Goal: Task Accomplishment & Management: Manage account settings

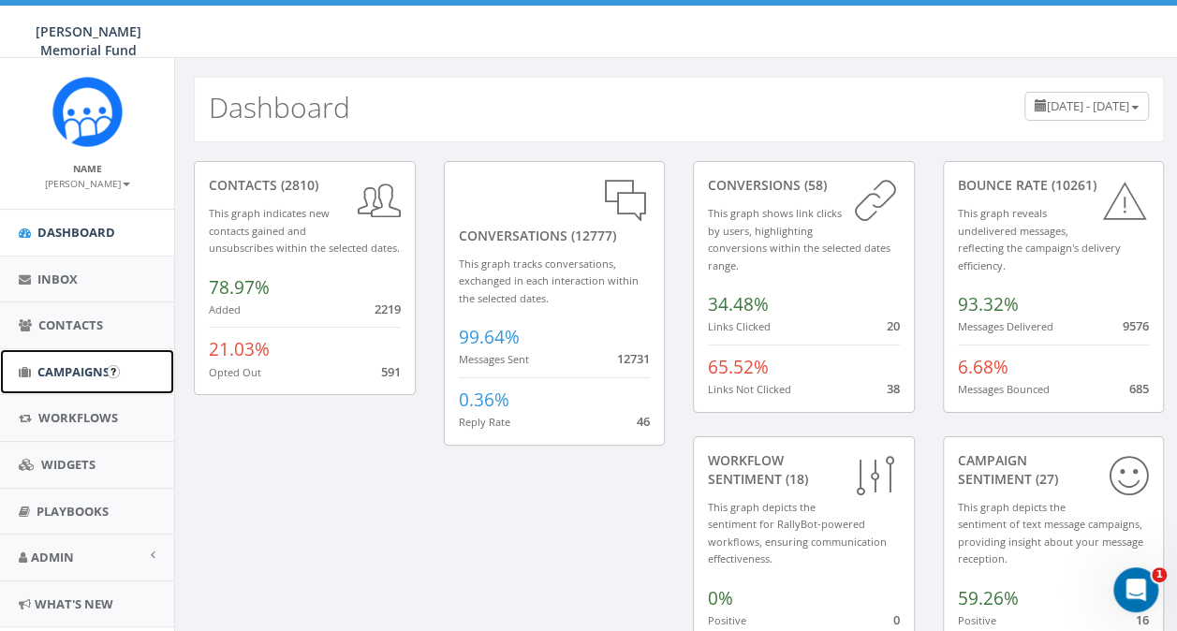
click at [70, 365] on span "Campaigns" at bounding box center [73, 371] width 72 height 17
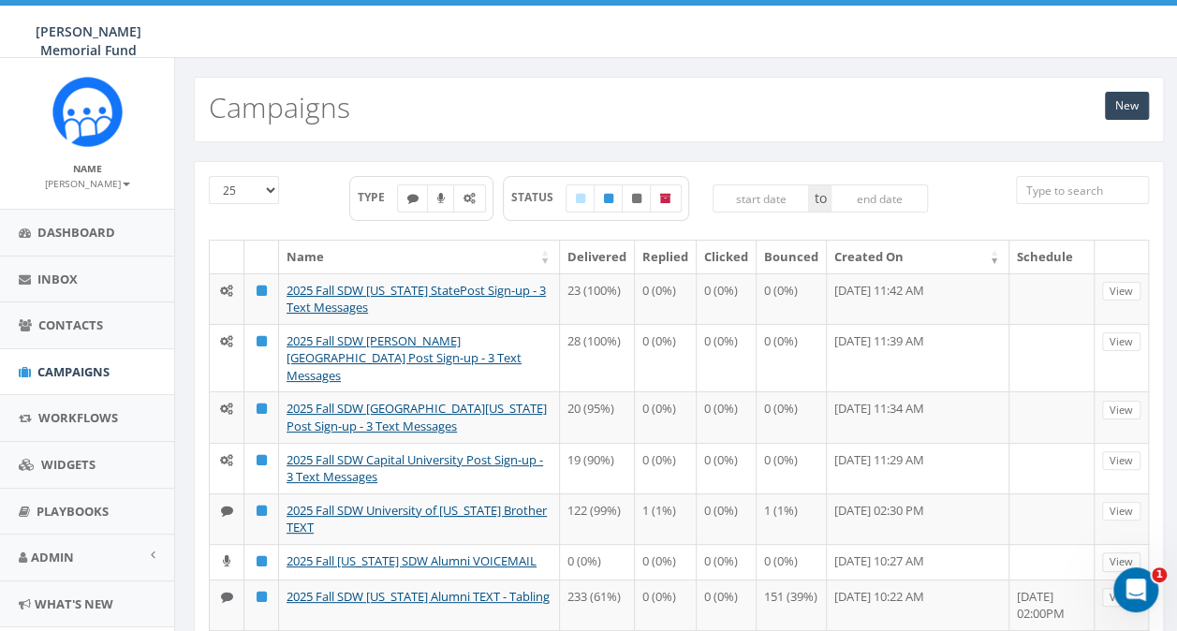
click at [1046, 189] on input "search" at bounding box center [1082, 190] width 133 height 28
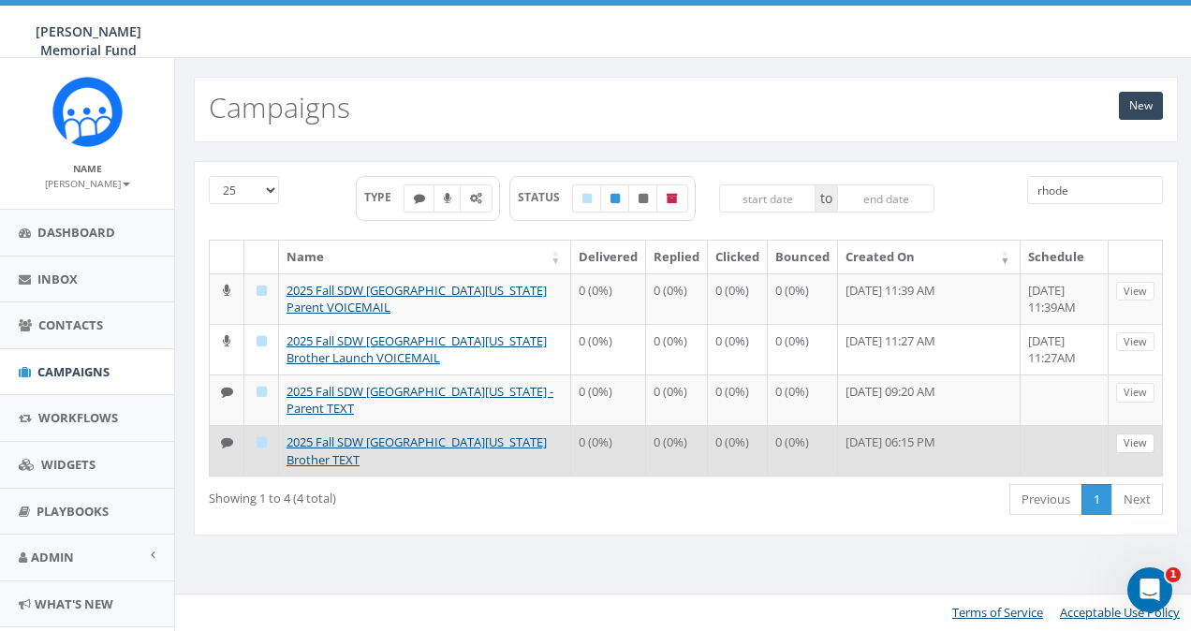
type input "rhode"
click at [1146, 438] on link "View" at bounding box center [1135, 443] width 38 height 20
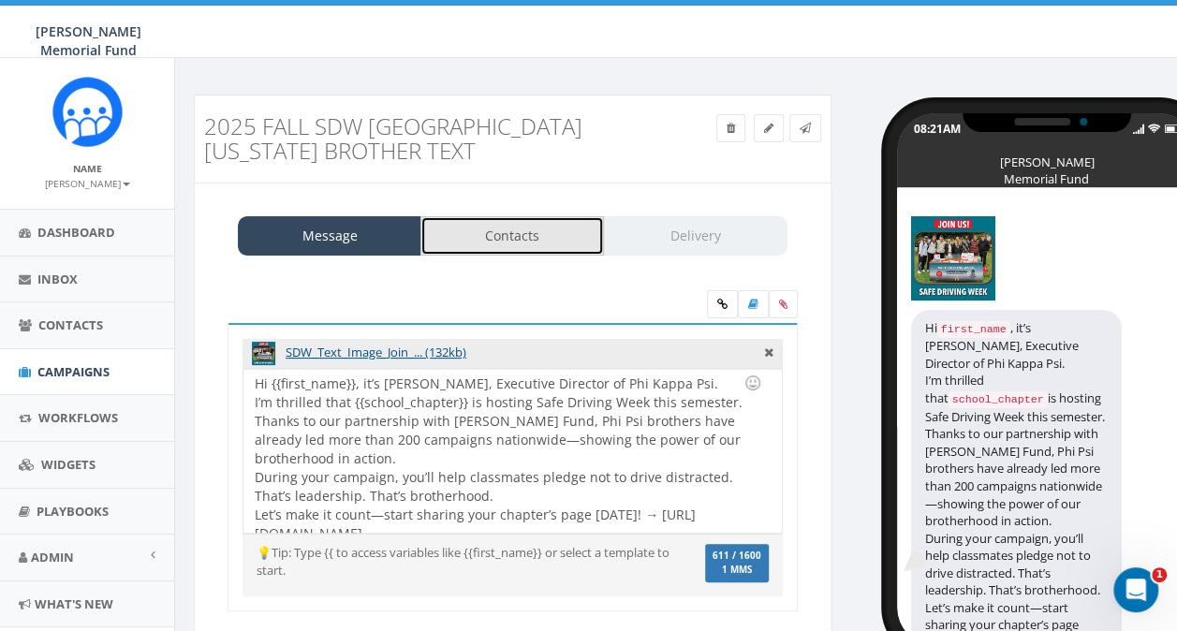
click at [526, 234] on link "Contacts" at bounding box center [511, 235] width 183 height 39
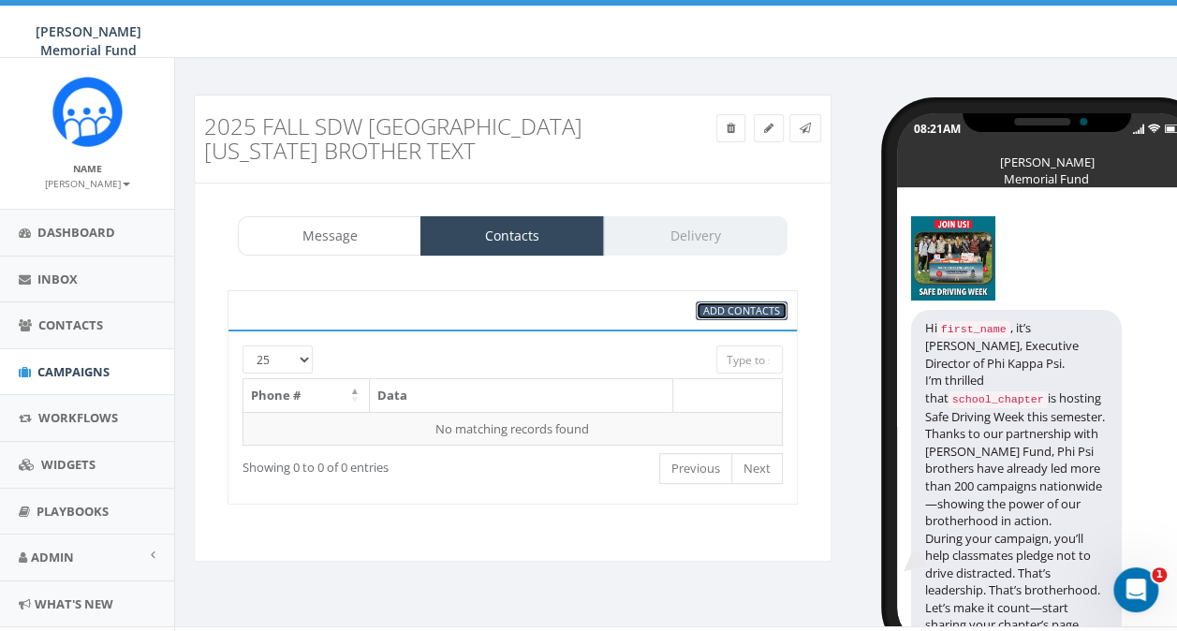
click at [738, 306] on span "Add Contacts" at bounding box center [741, 310] width 77 height 14
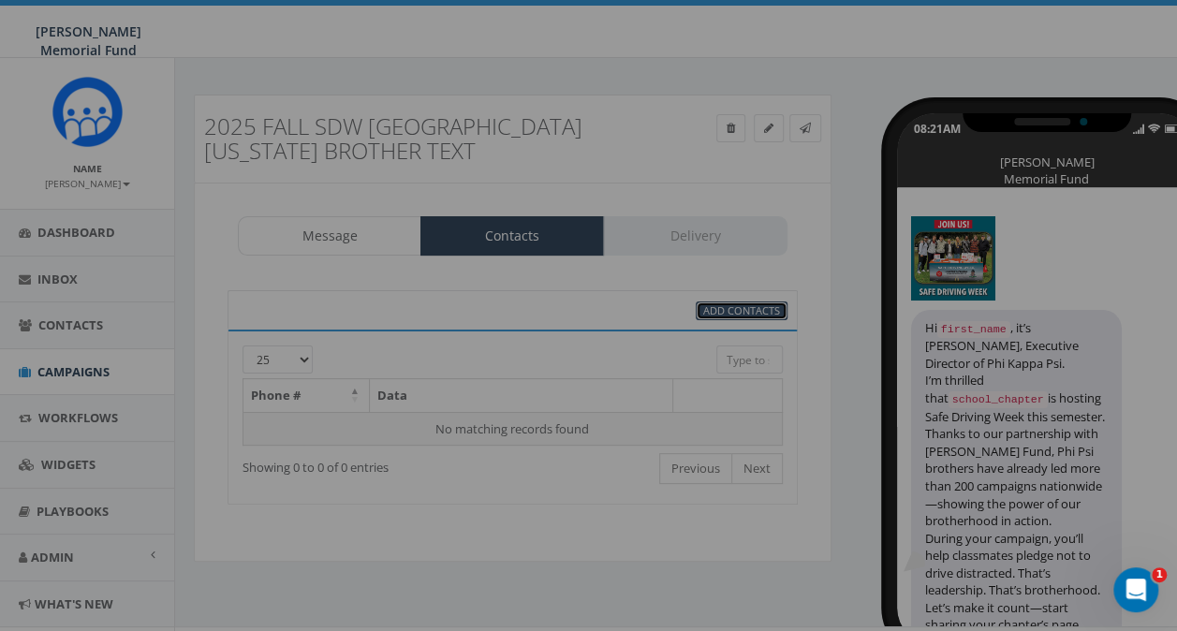
select select
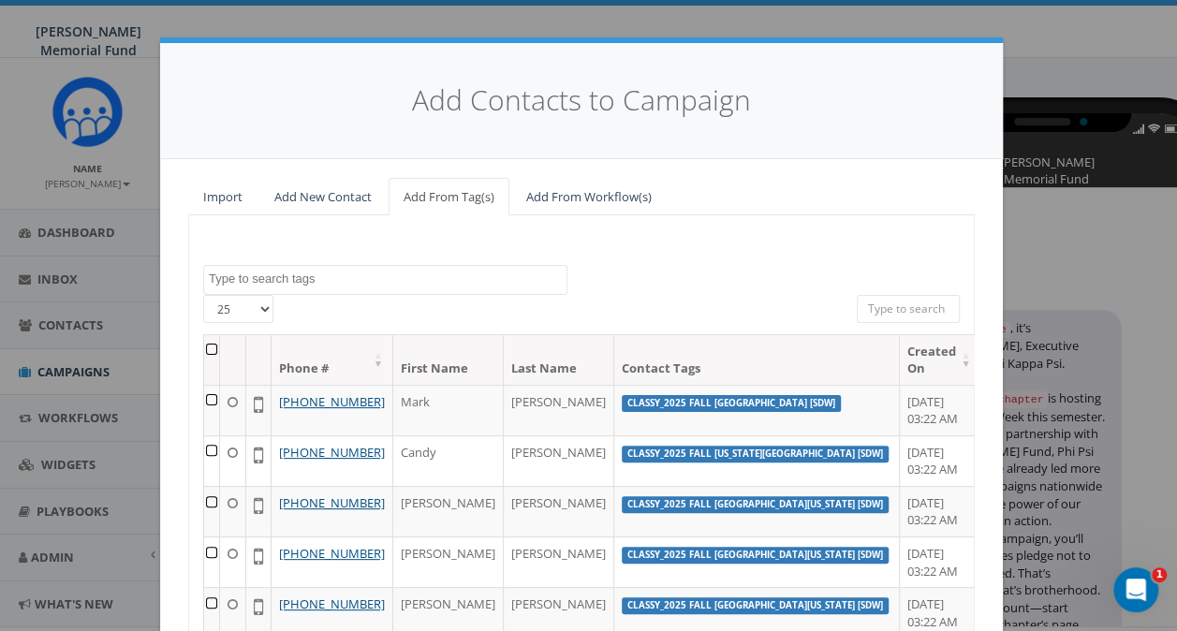
click at [339, 279] on textarea "Search" at bounding box center [388, 279] width 358 height 17
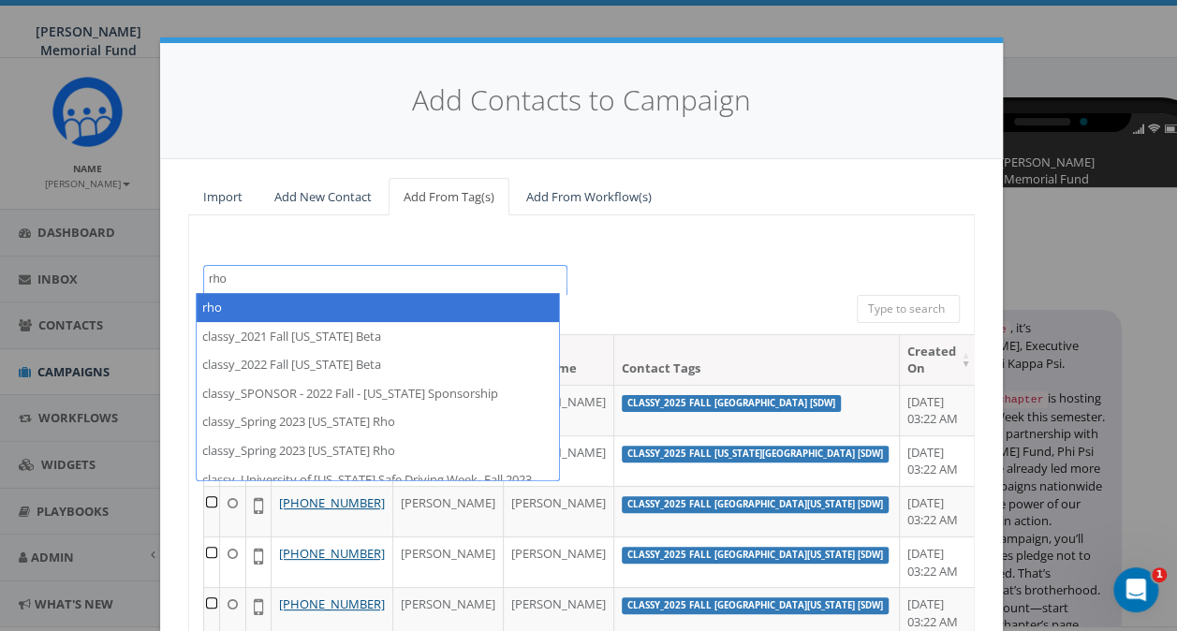
type textarea "rho"
click at [699, 256] on div "2024 Annual Report Notice 2025/06/02 2025/06/13 2025/06/18 2025/06/19 2025/06/2…" at bounding box center [581, 506] width 786 height 582
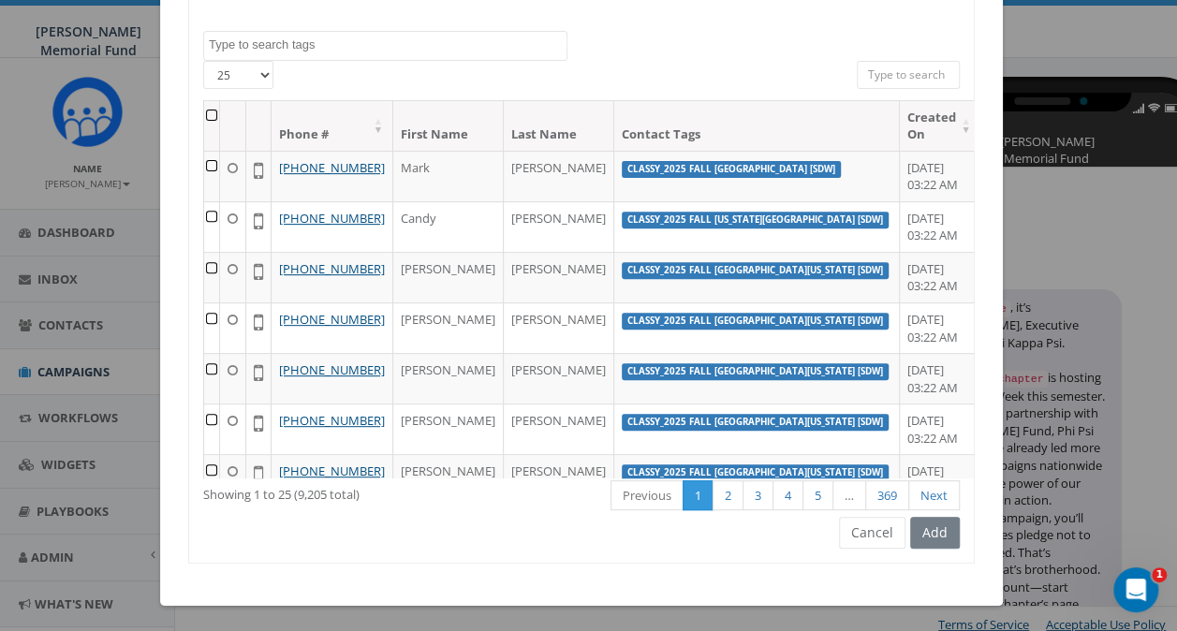
scroll to position [32, 0]
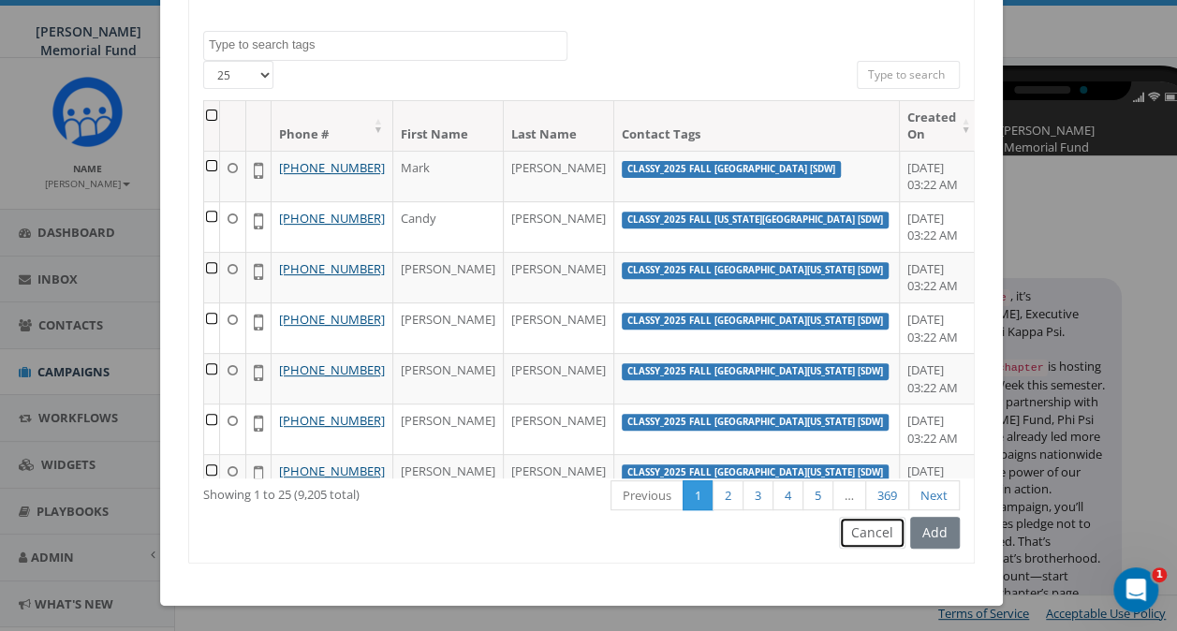
click at [882, 530] on button "Cancel" at bounding box center [872, 533] width 66 height 32
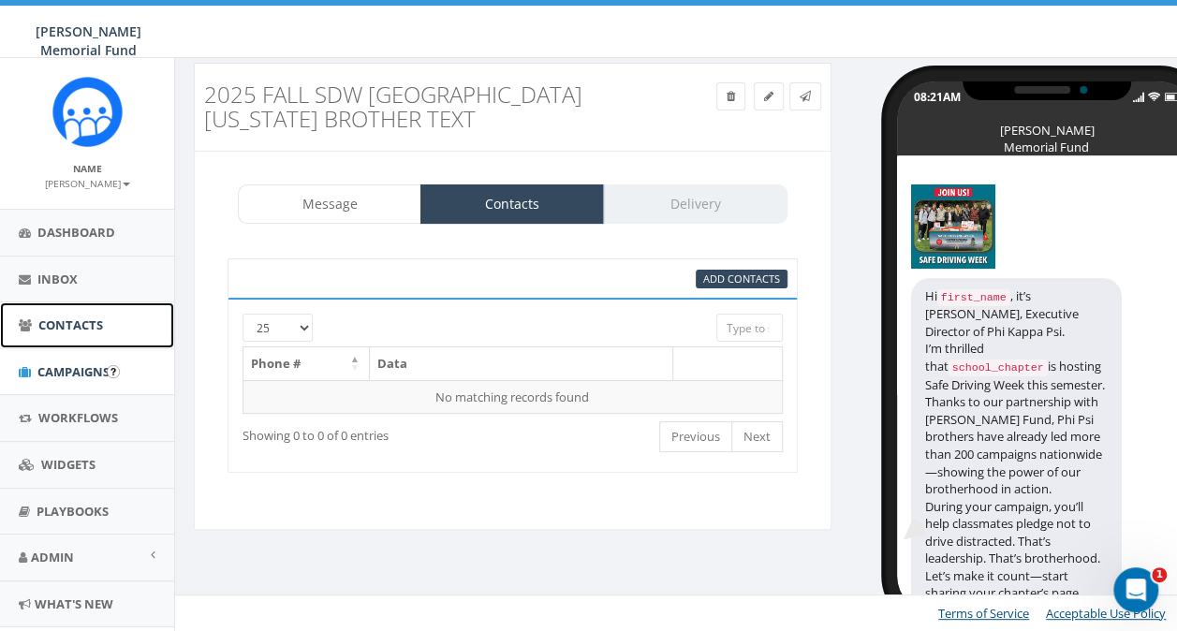
click at [59, 330] on span "Contacts" at bounding box center [70, 324] width 65 height 17
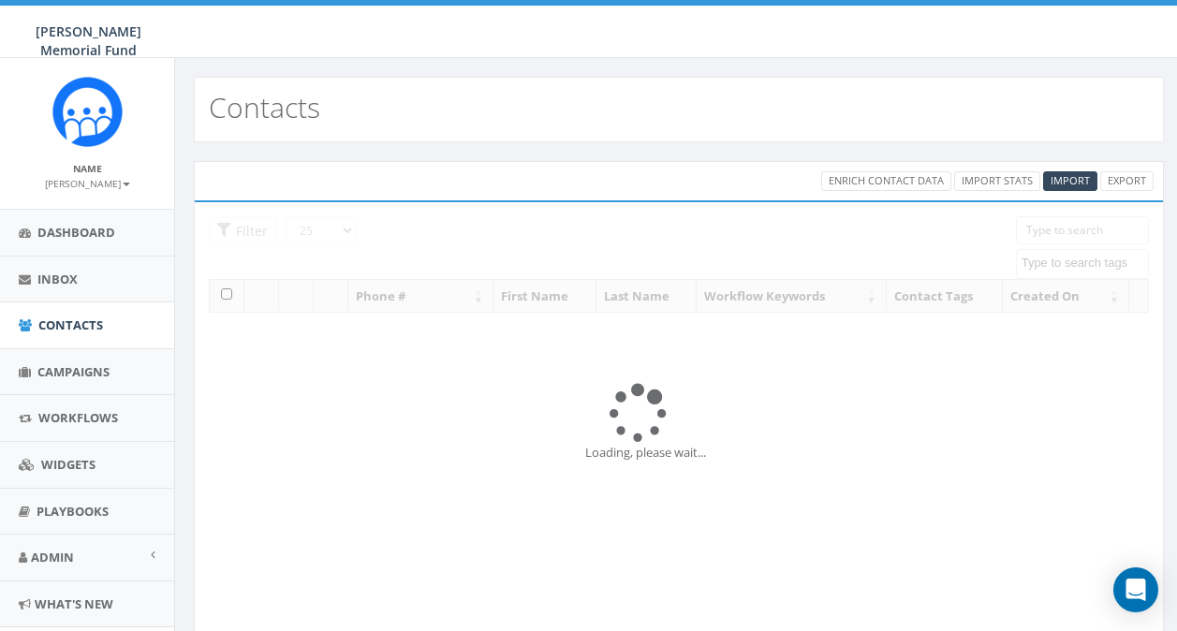
select select
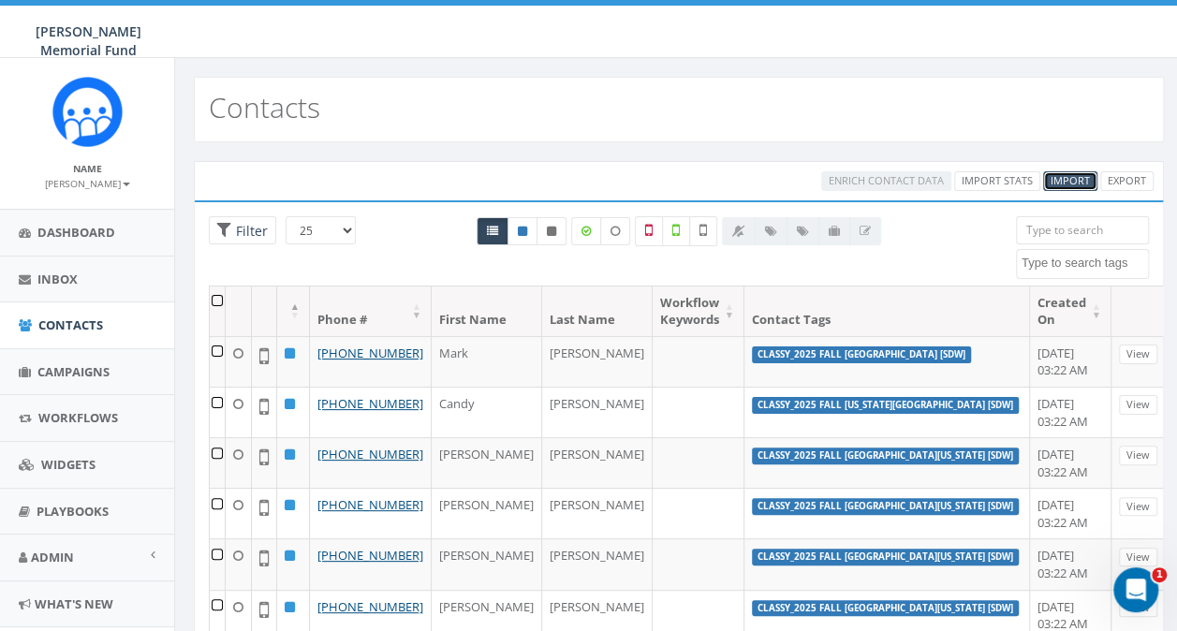
click at [1066, 176] on span "Import" at bounding box center [1069, 180] width 39 height 14
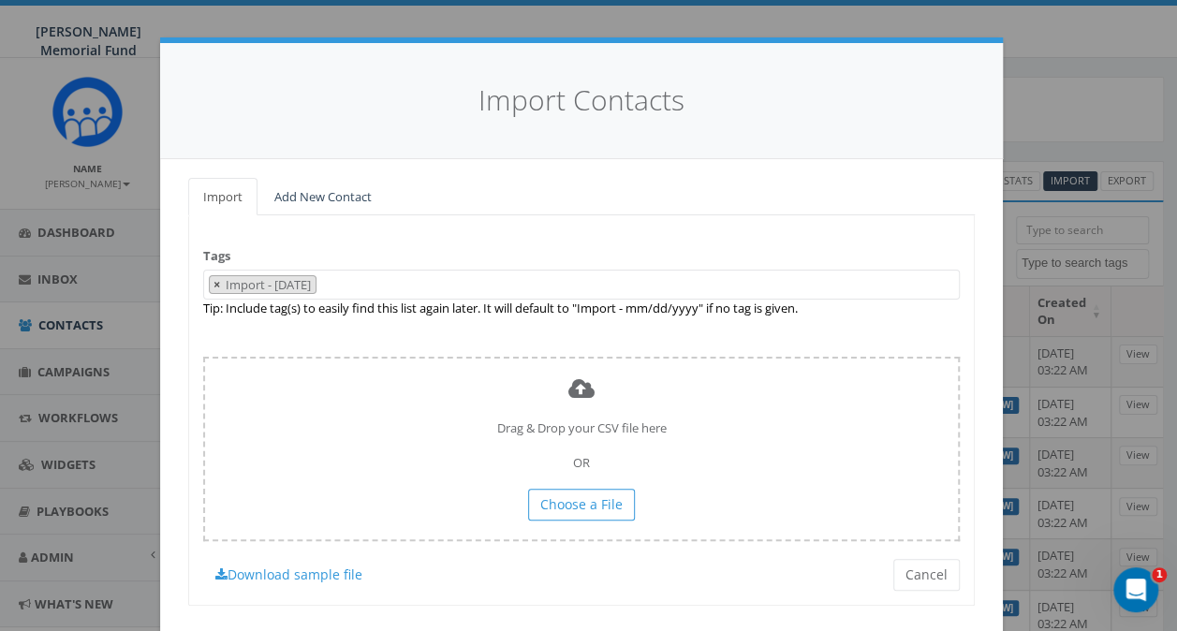
click at [213, 284] on span "×" at bounding box center [216, 284] width 7 height 17
select select
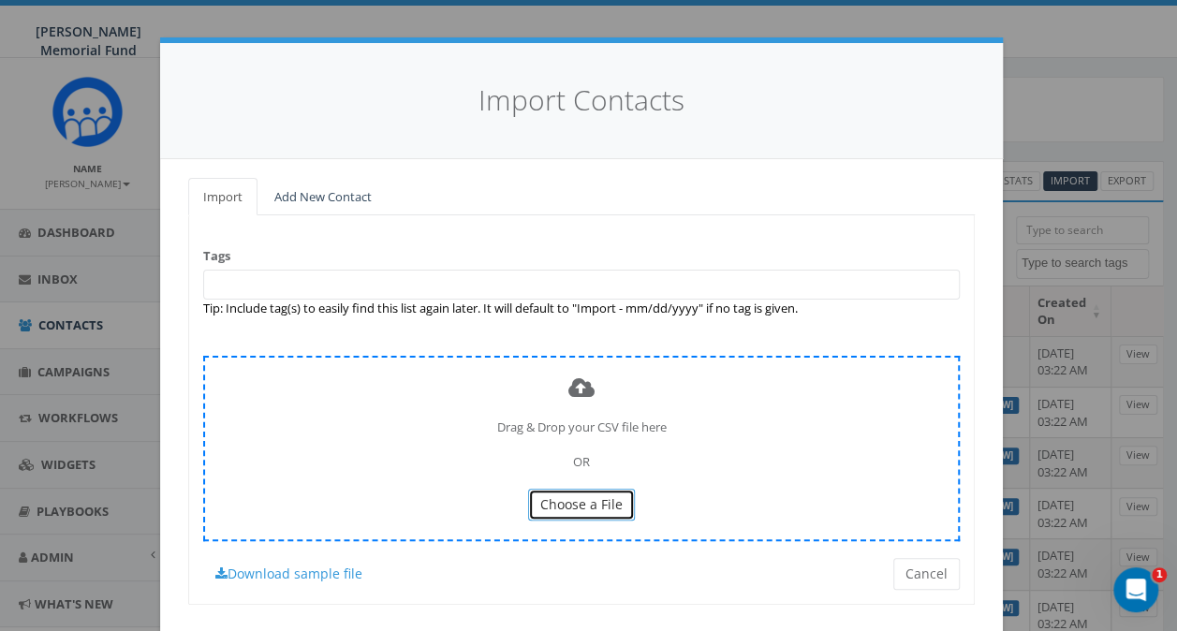
click at [578, 502] on span "Choose a File" at bounding box center [581, 504] width 82 height 18
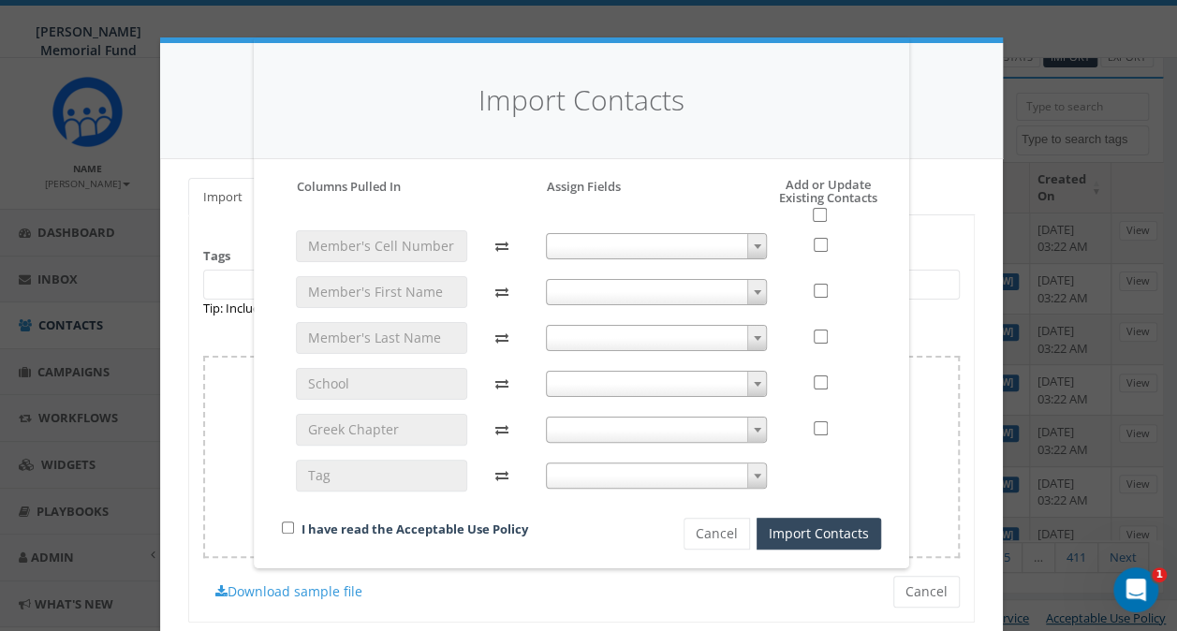
scroll to position [125, 0]
click at [673, 242] on span at bounding box center [657, 246] width 222 height 26
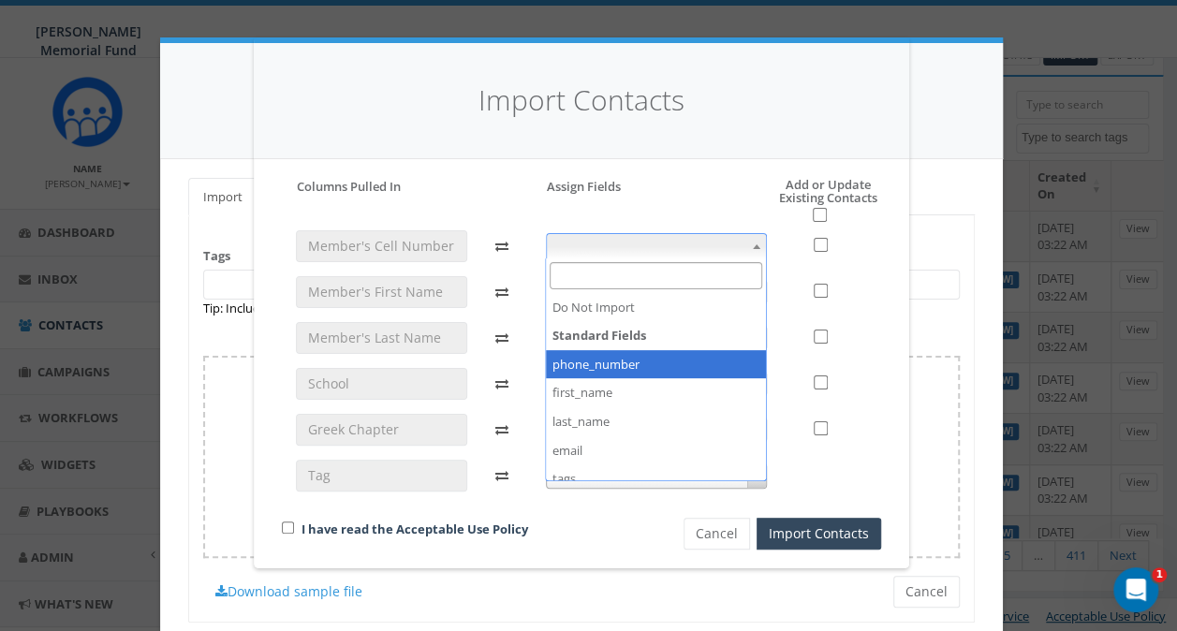
select select "phone_number"
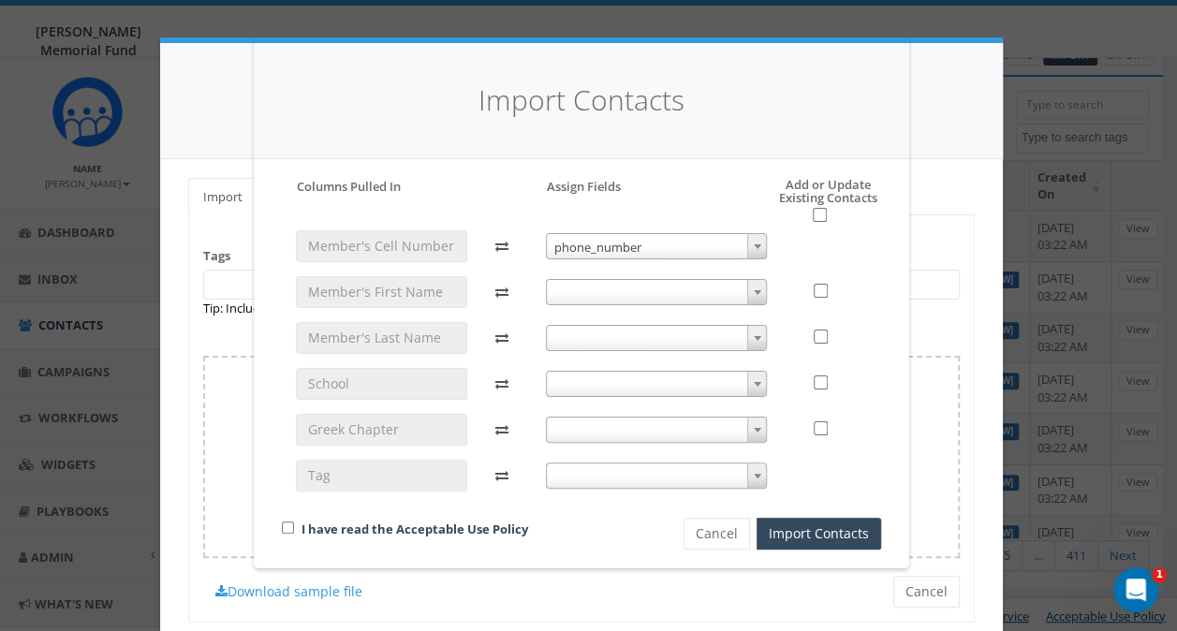
click at [591, 289] on span at bounding box center [657, 292] width 222 height 26
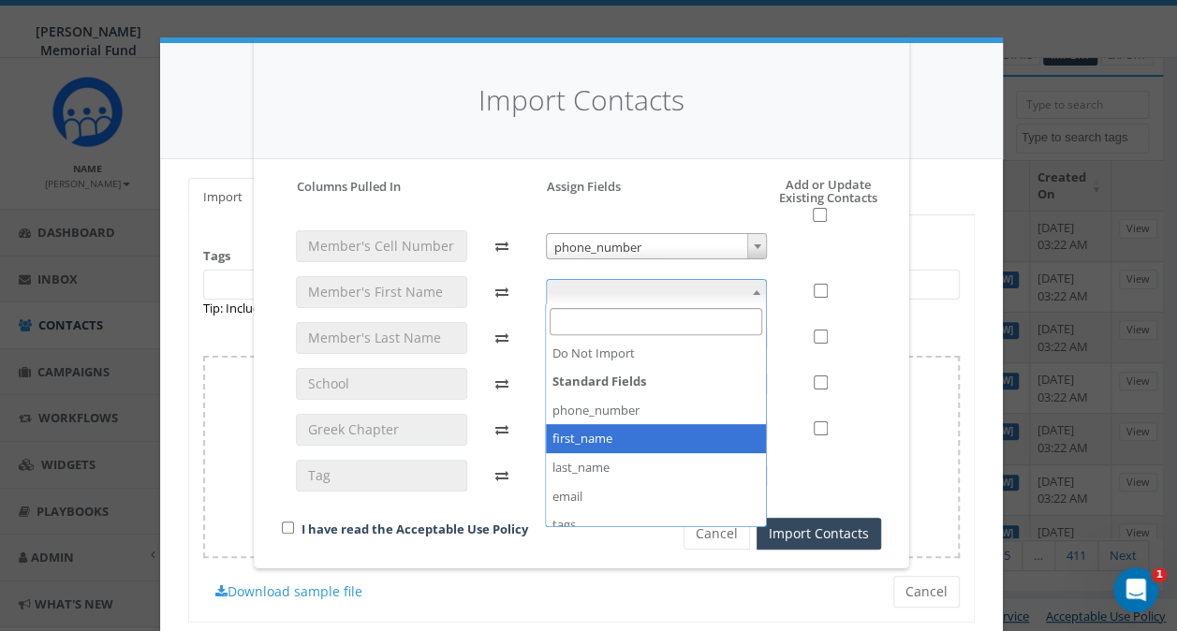
select select "first_name"
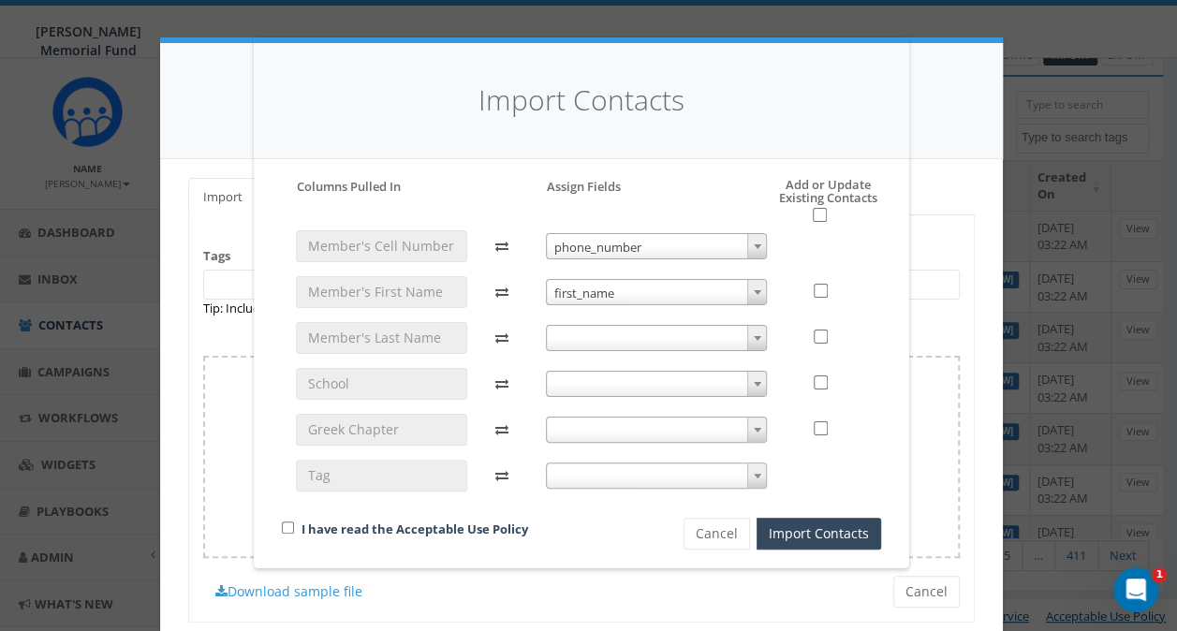
click at [596, 328] on span at bounding box center [657, 338] width 222 height 26
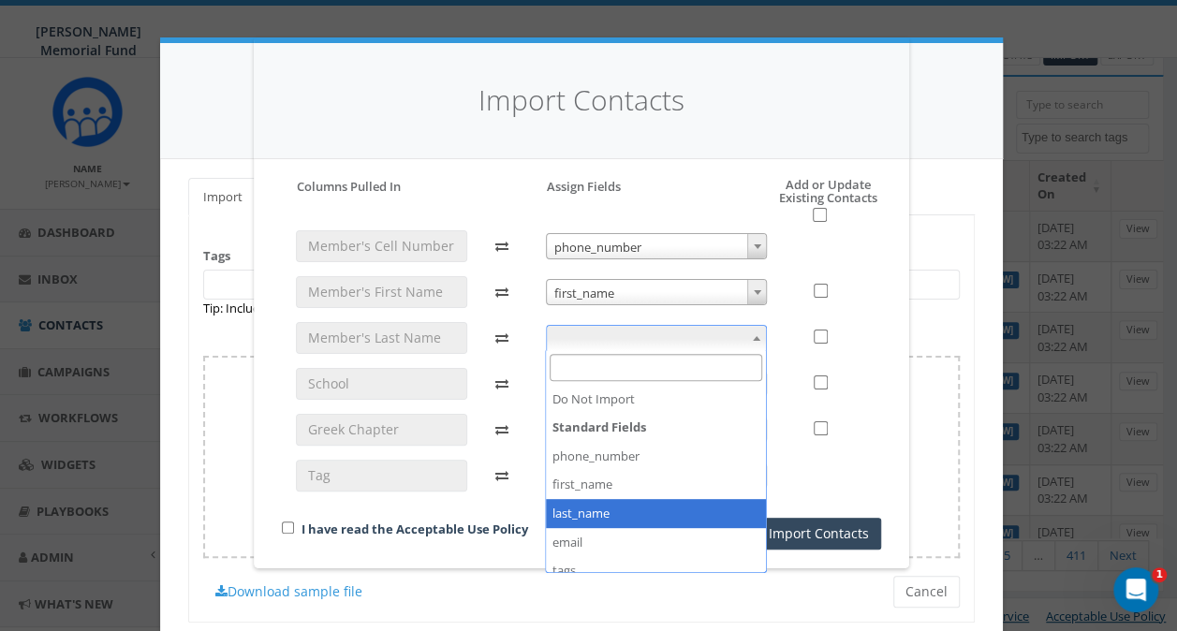
select select "last_name"
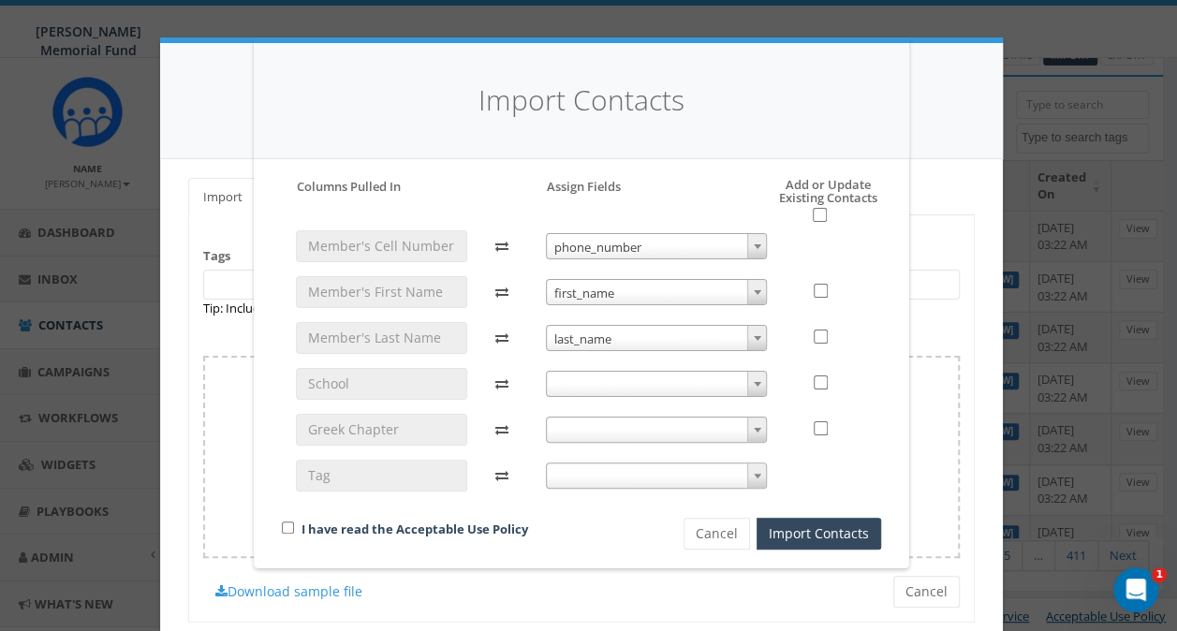
click at [585, 382] on span at bounding box center [657, 384] width 222 height 26
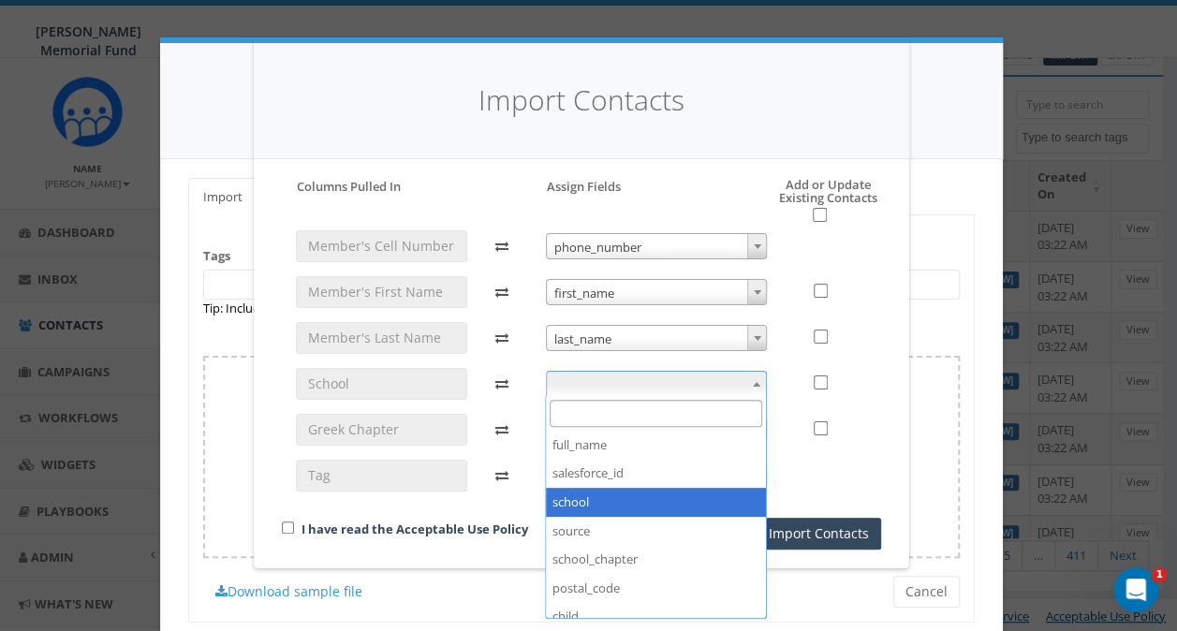
scroll to position [281, 0]
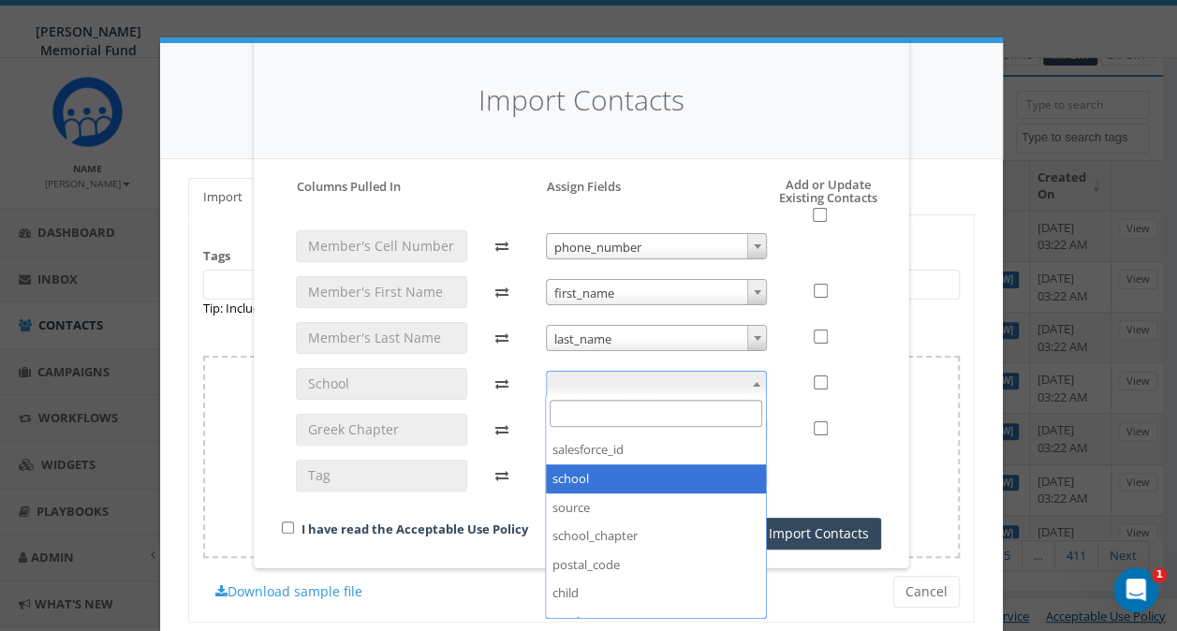
select select "school"
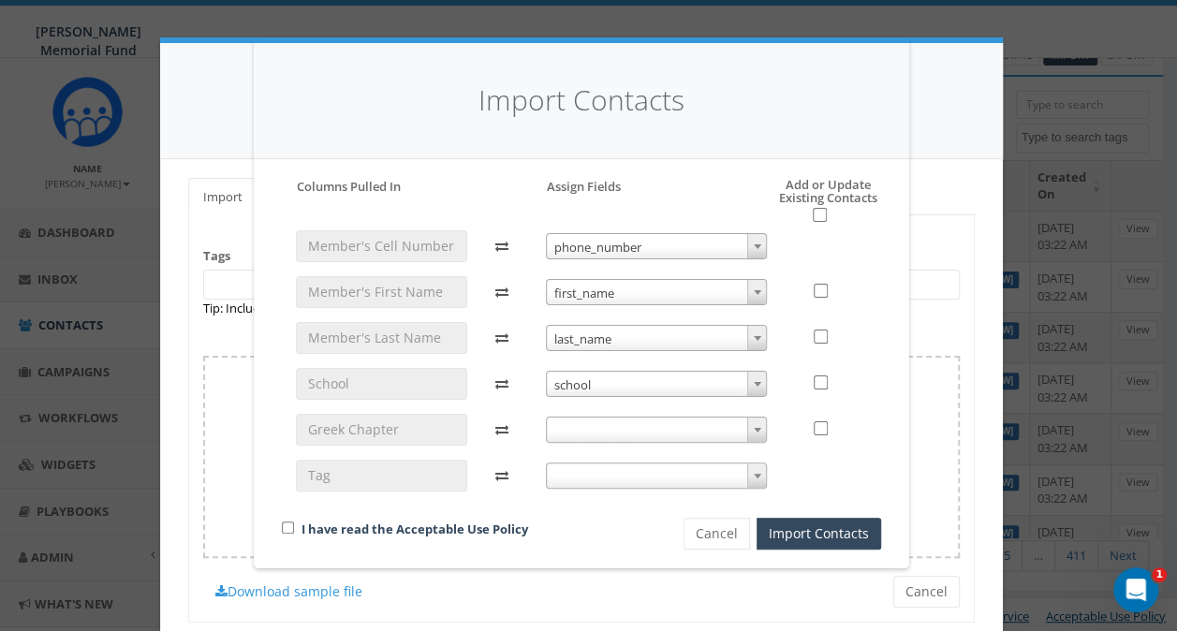
click at [596, 421] on span at bounding box center [657, 430] width 222 height 26
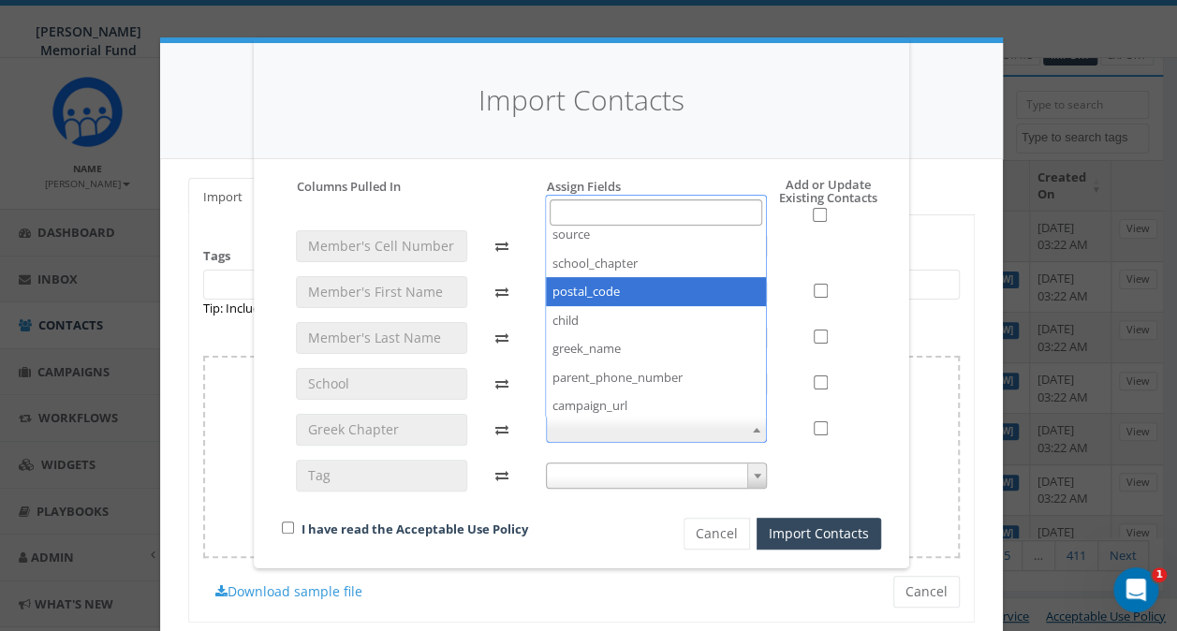
scroll to position [374, 0]
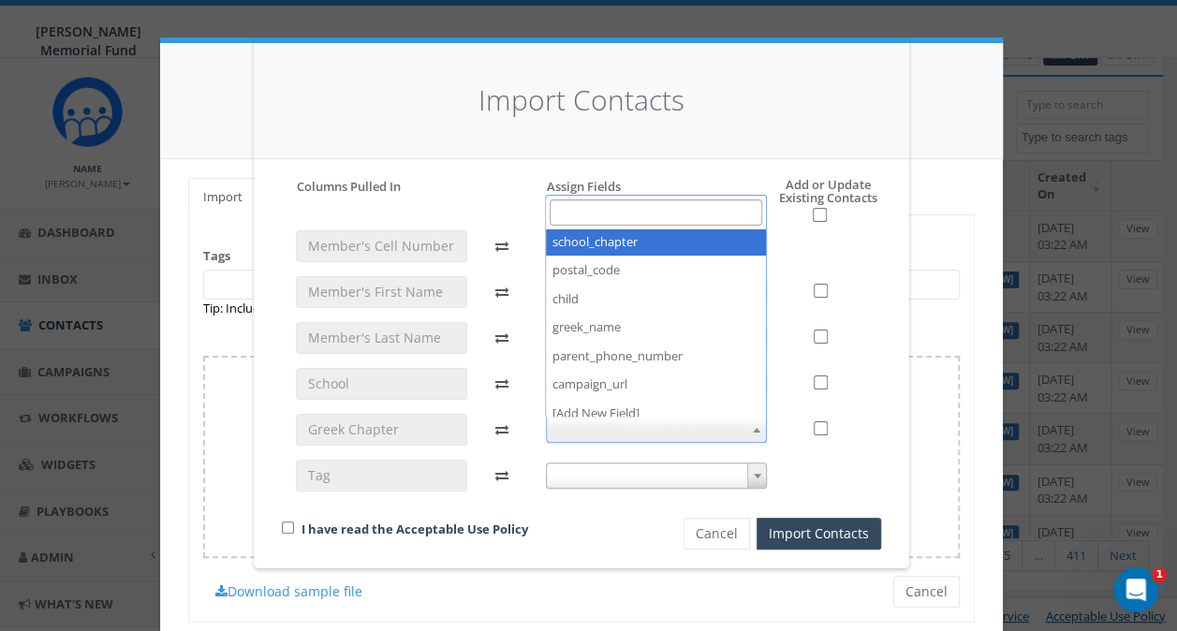
select select "school_chapter"
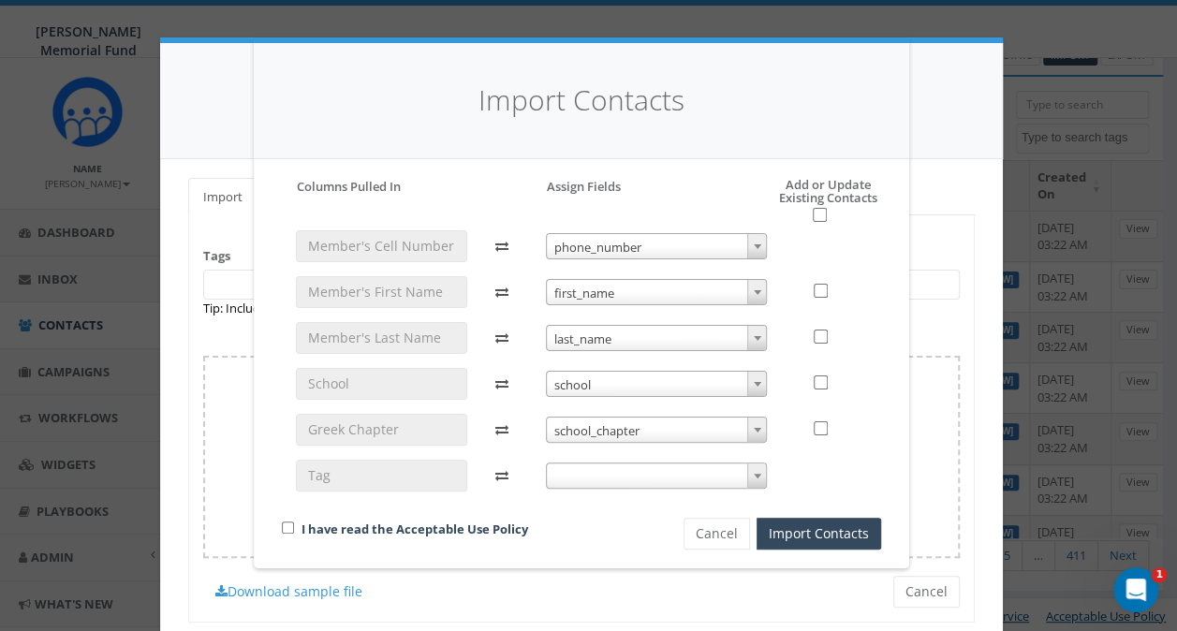
click at [582, 481] on span at bounding box center [657, 475] width 222 height 26
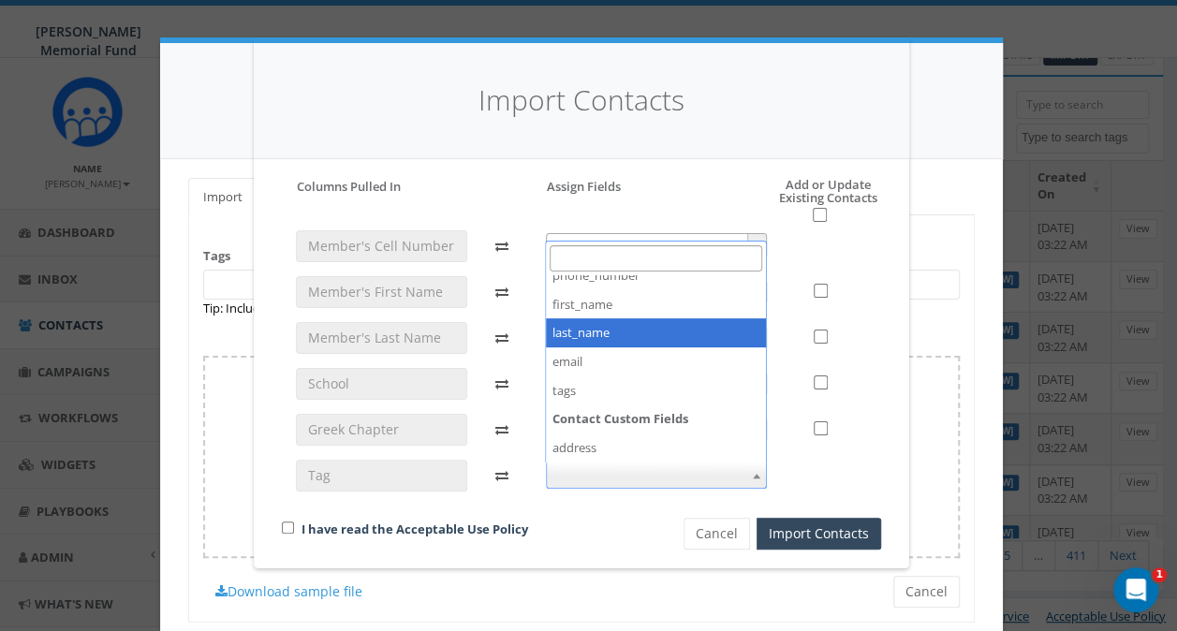
scroll to position [94, 0]
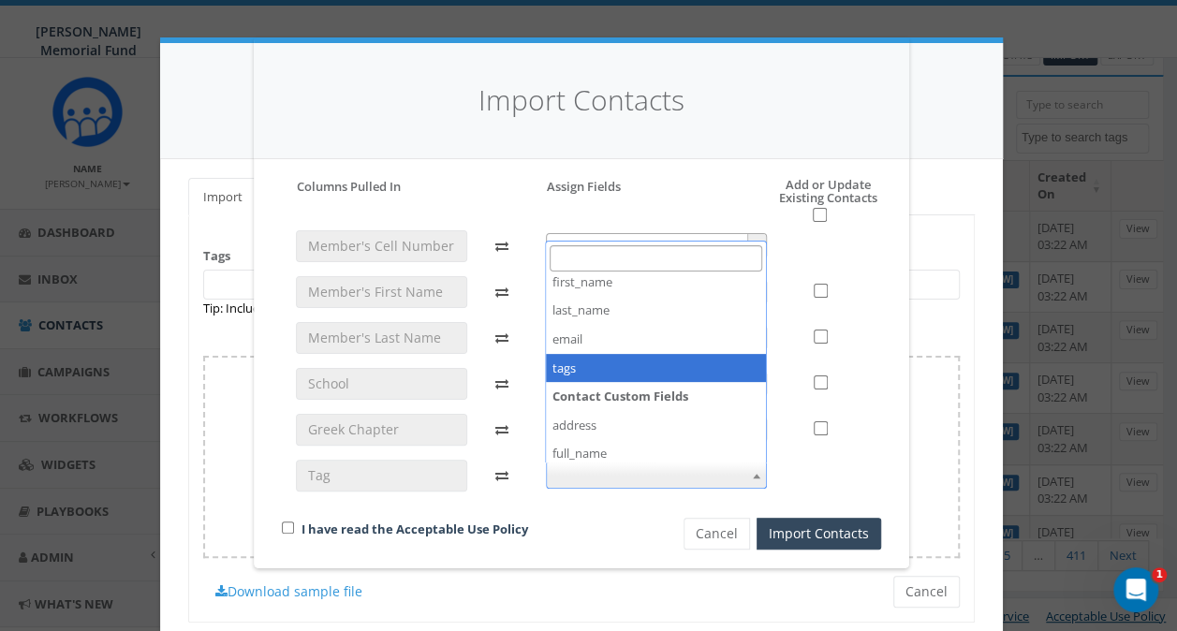
select select "tags"
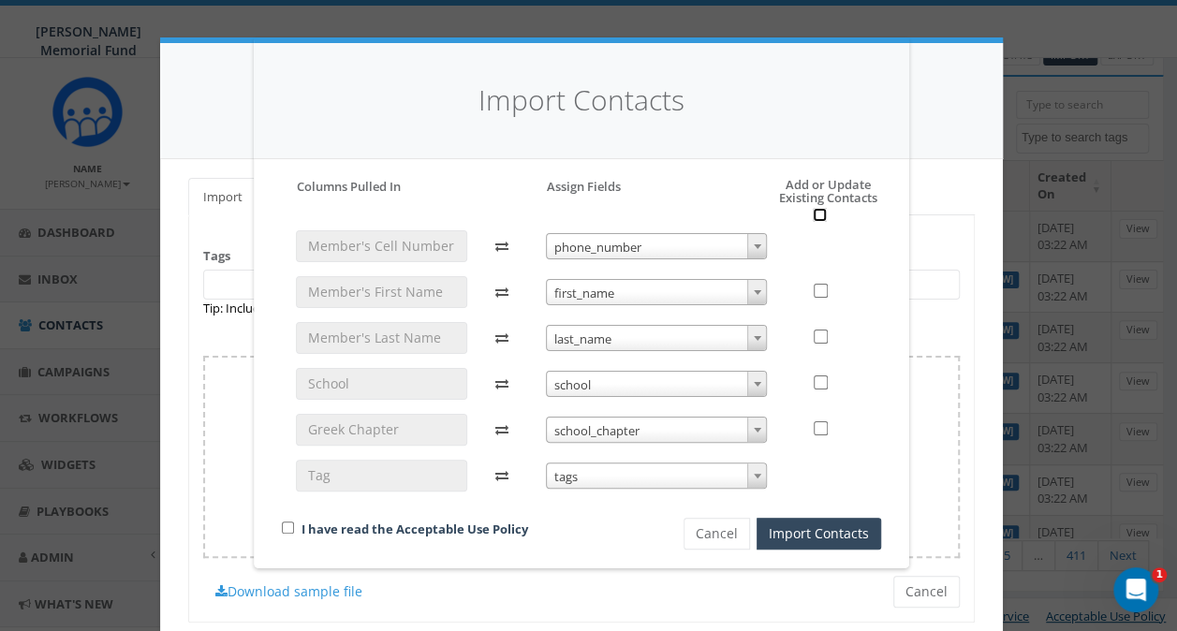
click at [824, 214] on input "checkbox" at bounding box center [820, 215] width 14 height 14
checkbox input "true"
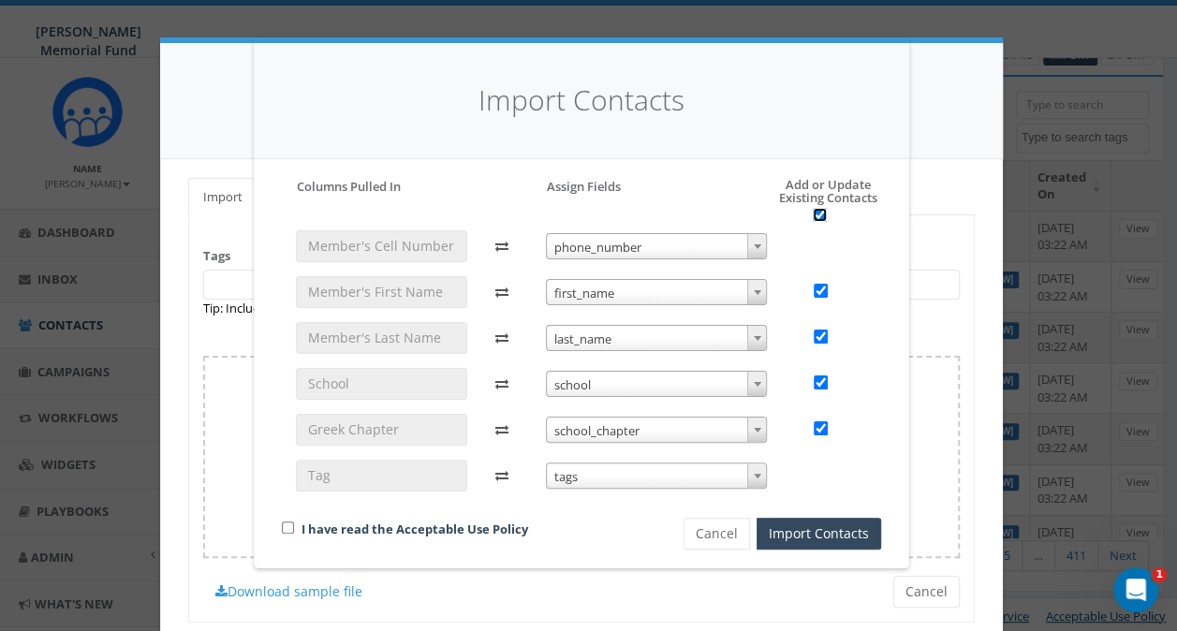
checkbox input "true"
click at [284, 526] on input "checkbox" at bounding box center [288, 527] width 12 height 12
checkbox input "true"
click at [814, 535] on button "Import Contacts" at bounding box center [818, 534] width 124 height 32
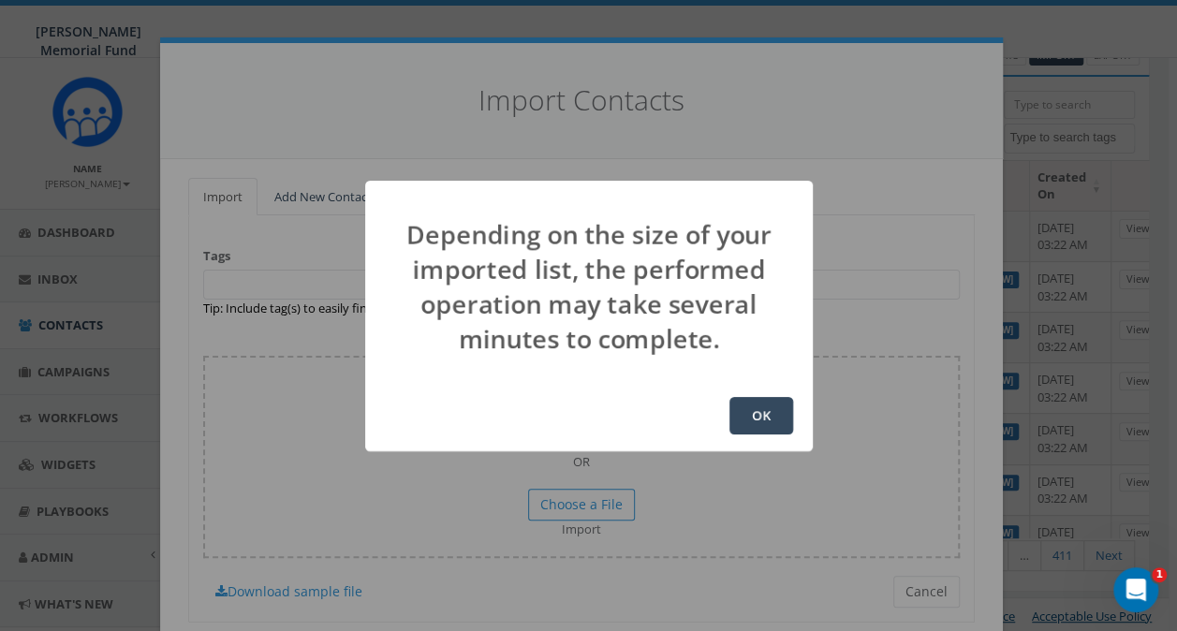
click at [750, 410] on button "OK" at bounding box center [761, 415] width 64 height 37
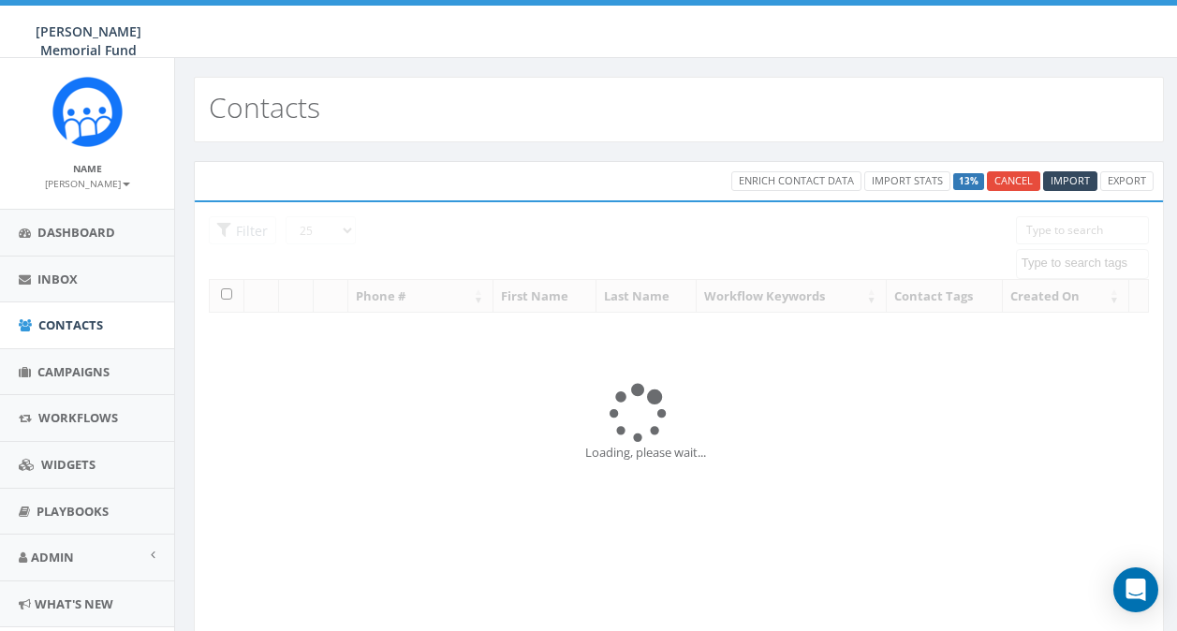
select select
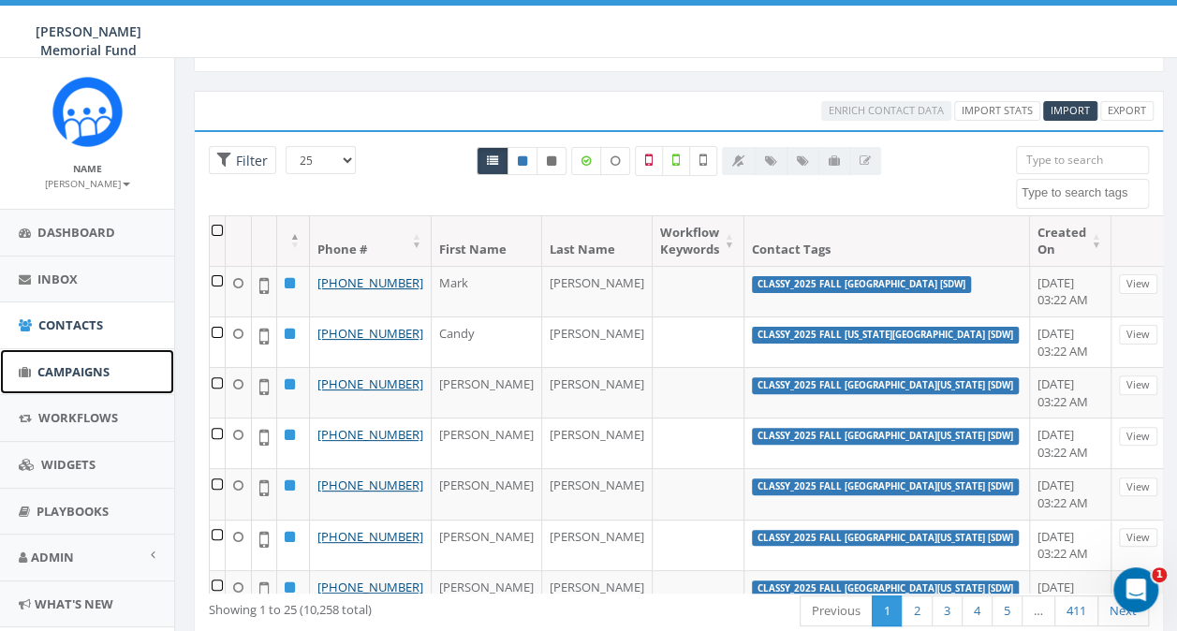
click at [53, 376] on span "Campaigns" at bounding box center [73, 371] width 72 height 17
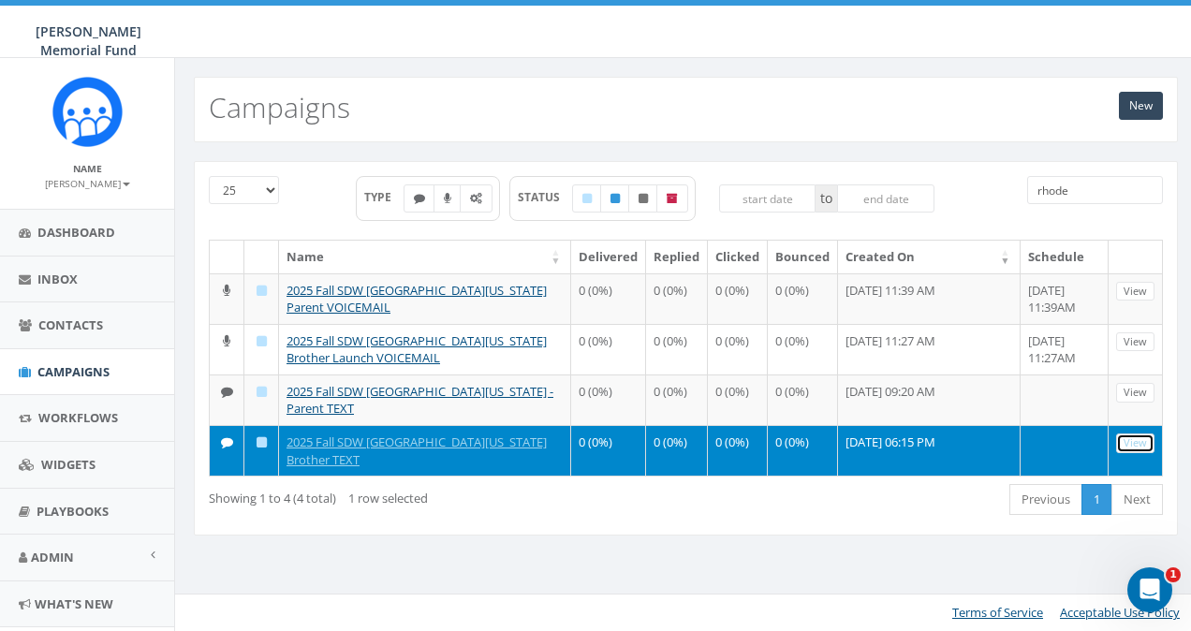
click at [1124, 440] on link "View" at bounding box center [1135, 443] width 38 height 20
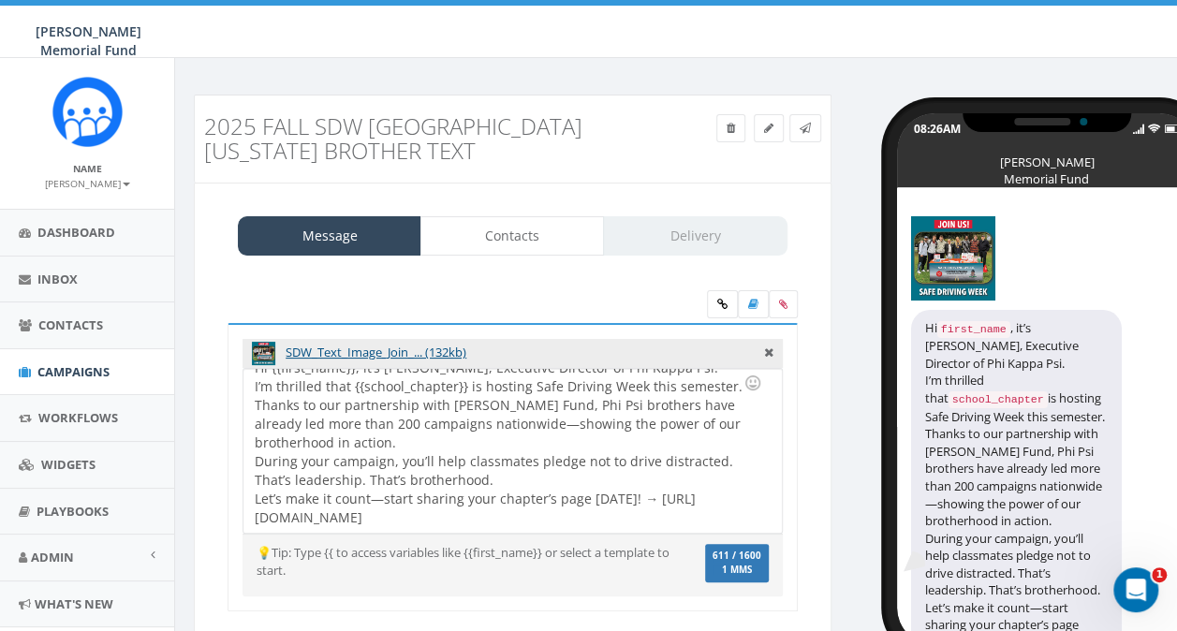
scroll to position [34, 0]
click at [498, 234] on link "Contacts" at bounding box center [511, 235] width 183 height 39
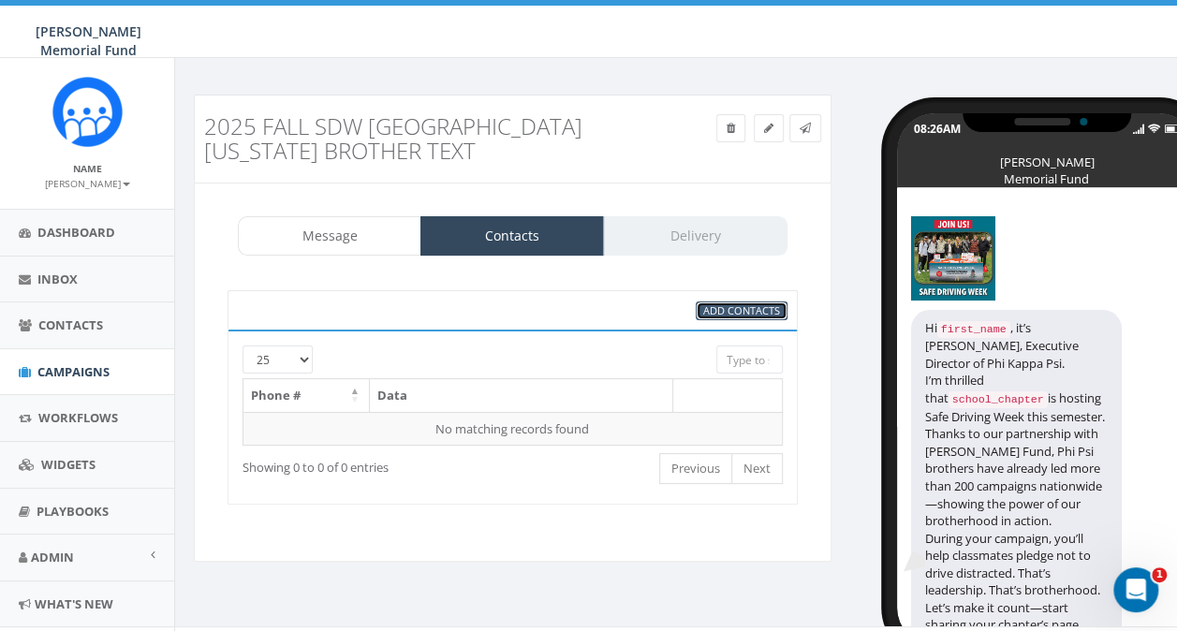
click at [754, 305] on span "Add Contacts" at bounding box center [741, 310] width 77 height 14
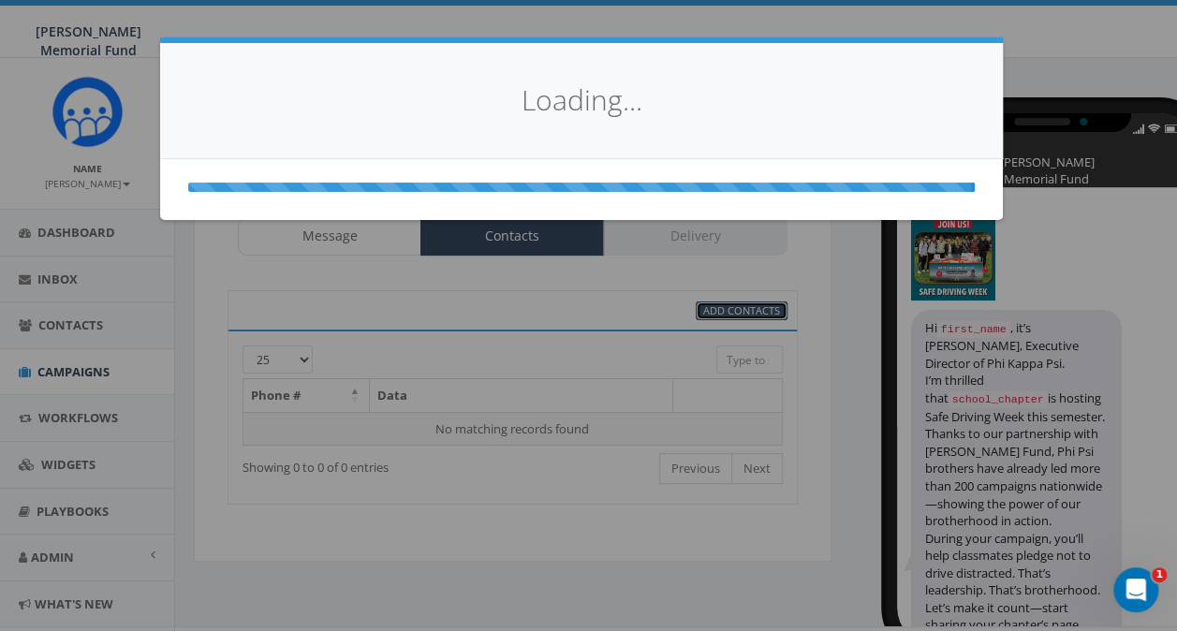
select select
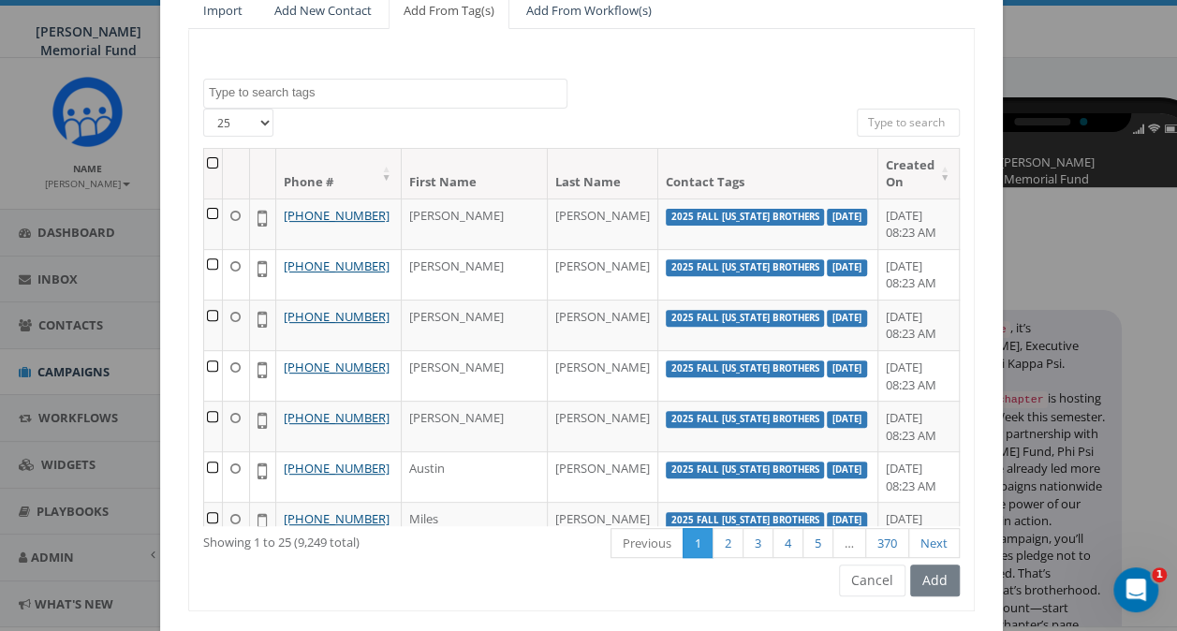
scroll to position [187, 0]
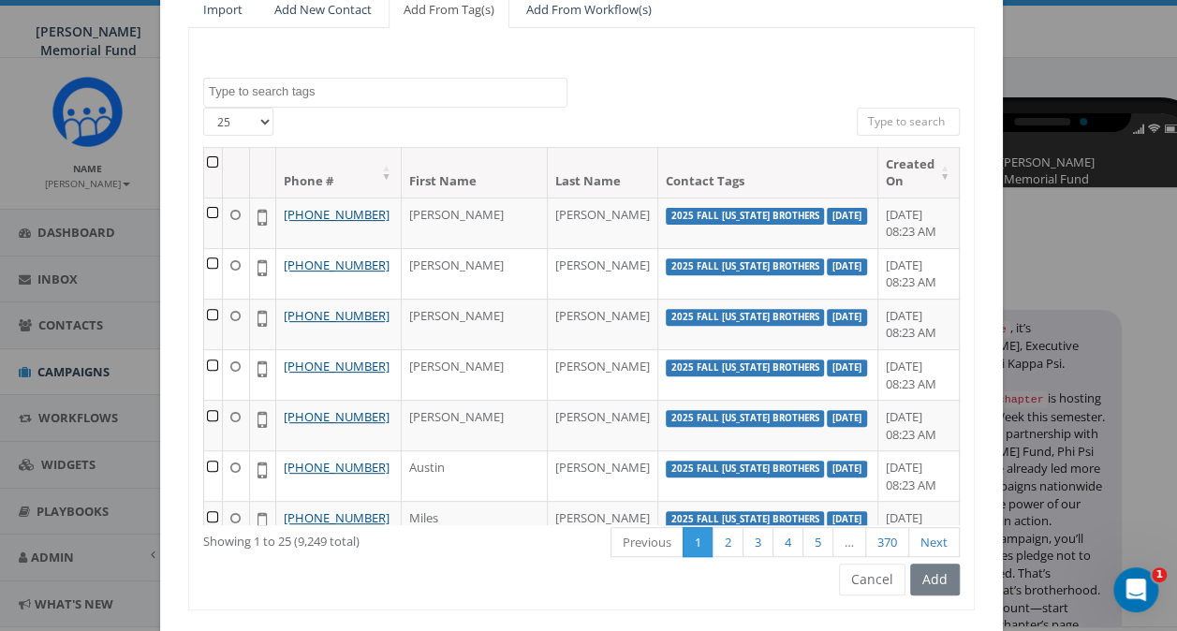
click at [288, 83] on textarea "Search" at bounding box center [388, 91] width 358 height 17
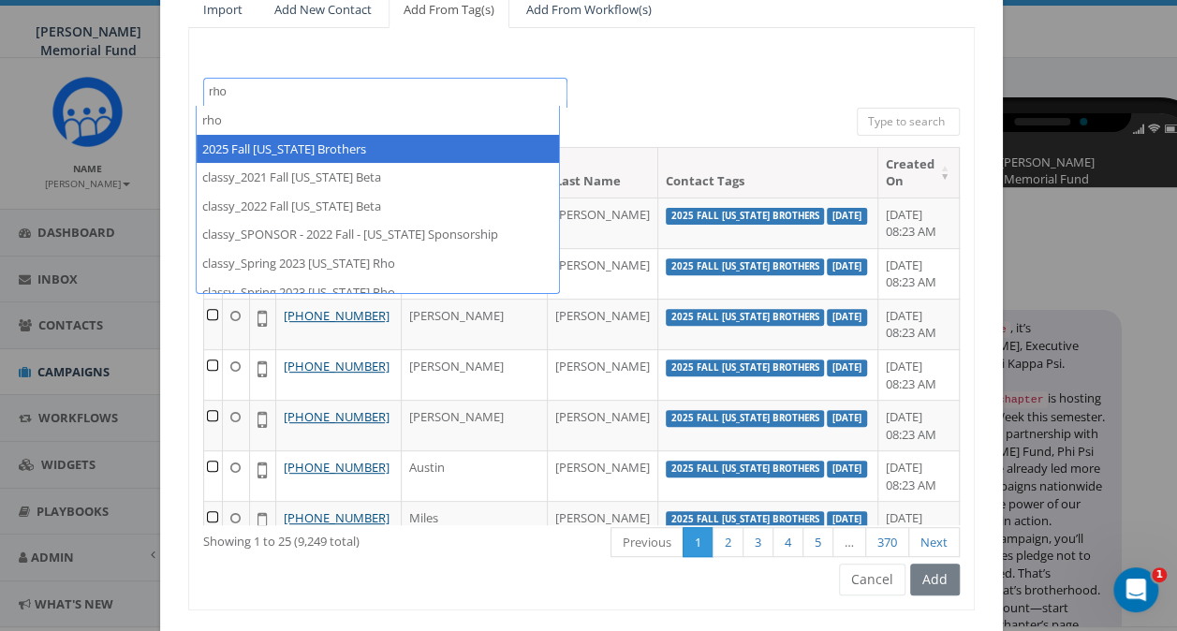
type textarea "rho"
select select "2025 Fall [US_STATE] Brothers"
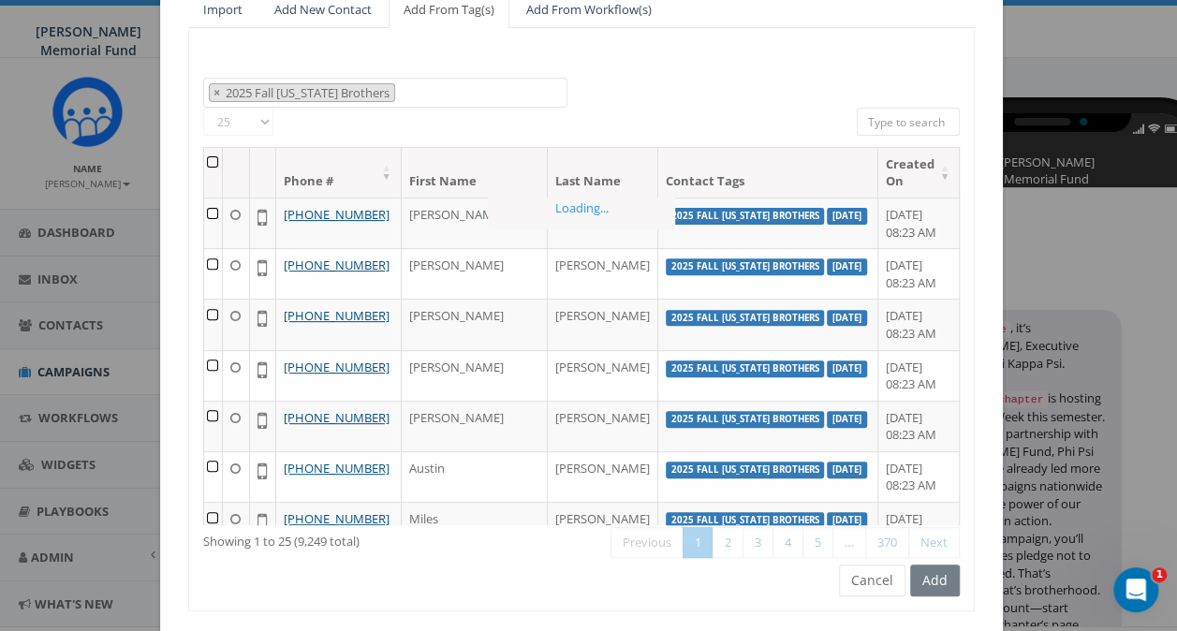
scroll to position [573, 0]
click at [213, 162] on th at bounding box center [213, 173] width 19 height 50
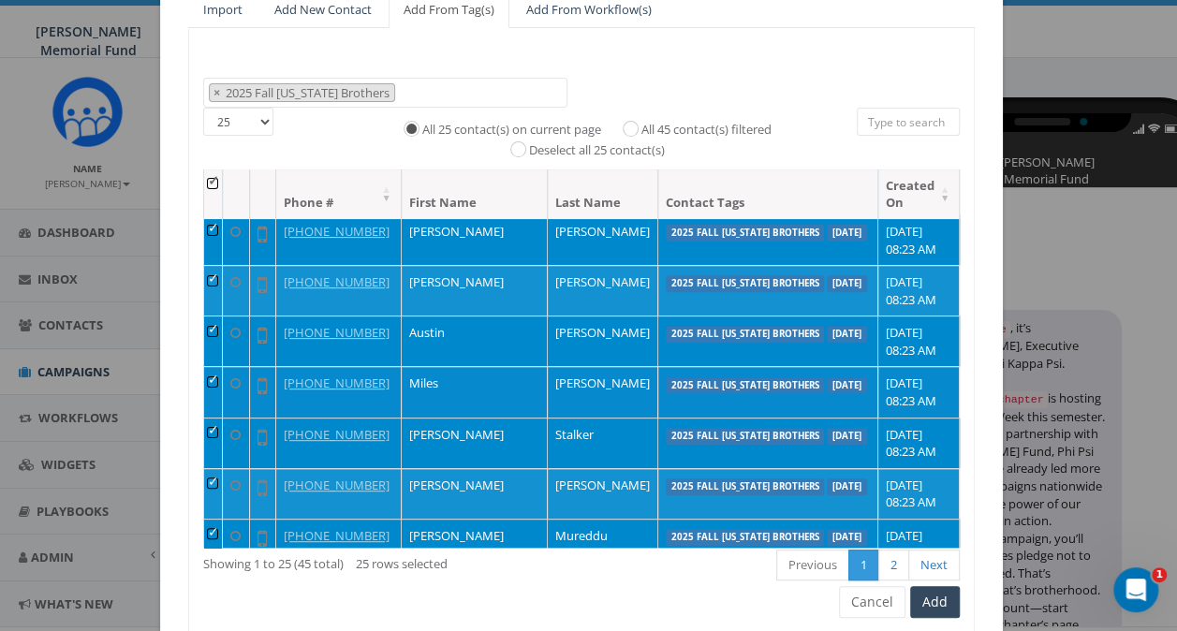
scroll to position [187, 0]
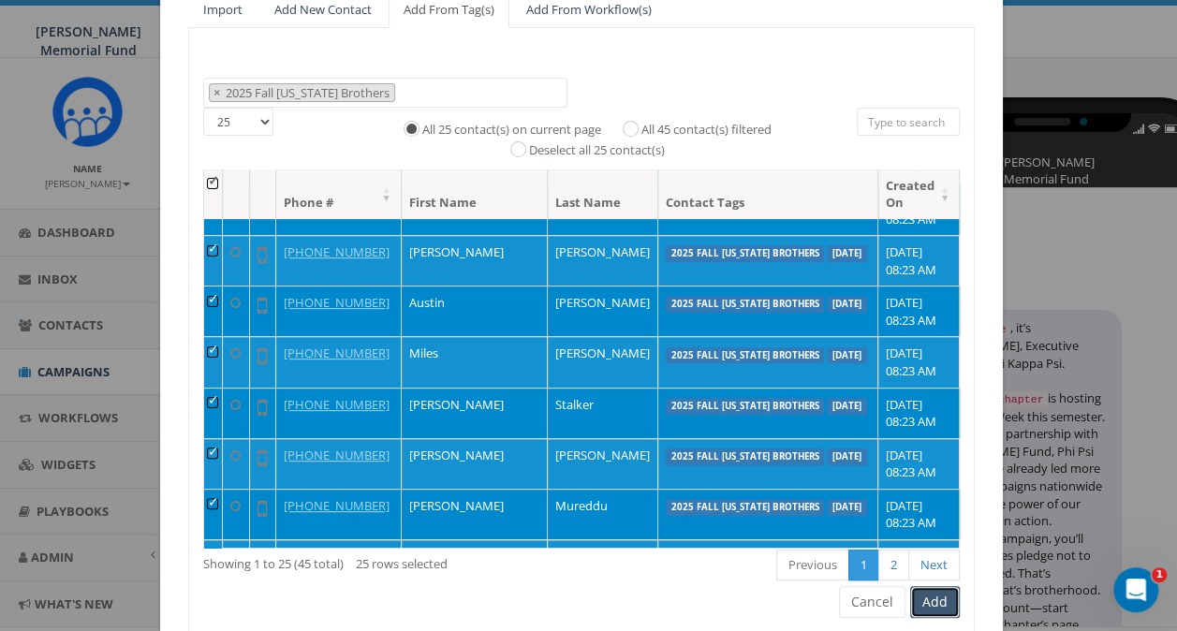
click at [938, 596] on button "Add" at bounding box center [935, 602] width 50 height 32
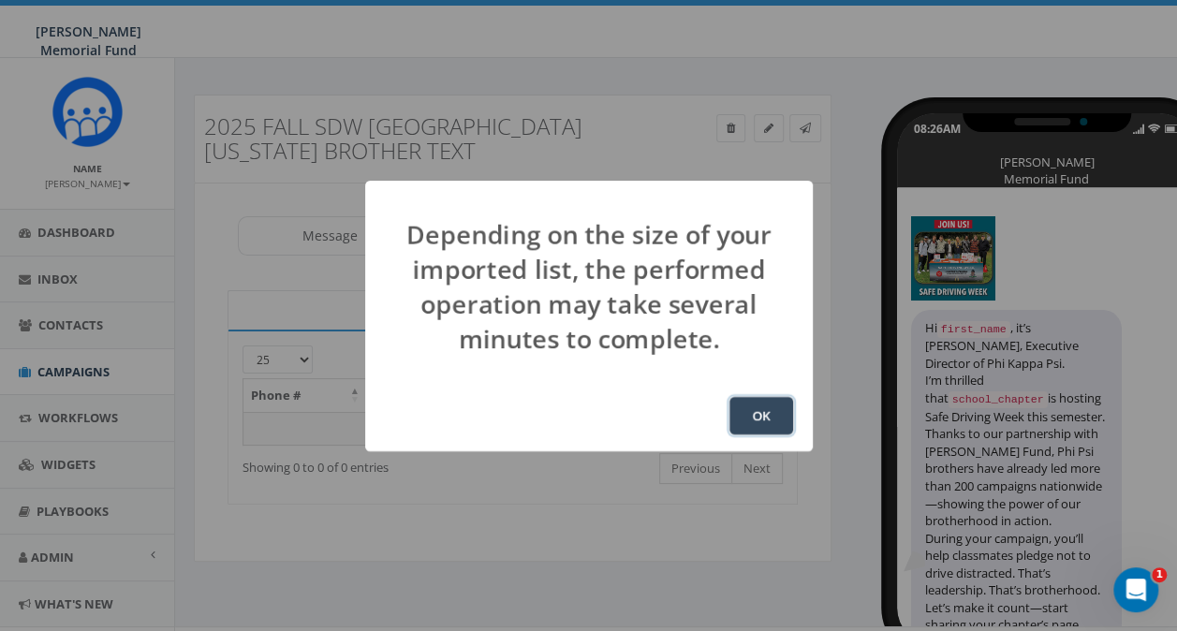
click at [762, 412] on button "OK" at bounding box center [761, 415] width 64 height 37
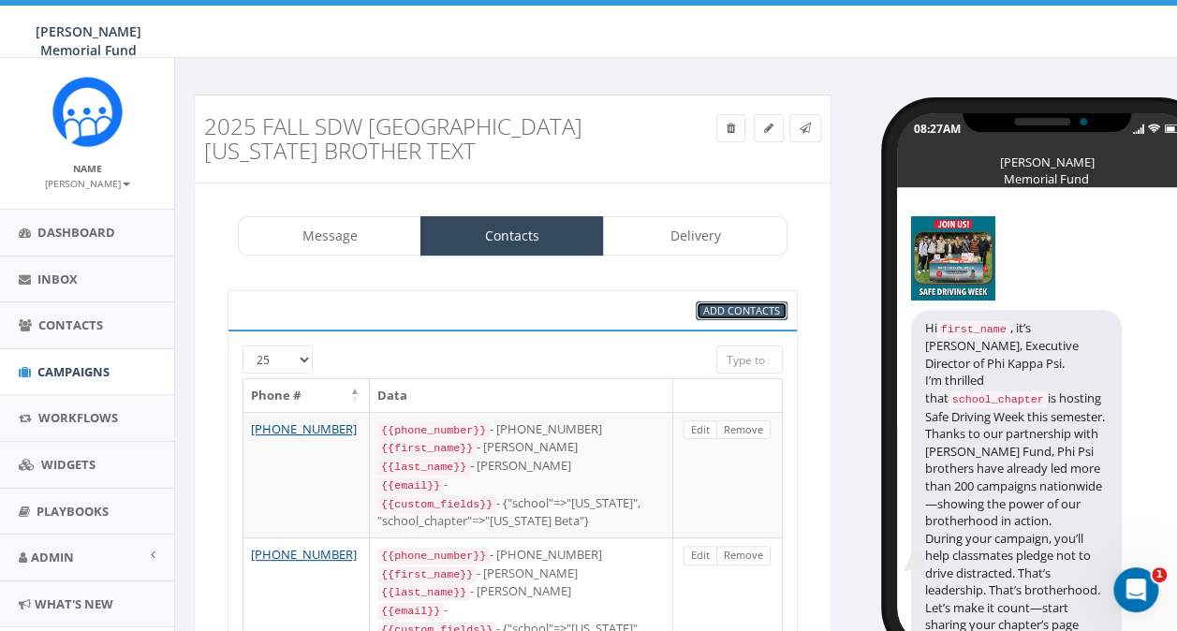
click at [758, 311] on span "Add Contacts" at bounding box center [741, 310] width 77 height 14
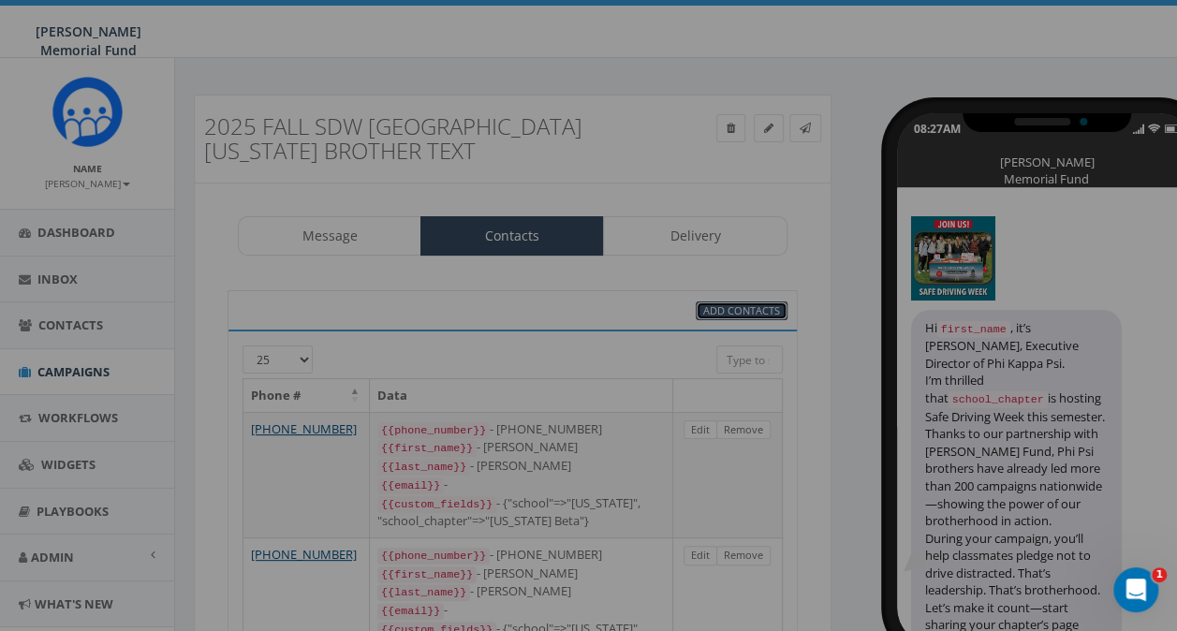
select select
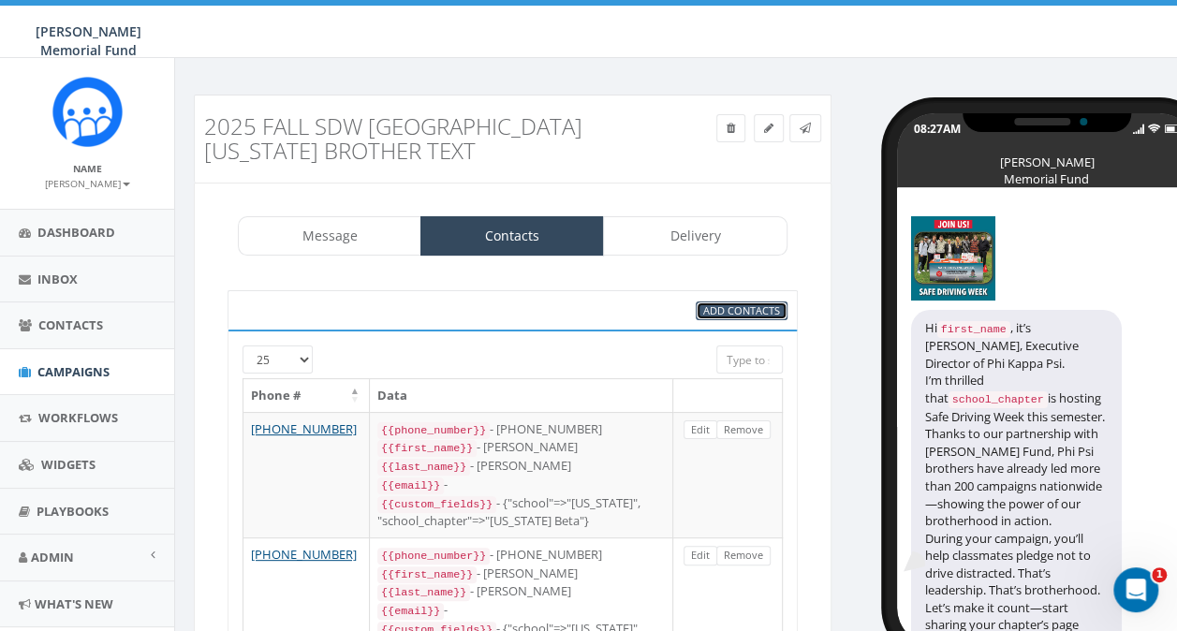
click at [724, 313] on span "Add Contacts" at bounding box center [741, 310] width 77 height 14
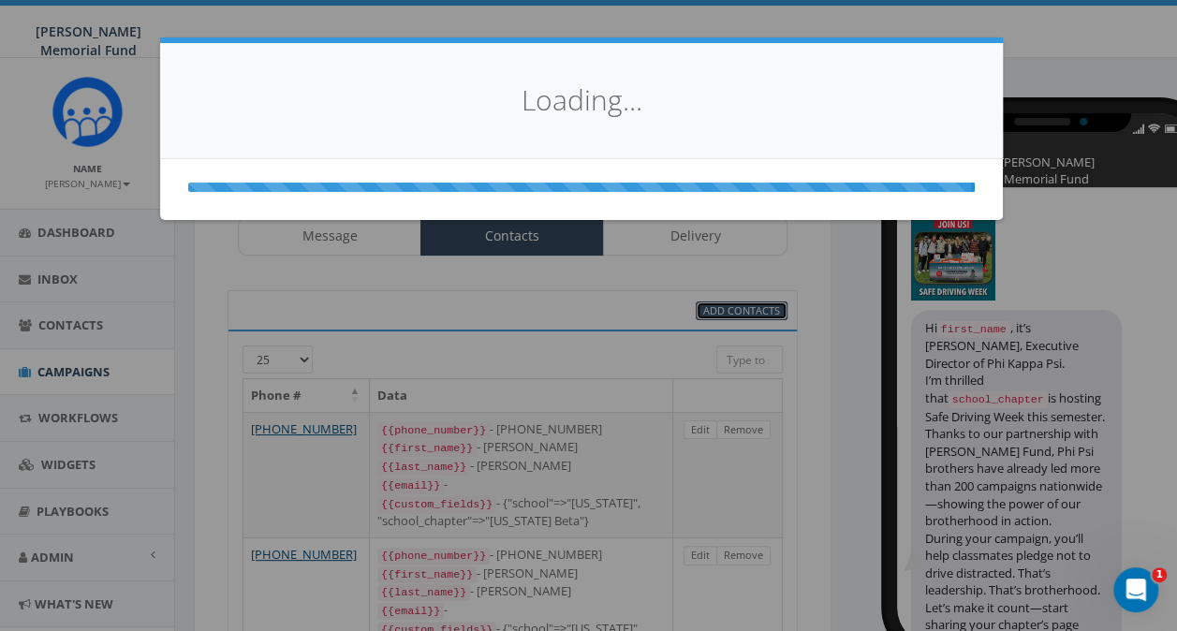
select select
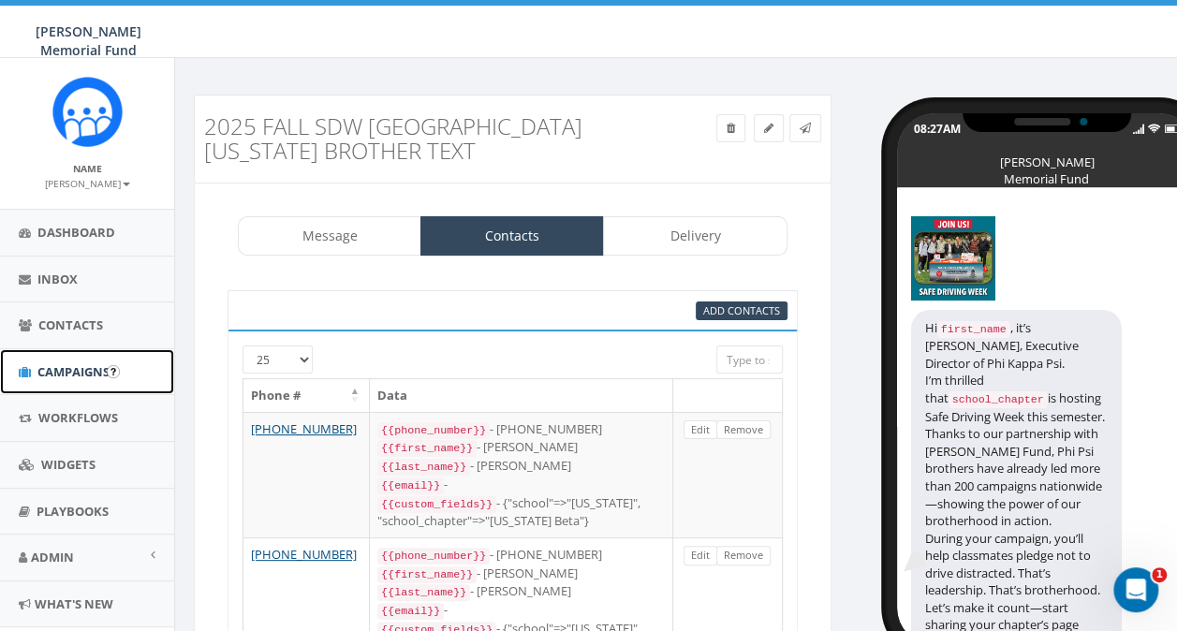
click at [68, 359] on link "Campaigns" at bounding box center [87, 372] width 174 height 46
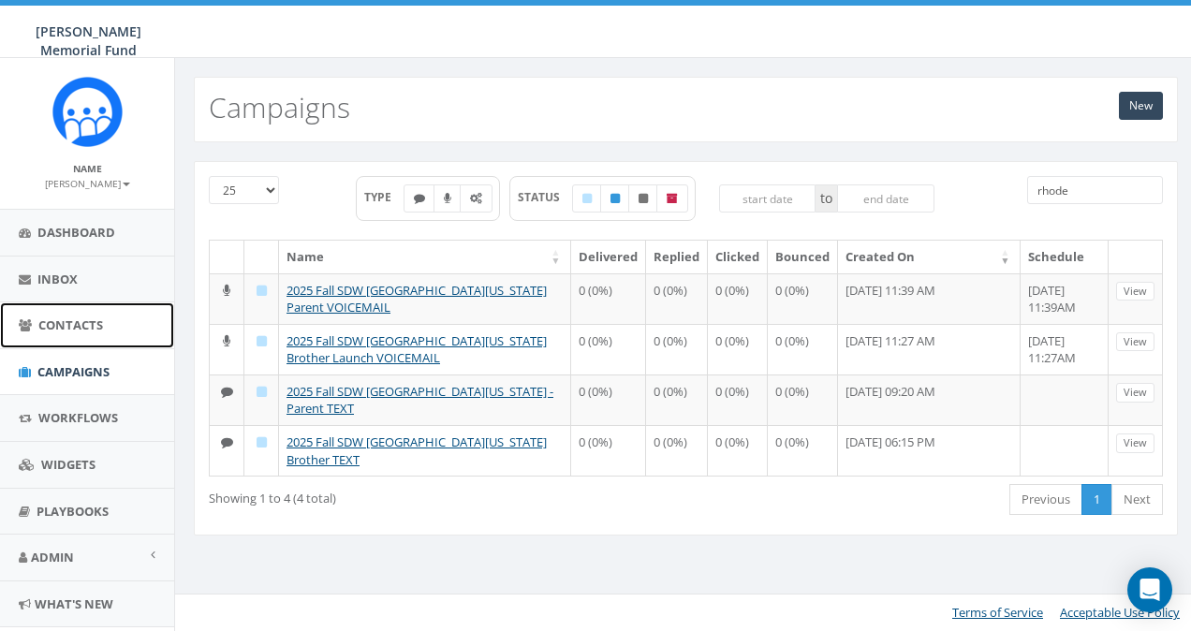
click at [62, 326] on span "Contacts" at bounding box center [70, 324] width 65 height 17
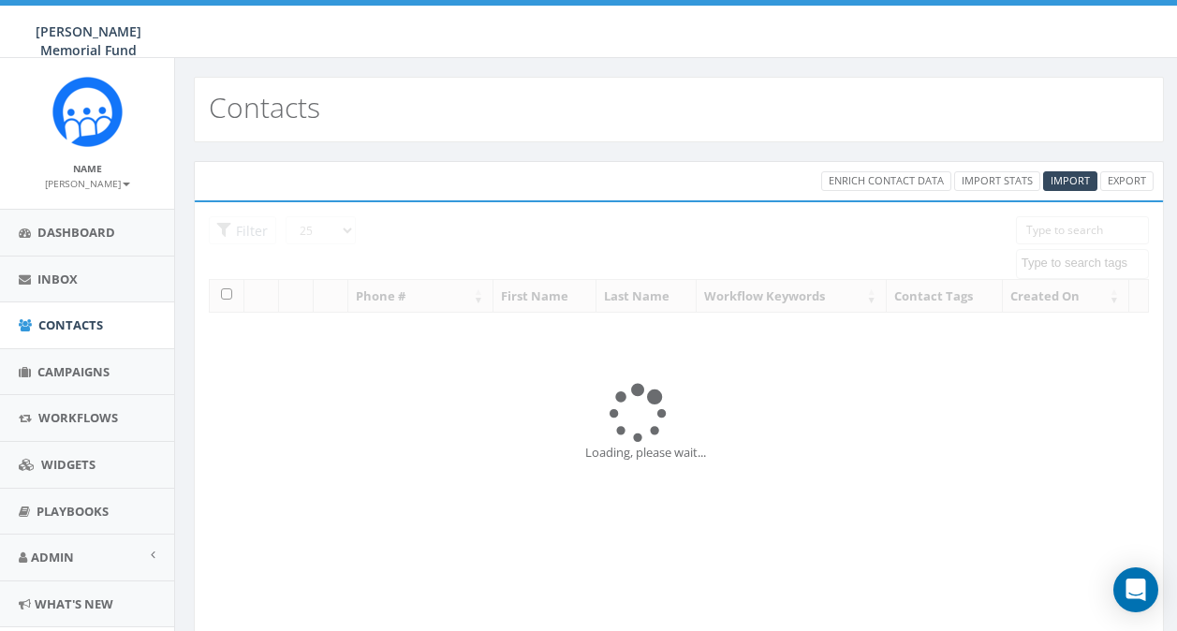
select select
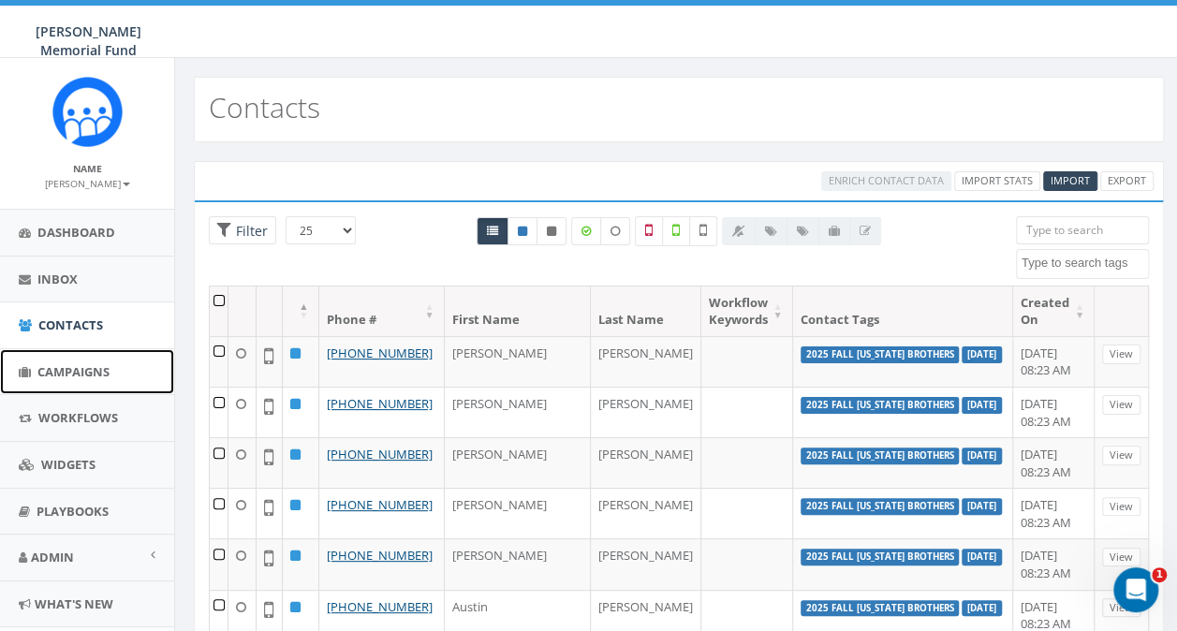
click at [78, 369] on span "Campaigns" at bounding box center [73, 371] width 72 height 17
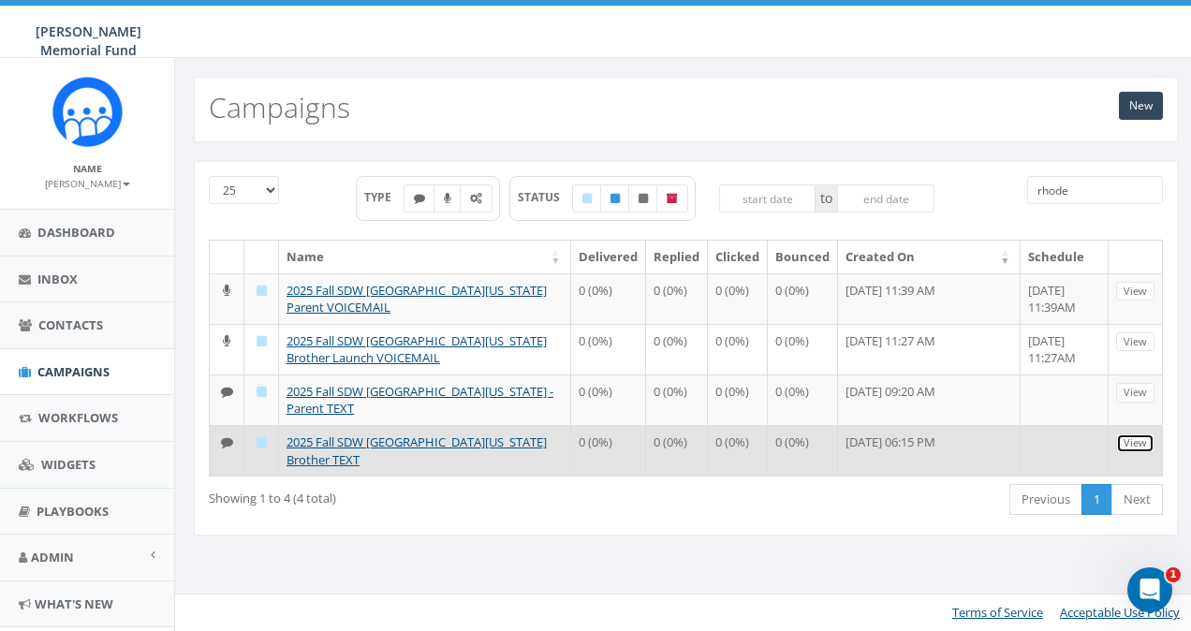
click at [1125, 435] on link "View" at bounding box center [1135, 443] width 38 height 20
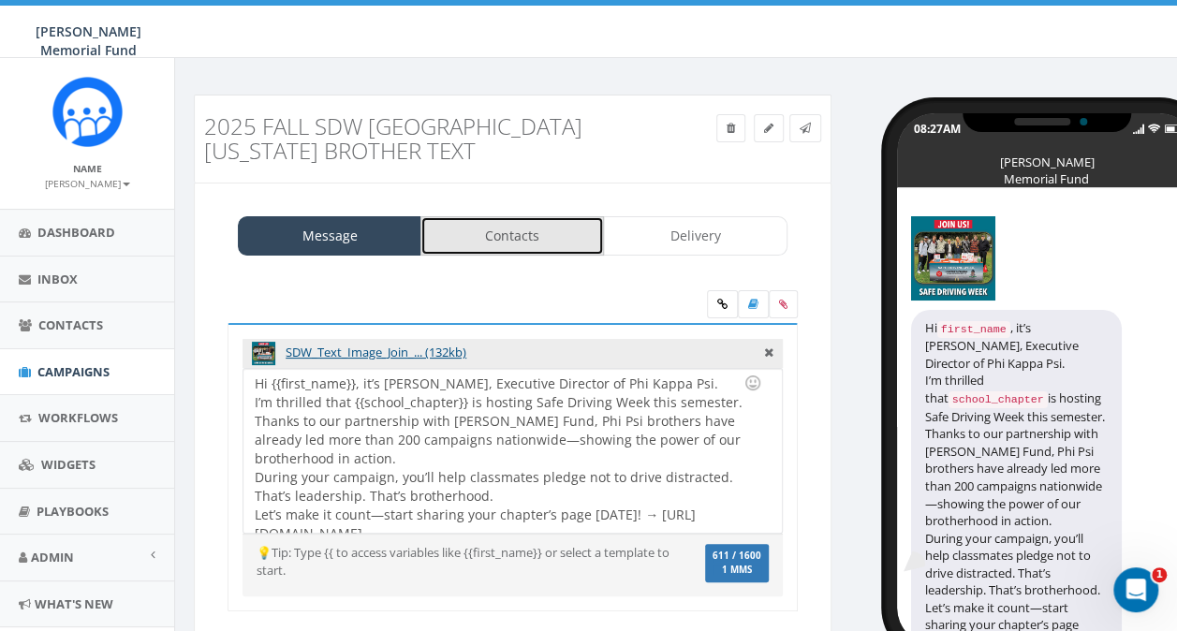
click at [481, 244] on link "Contacts" at bounding box center [511, 235] width 183 height 39
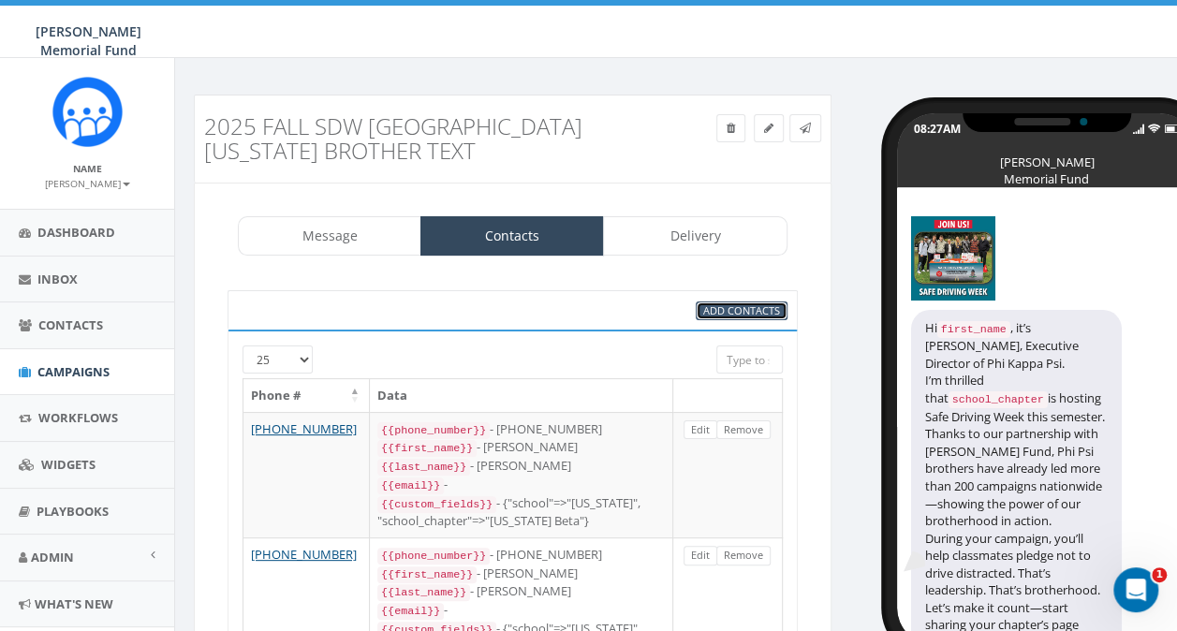
click at [727, 303] on span "Add Contacts" at bounding box center [741, 310] width 77 height 14
select select
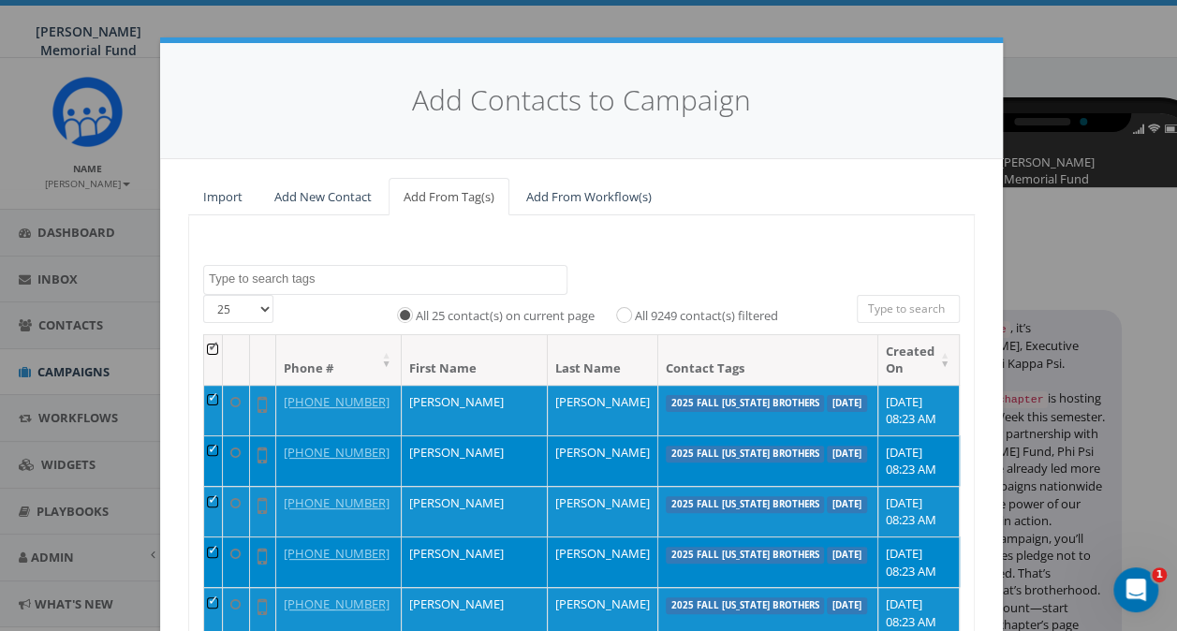
click at [385, 280] on textarea "Search" at bounding box center [388, 279] width 358 height 17
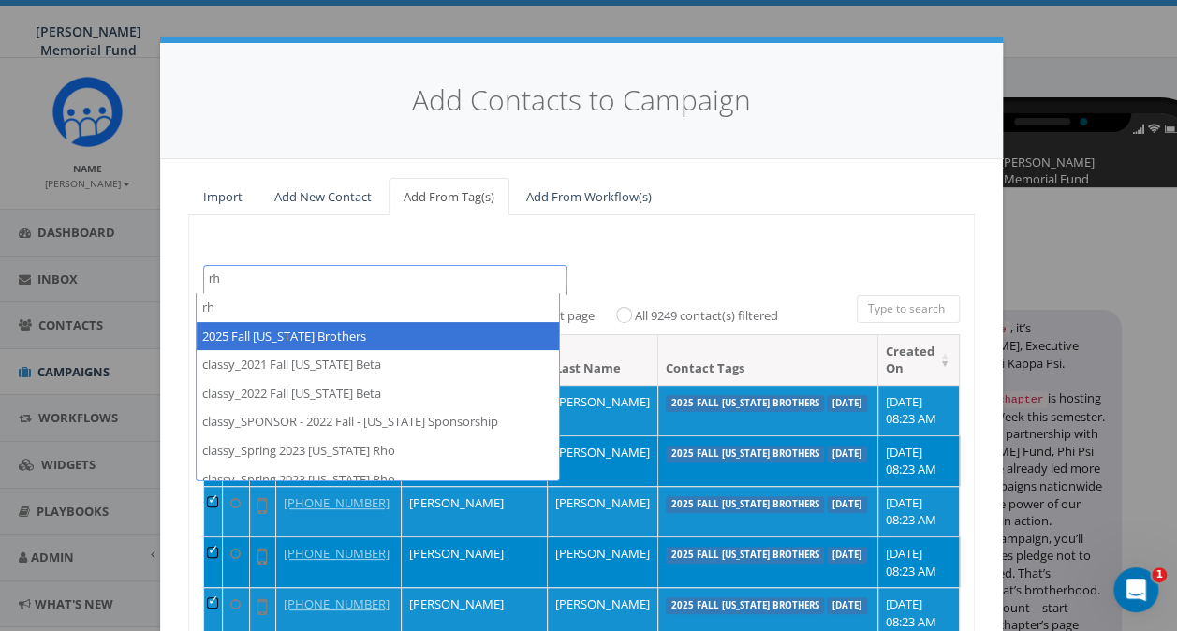
type textarea "rh"
select select "2025 Fall Rhode Island Brothers"
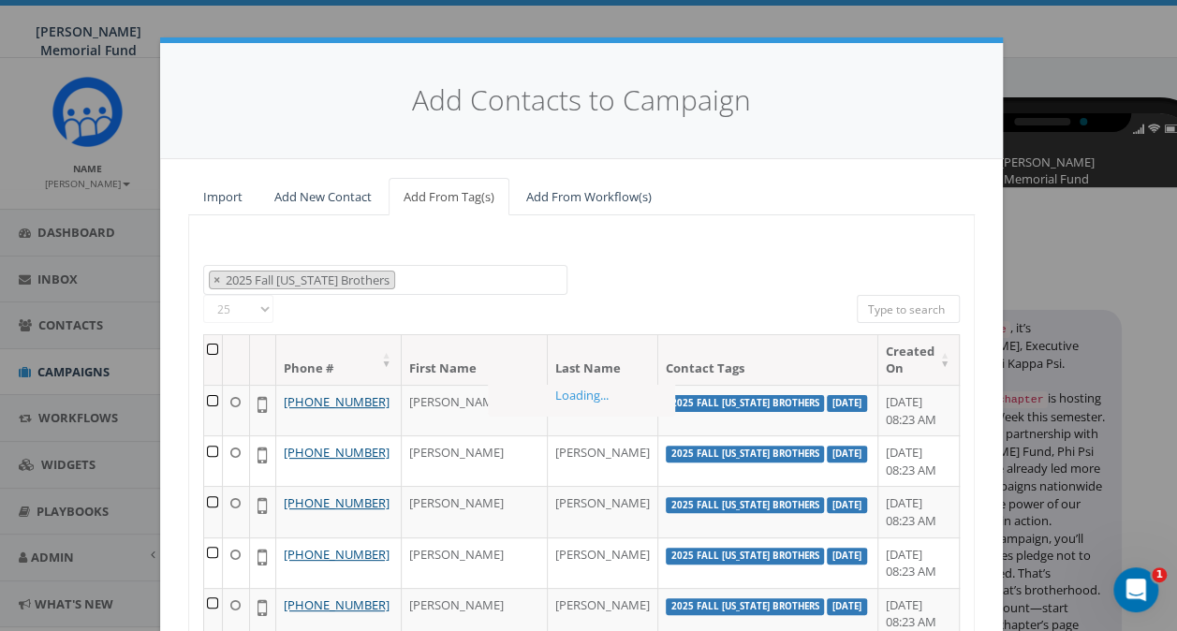
scroll to position [573, 0]
click at [210, 343] on th at bounding box center [213, 360] width 19 height 50
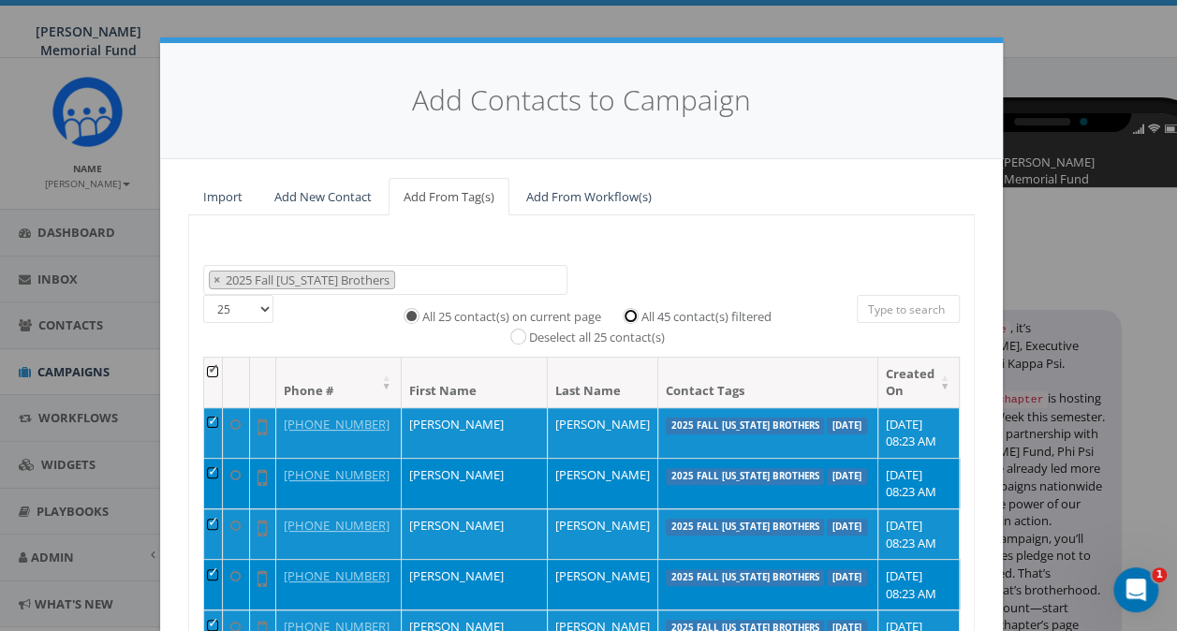
click at [629, 311] on input "All 45 contact(s) filtered" at bounding box center [635, 314] width 12 height 12
radio input "true"
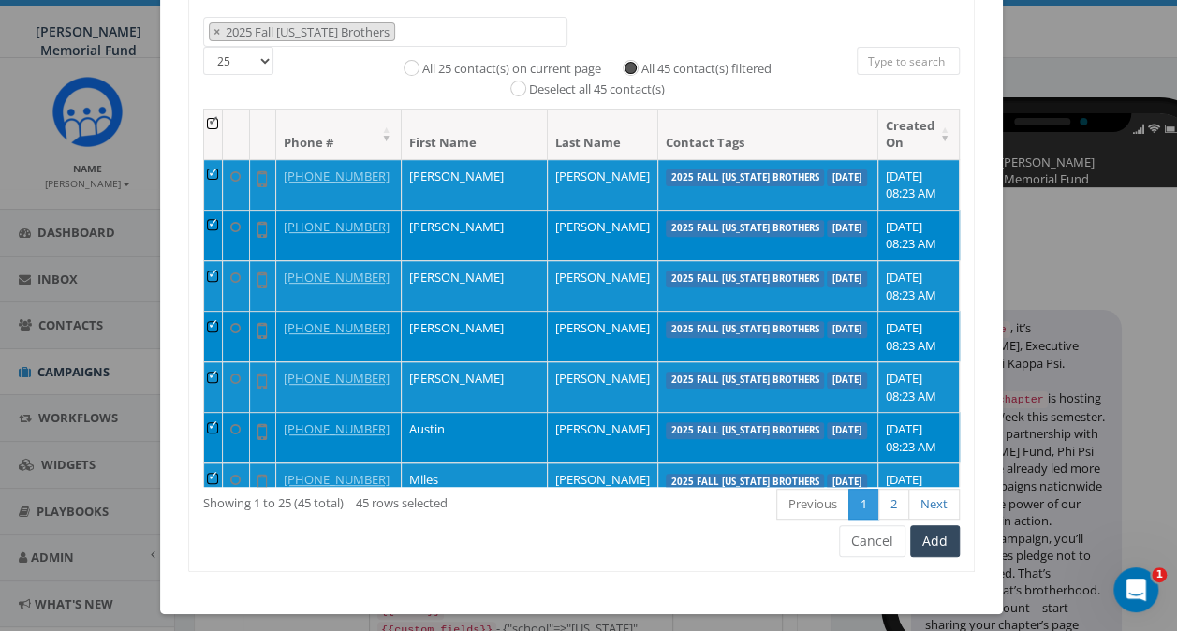
scroll to position [256, 0]
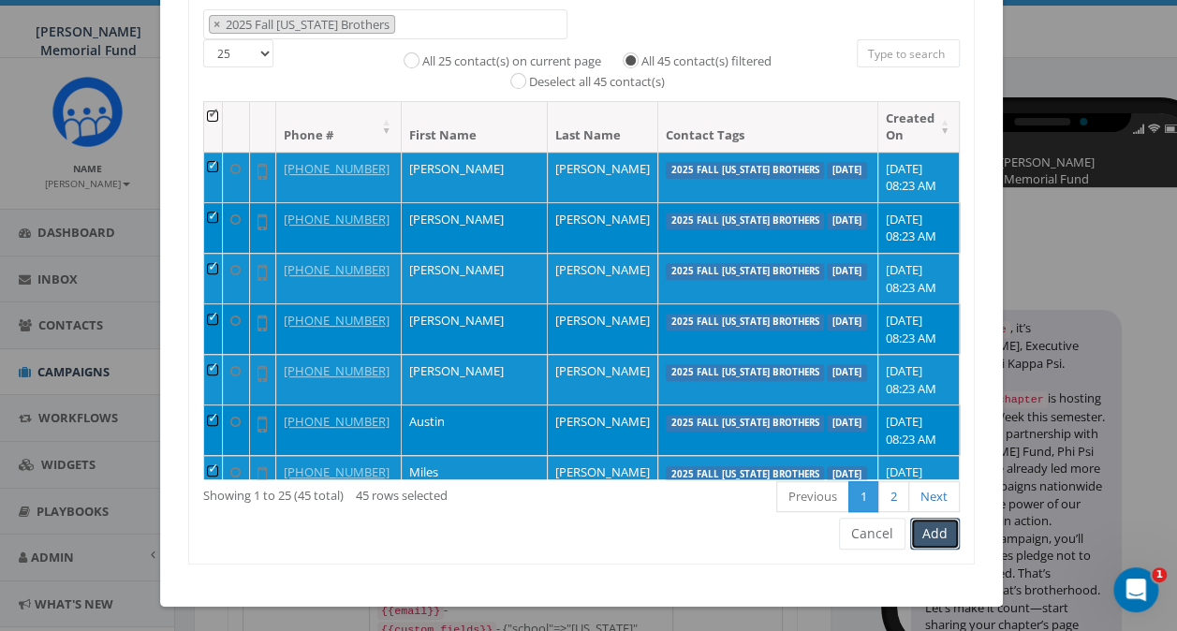
click at [928, 532] on button "Add" at bounding box center [935, 534] width 50 height 32
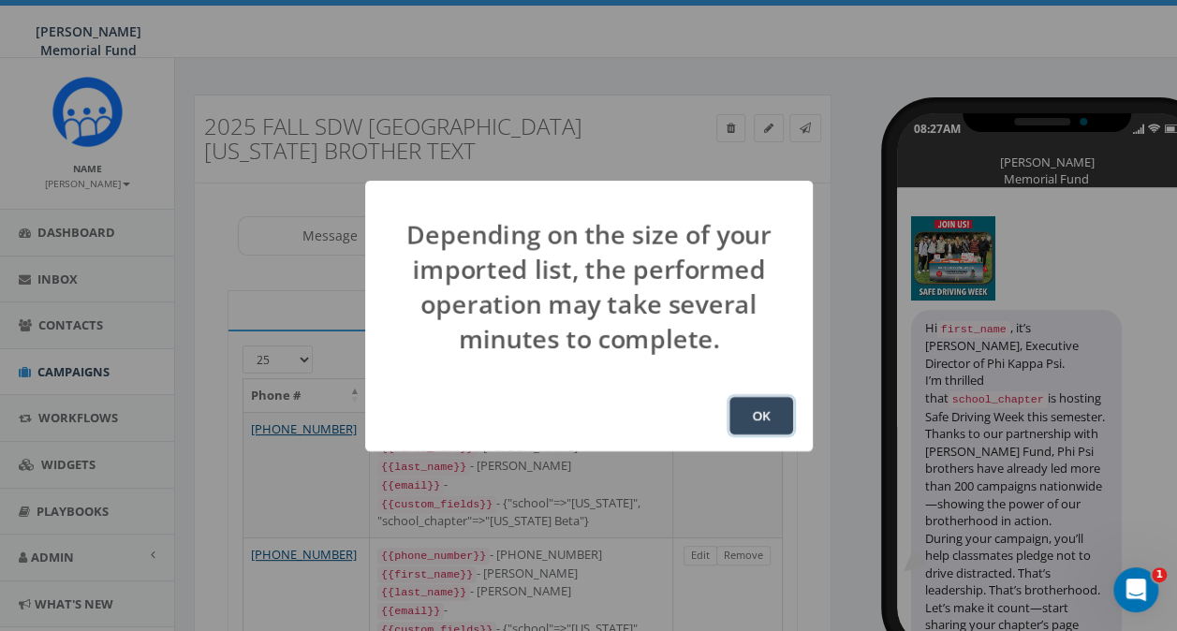
click at [756, 417] on button "OK" at bounding box center [761, 415] width 64 height 37
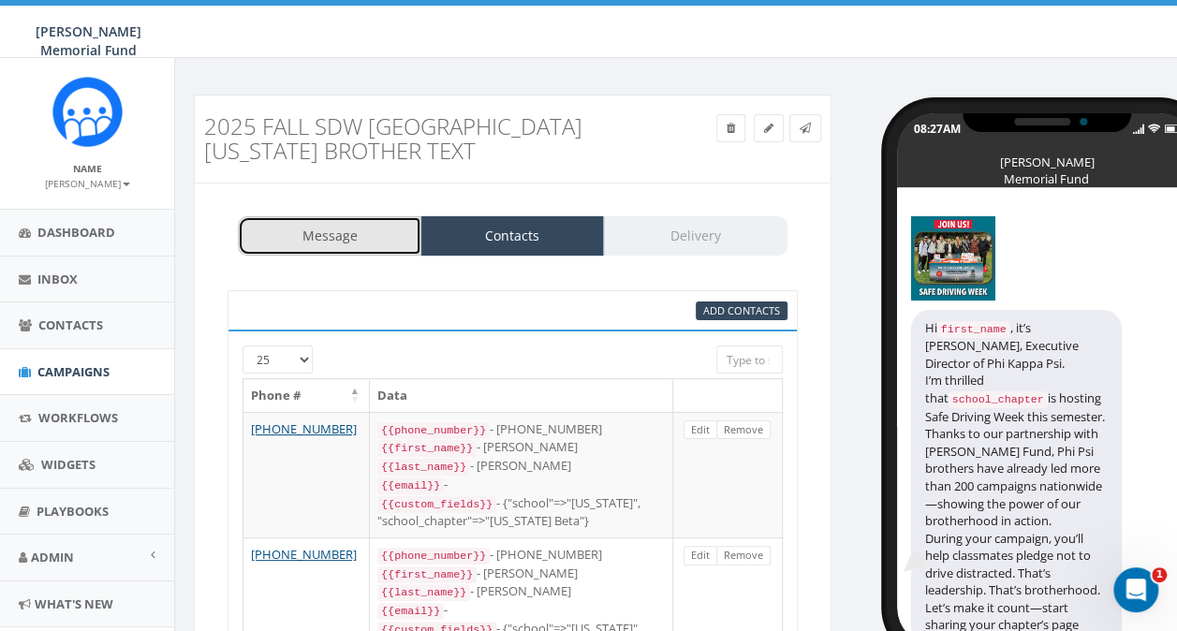
click at [342, 232] on link "Message" at bounding box center [329, 235] width 183 height 39
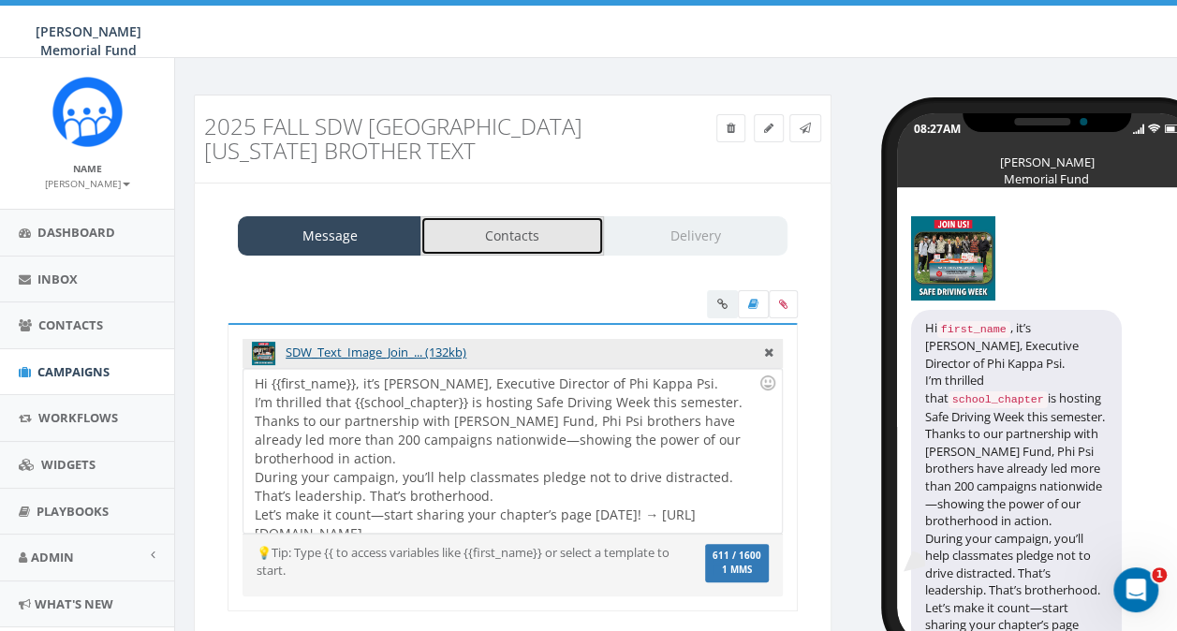
click at [539, 233] on link "Contacts" at bounding box center [511, 235] width 183 height 39
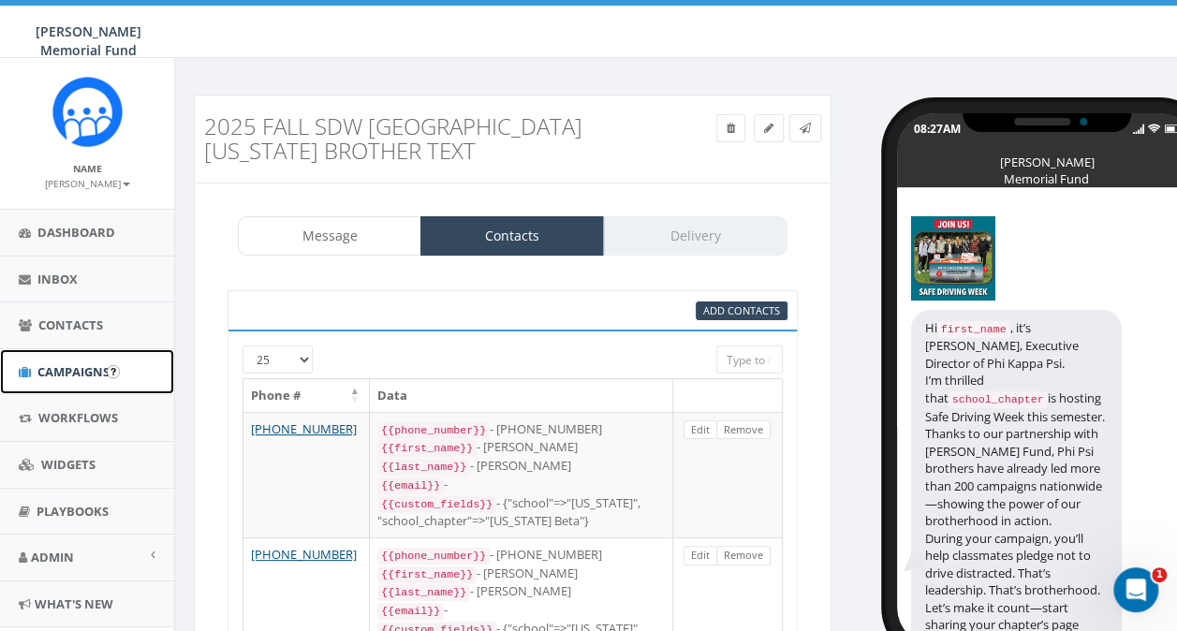
click at [65, 376] on span "Campaigns" at bounding box center [73, 371] width 72 height 17
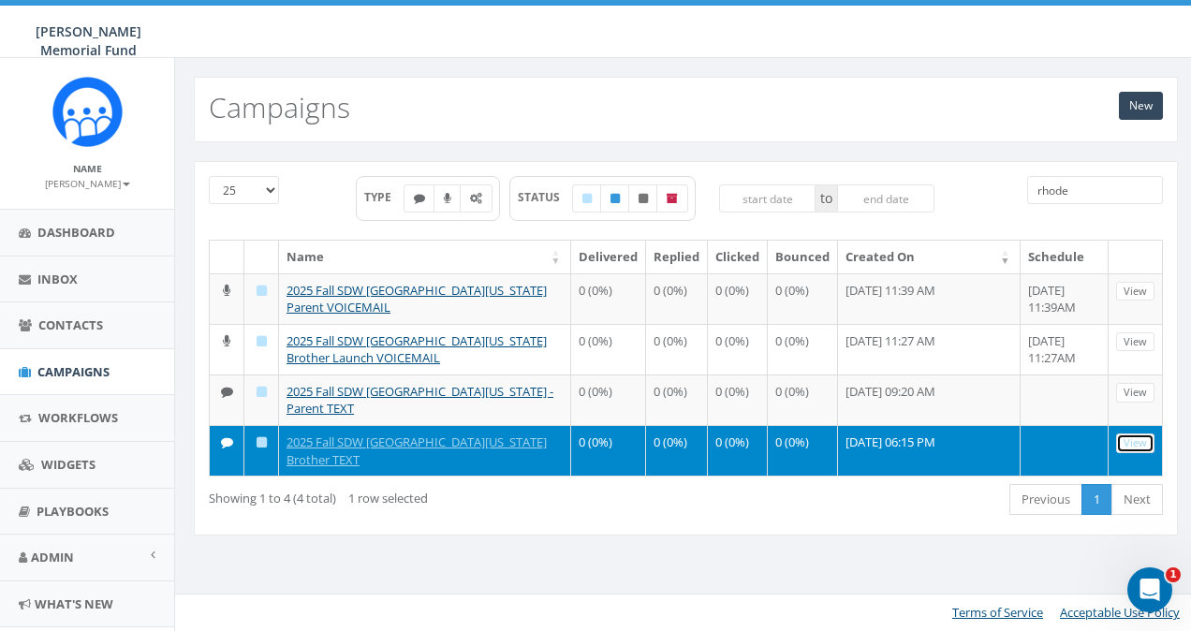
click at [1147, 434] on link "View" at bounding box center [1135, 443] width 38 height 20
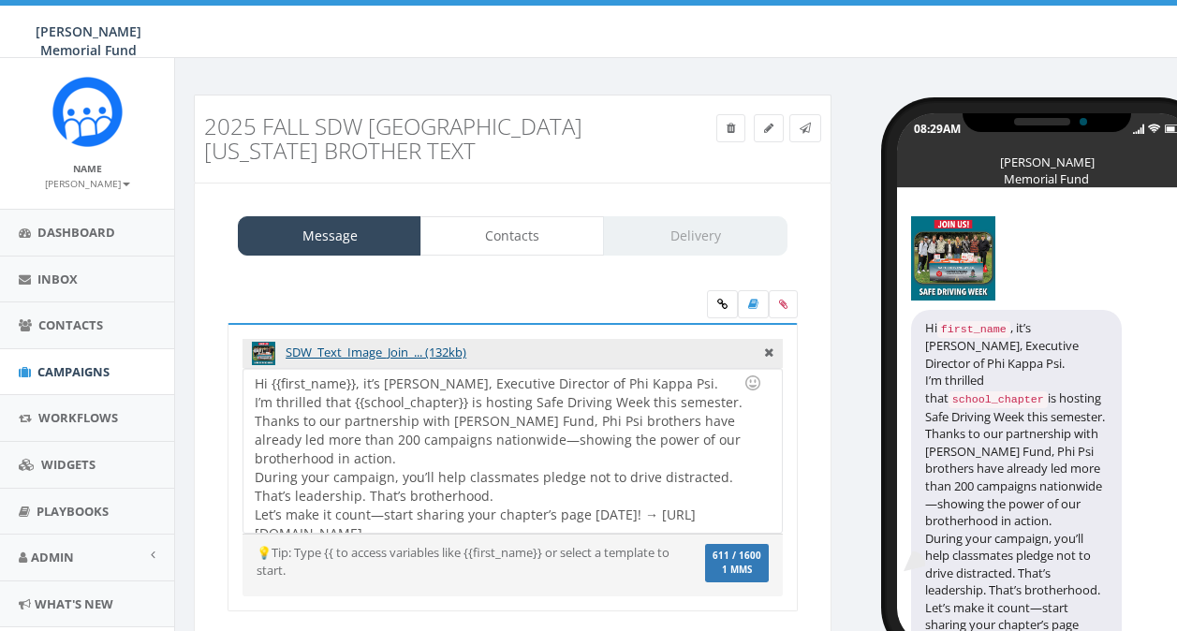
select select
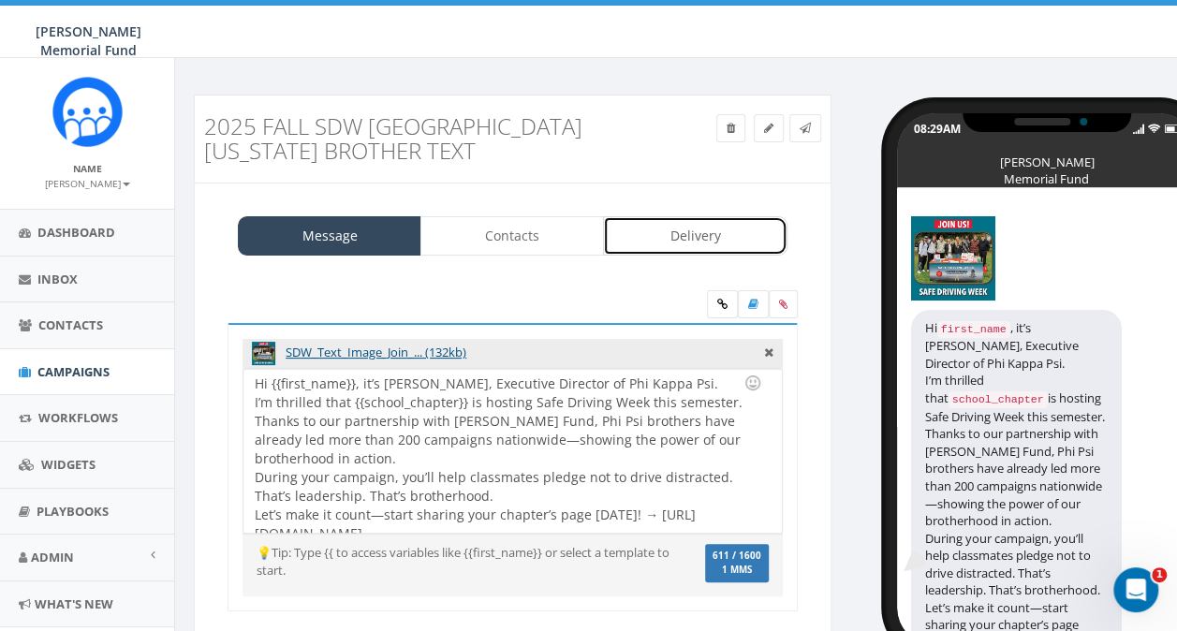
click at [681, 232] on link "Delivery" at bounding box center [694, 235] width 183 height 39
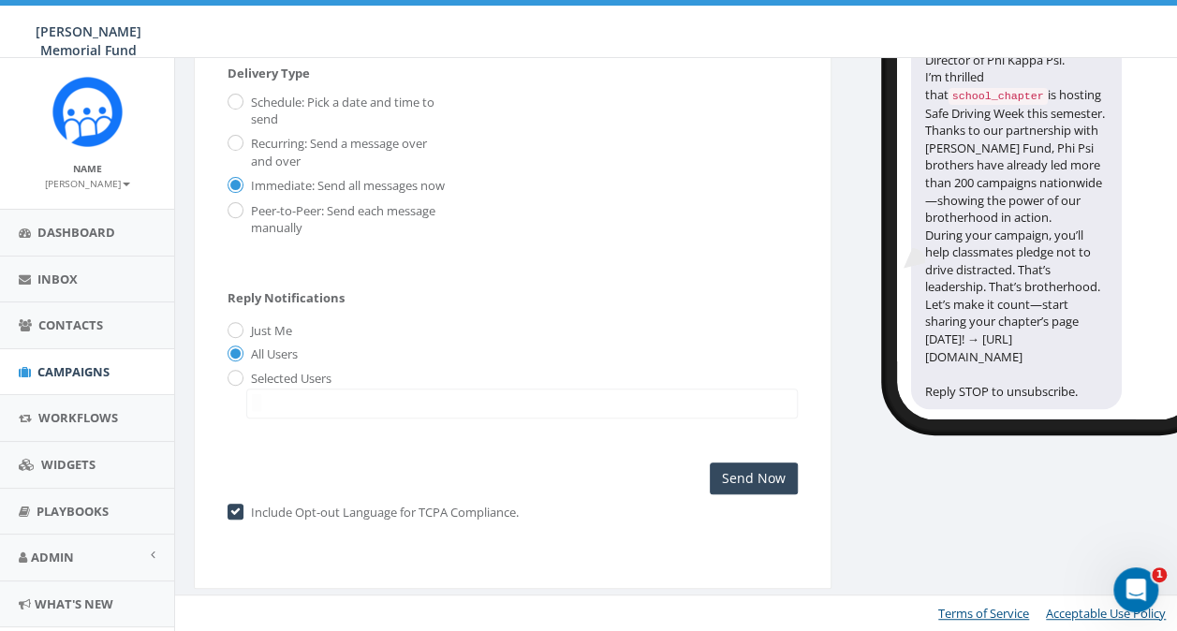
scroll to position [110, 0]
click at [750, 477] on input "Send Now" at bounding box center [754, 478] width 88 height 32
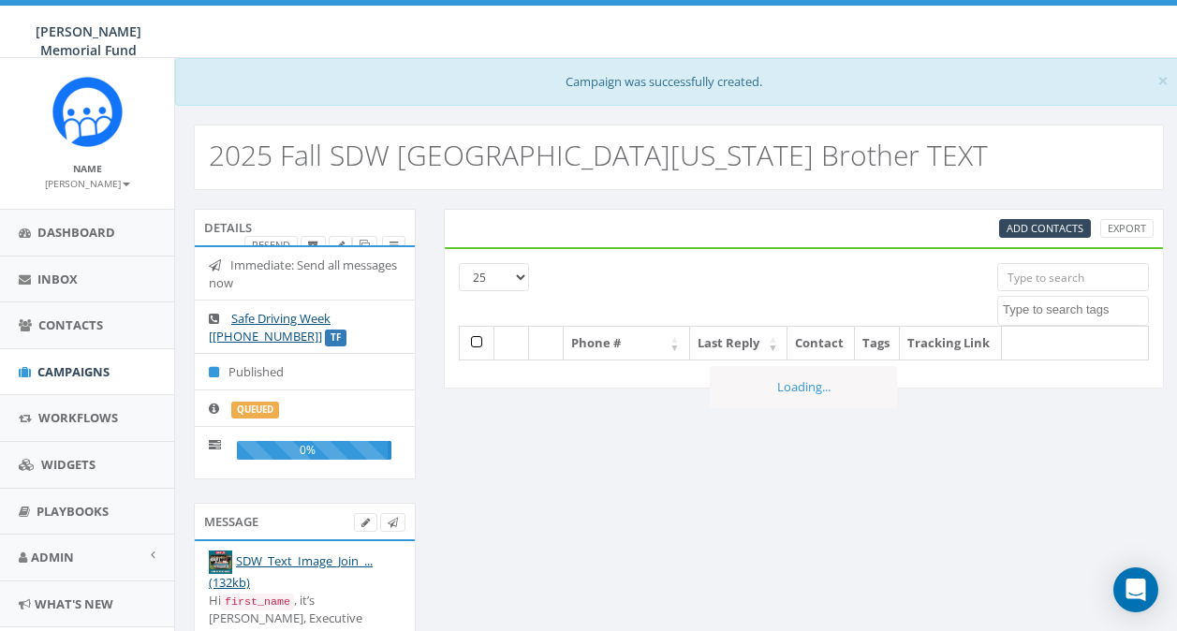
select select
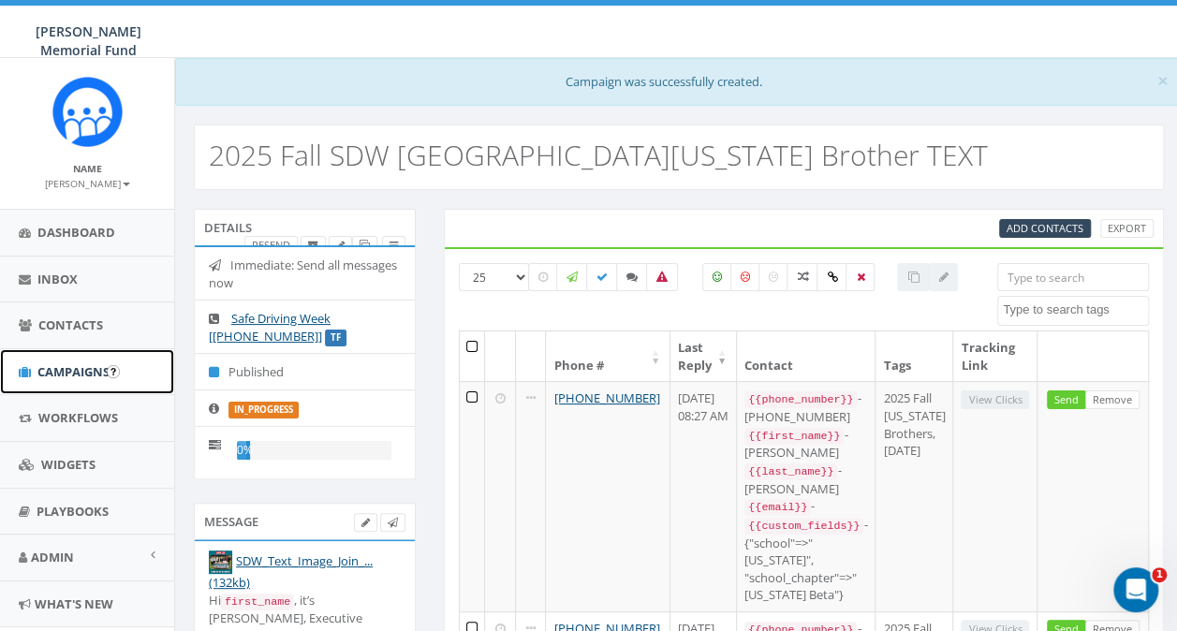
click at [73, 373] on span "Campaigns" at bounding box center [73, 371] width 72 height 17
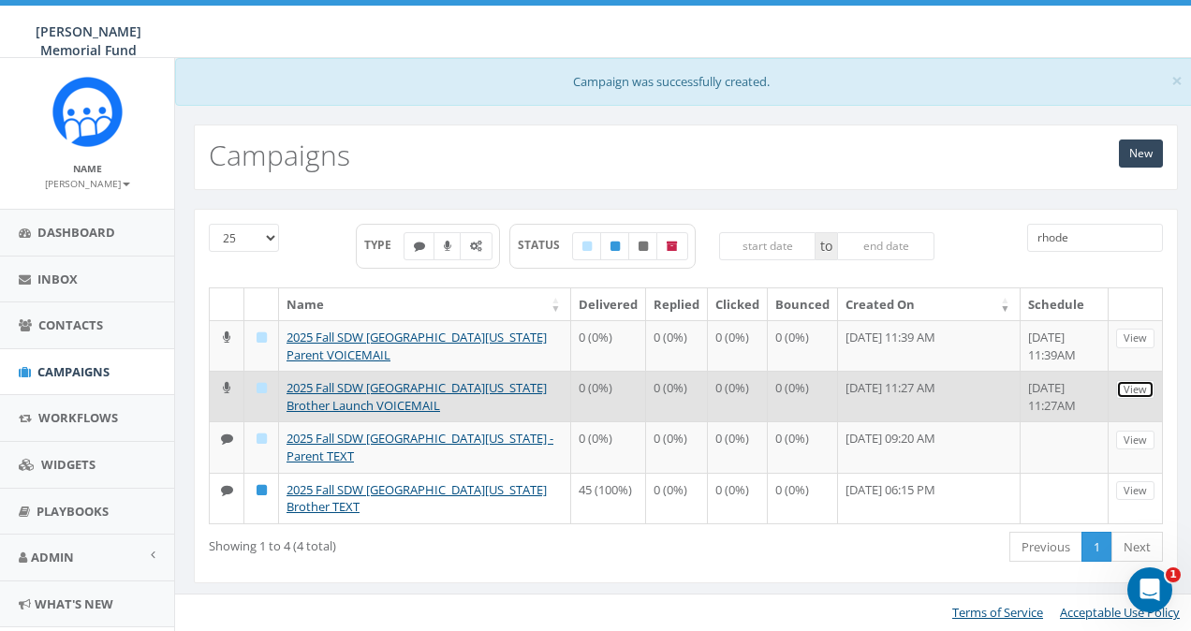
click at [1133, 386] on link "View" at bounding box center [1135, 390] width 38 height 20
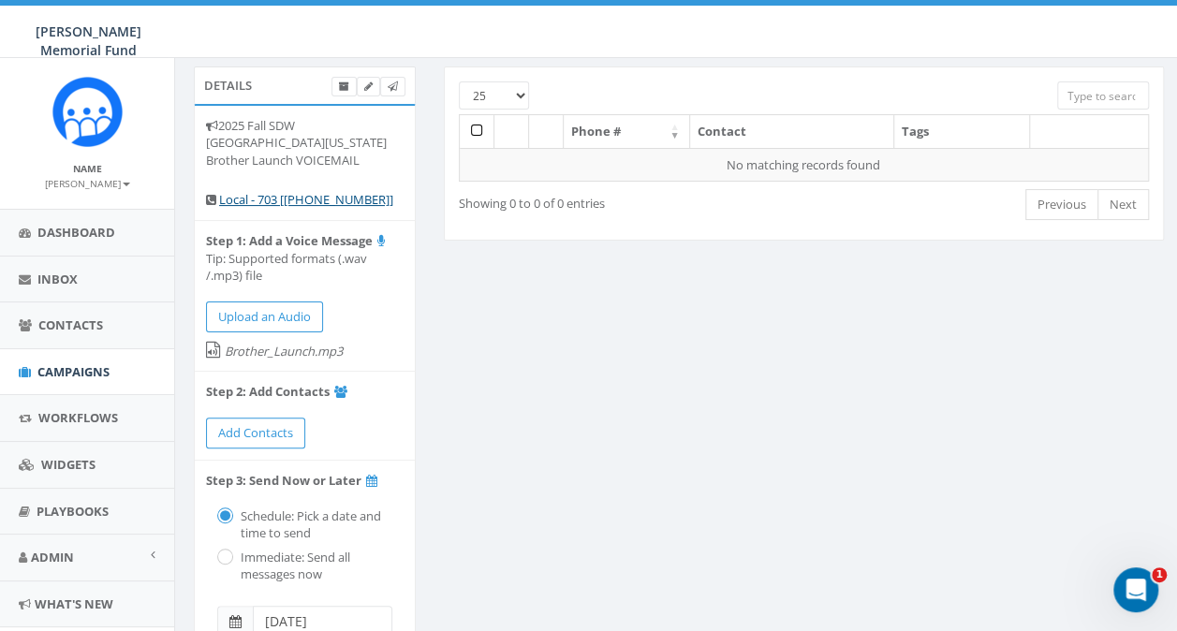
scroll to position [94, 0]
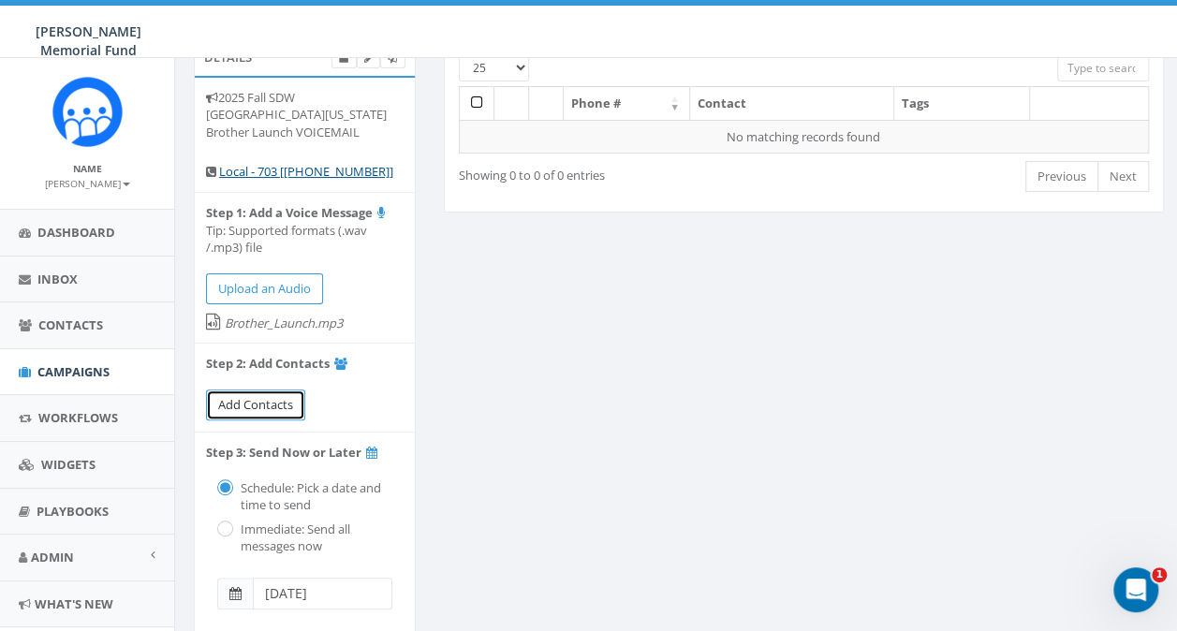
click at [243, 404] on span "Add Contacts" at bounding box center [255, 404] width 75 height 17
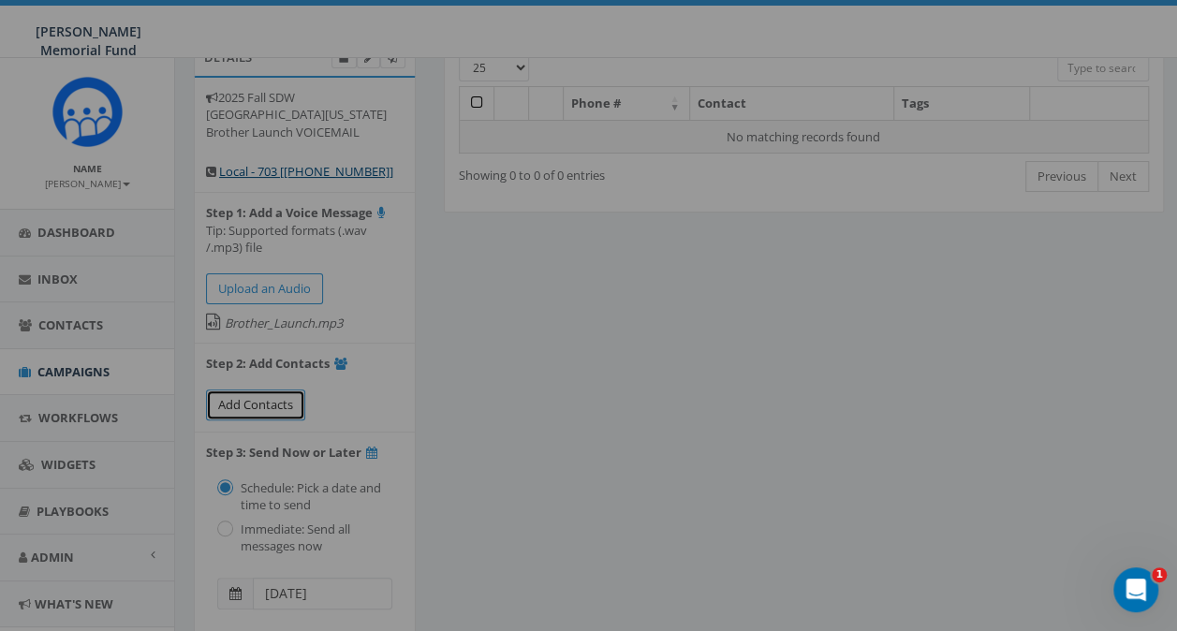
select select
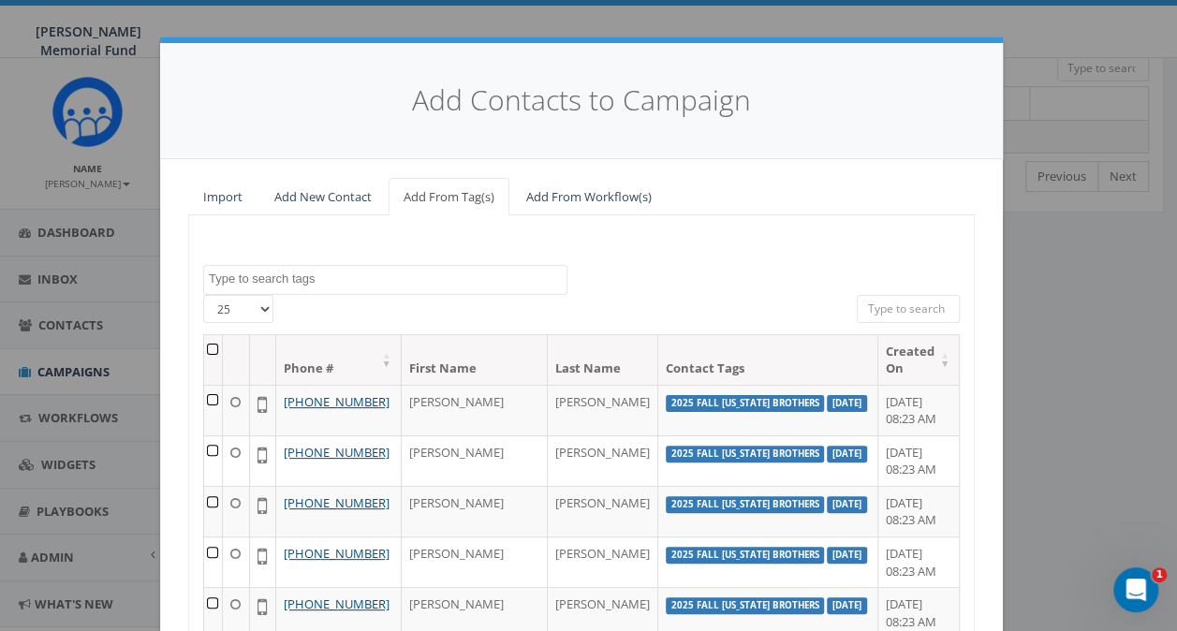
click at [342, 279] on textarea "Search" at bounding box center [388, 279] width 358 height 17
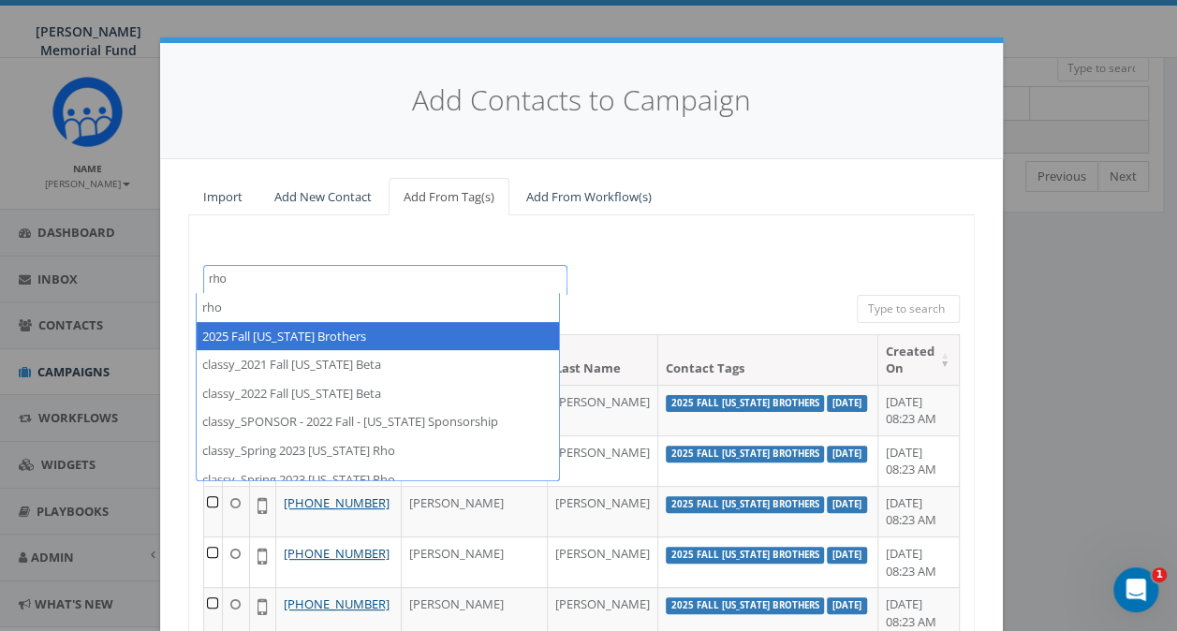
type textarea "rho"
select select "2025 Fall [US_STATE] Brothers"
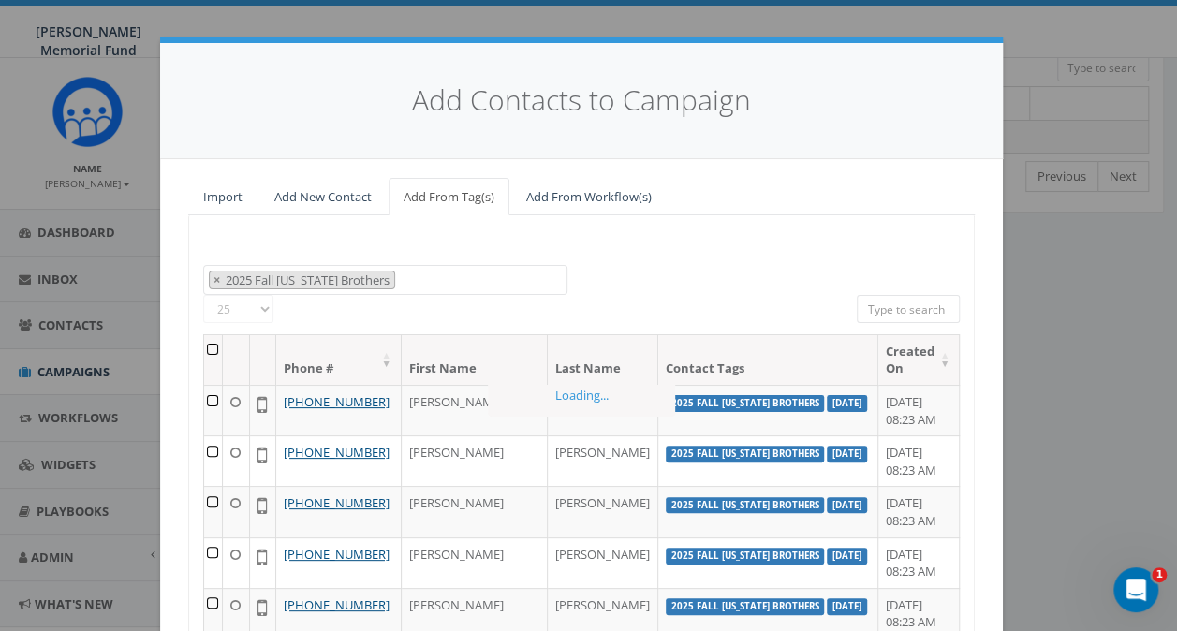
scroll to position [573, 0]
click at [212, 348] on th at bounding box center [213, 360] width 19 height 50
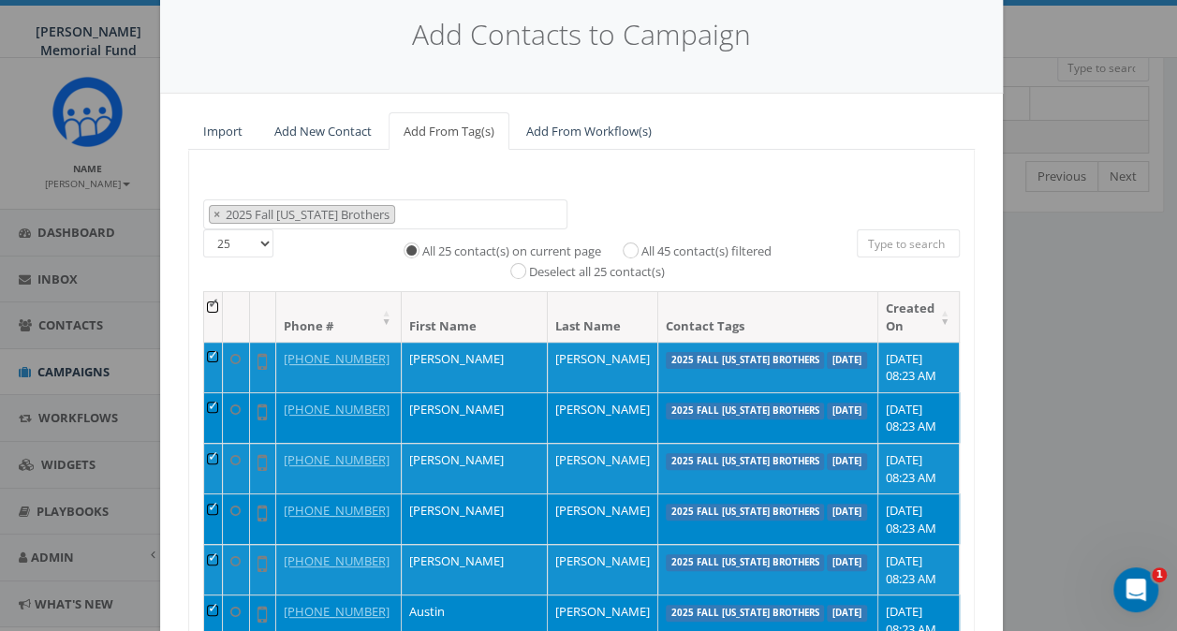
scroll to position [94, 0]
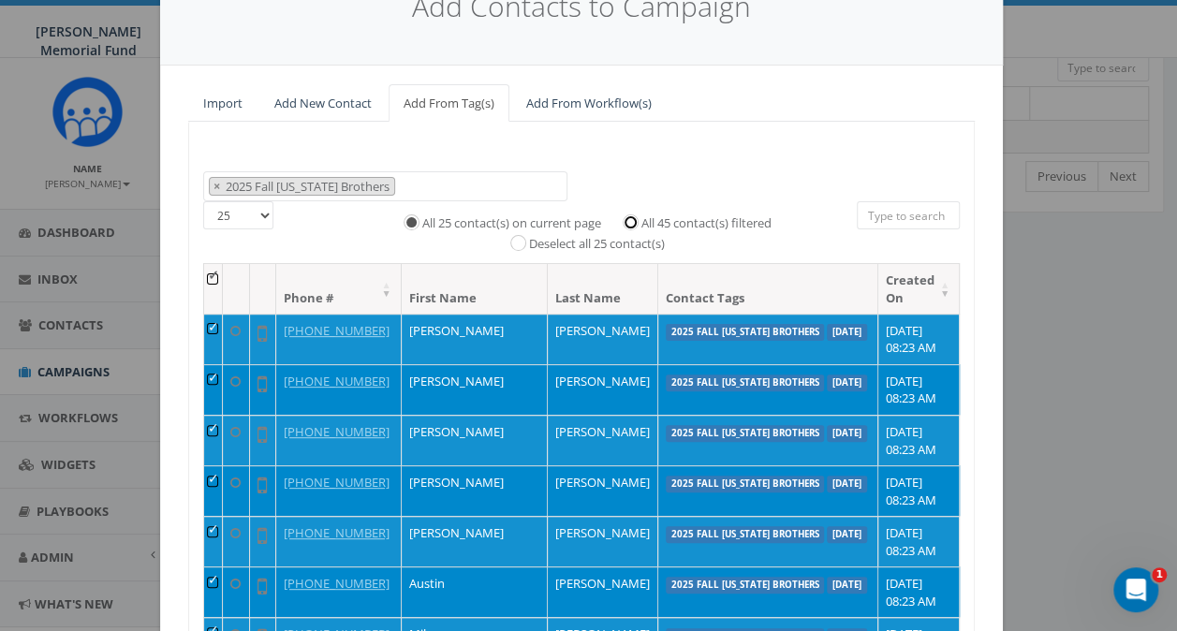
click at [629, 222] on input "All 45 contact(s) filtered" at bounding box center [635, 220] width 12 height 12
radio input "true"
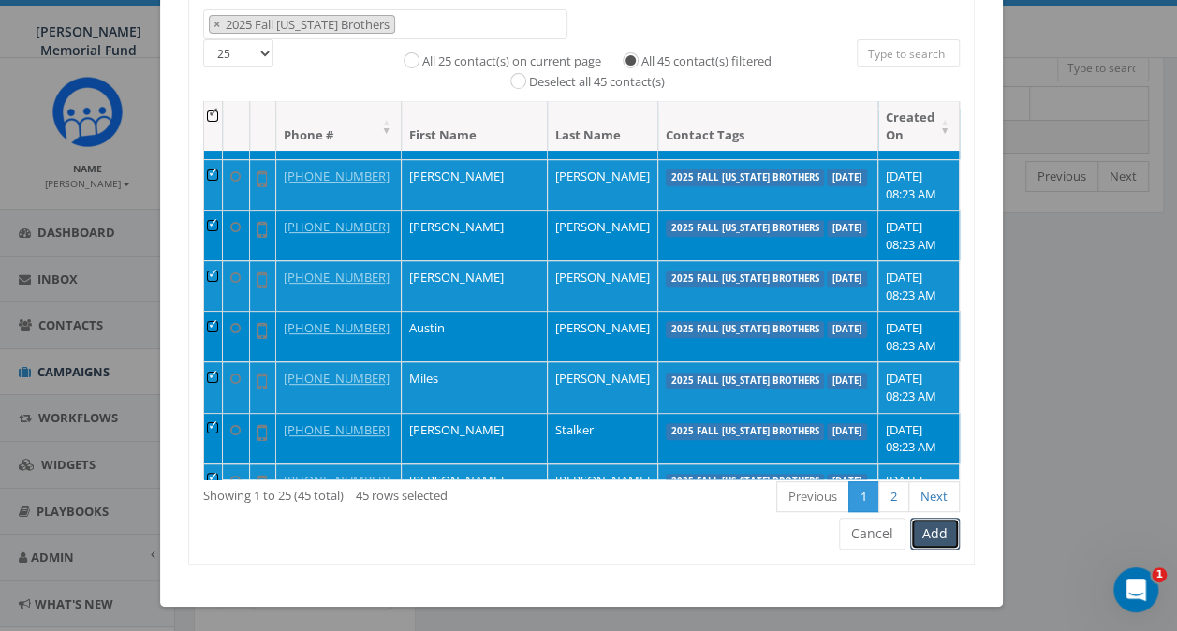
click at [929, 537] on button "Add" at bounding box center [935, 534] width 50 height 32
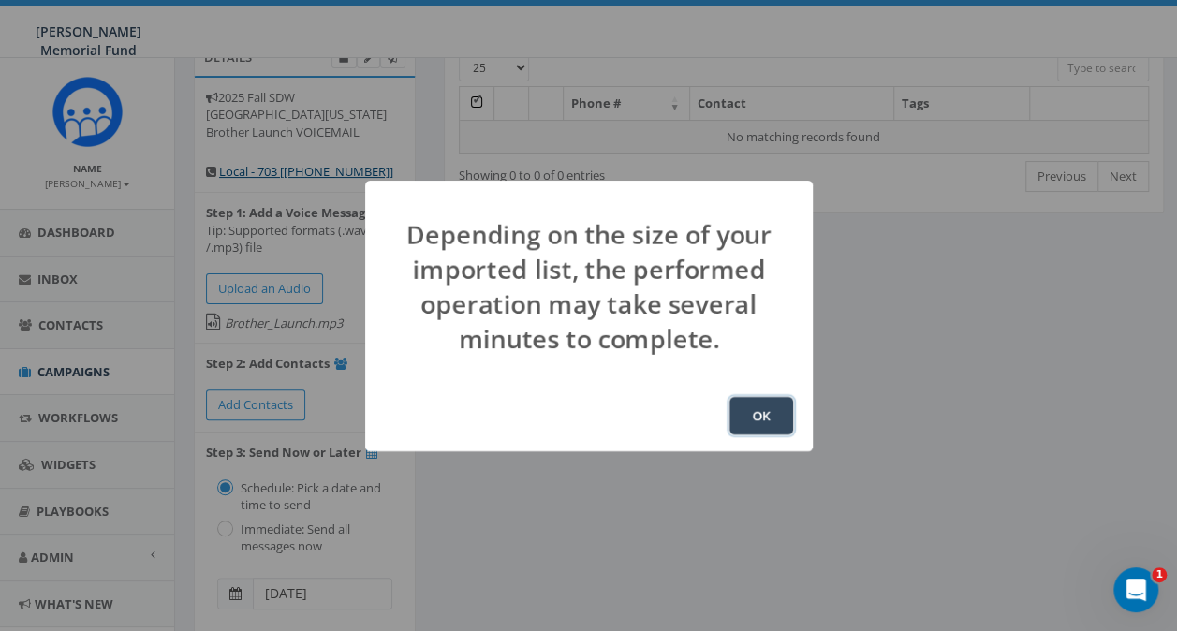
click at [762, 419] on button "OK" at bounding box center [761, 415] width 64 height 37
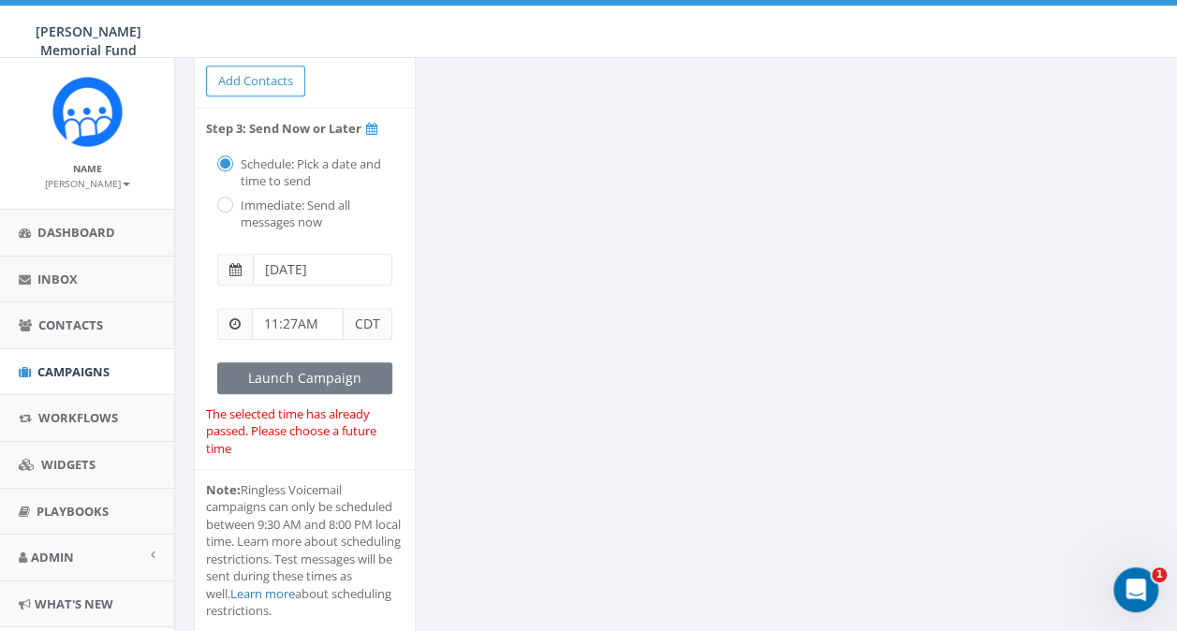
scroll to position [457, 0]
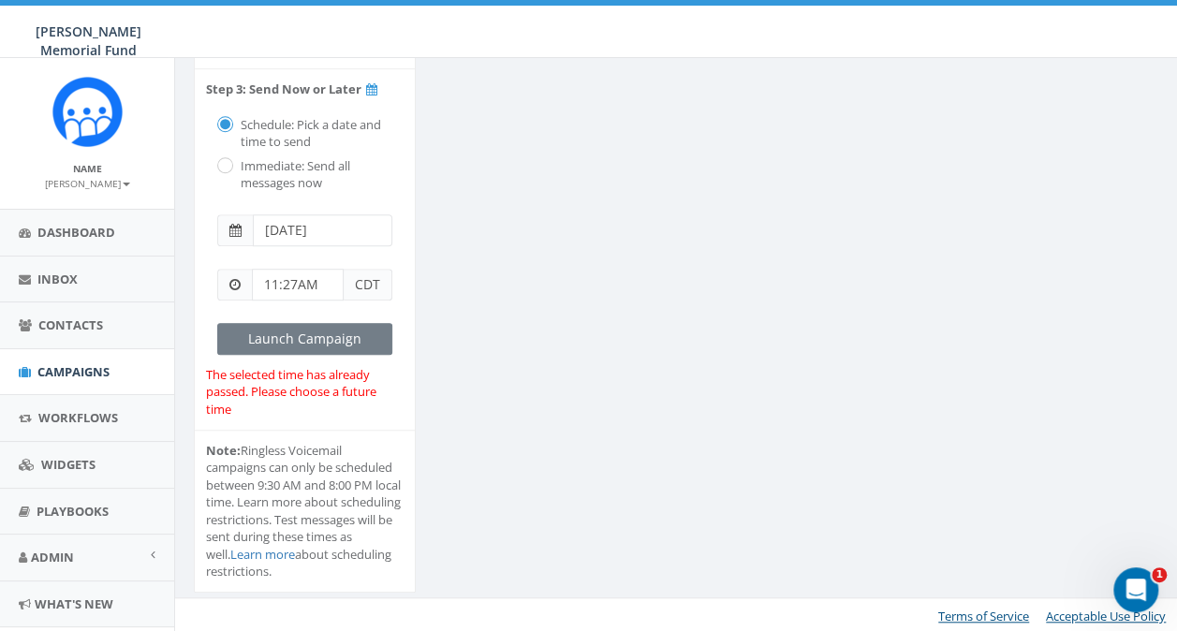
click at [367, 283] on span "CDT" at bounding box center [368, 285] width 49 height 32
click at [314, 240] on input "[DATE]" at bounding box center [322, 230] width 139 height 32
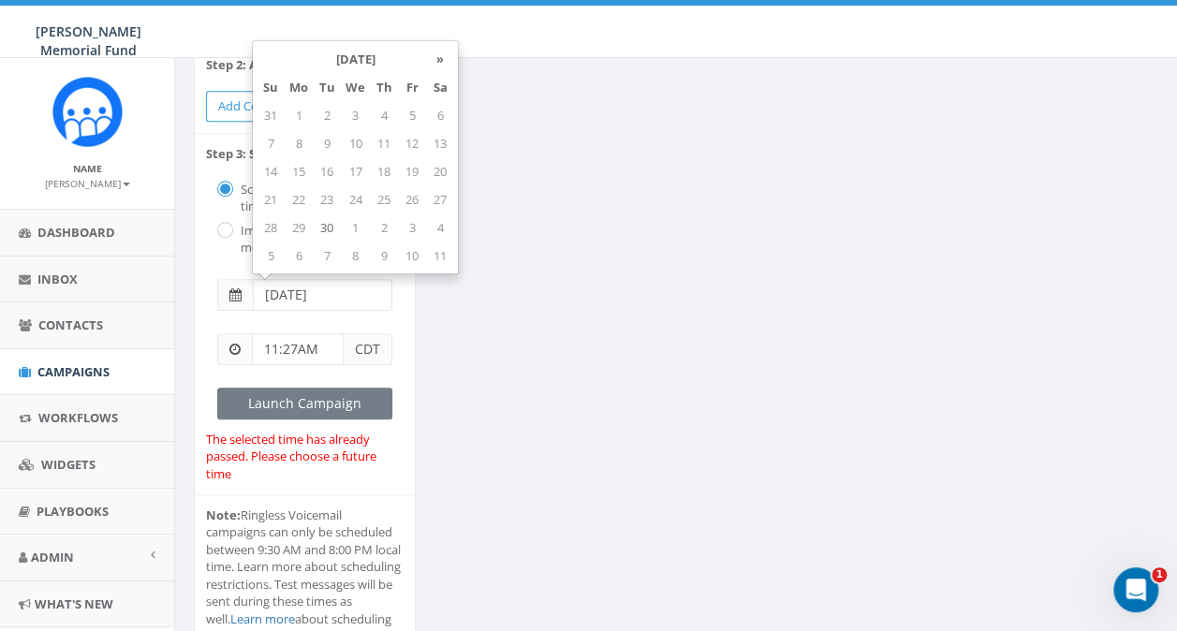
scroll to position [363, 0]
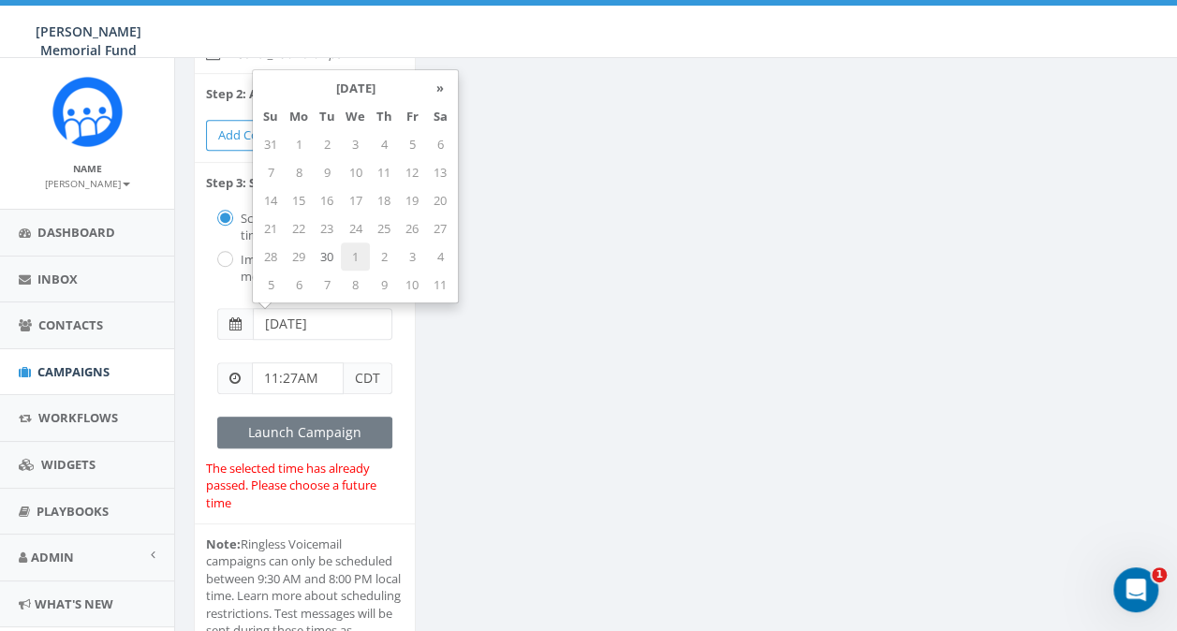
click at [358, 256] on td "1" at bounding box center [355, 256] width 29 height 28
type input "[DATE]"
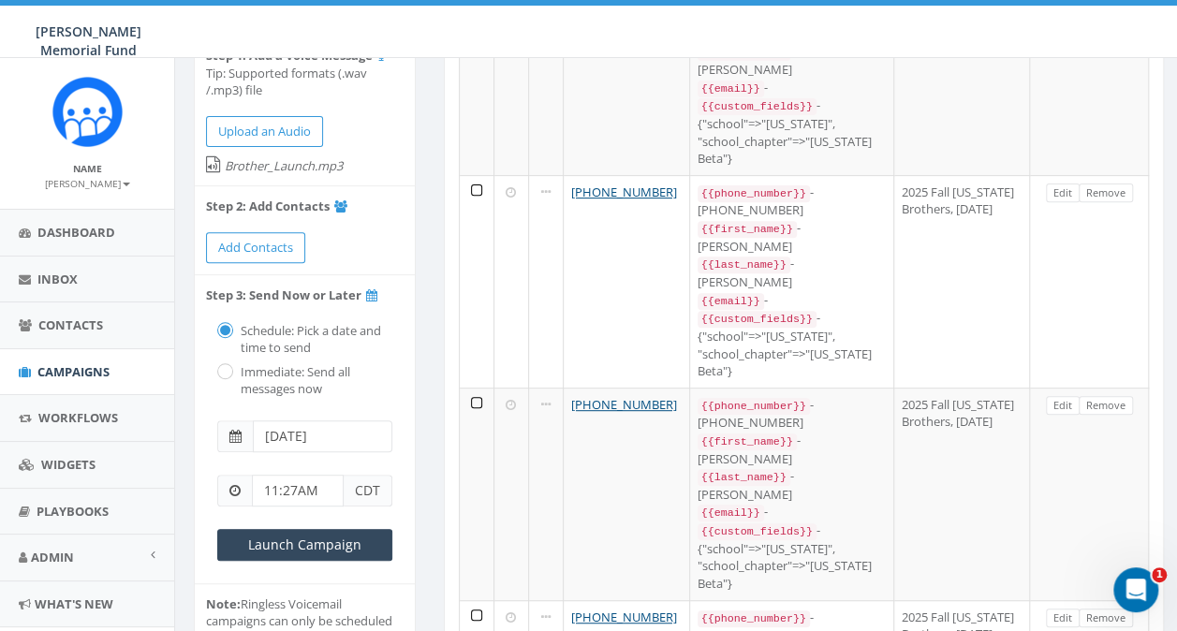
scroll to position [281, 0]
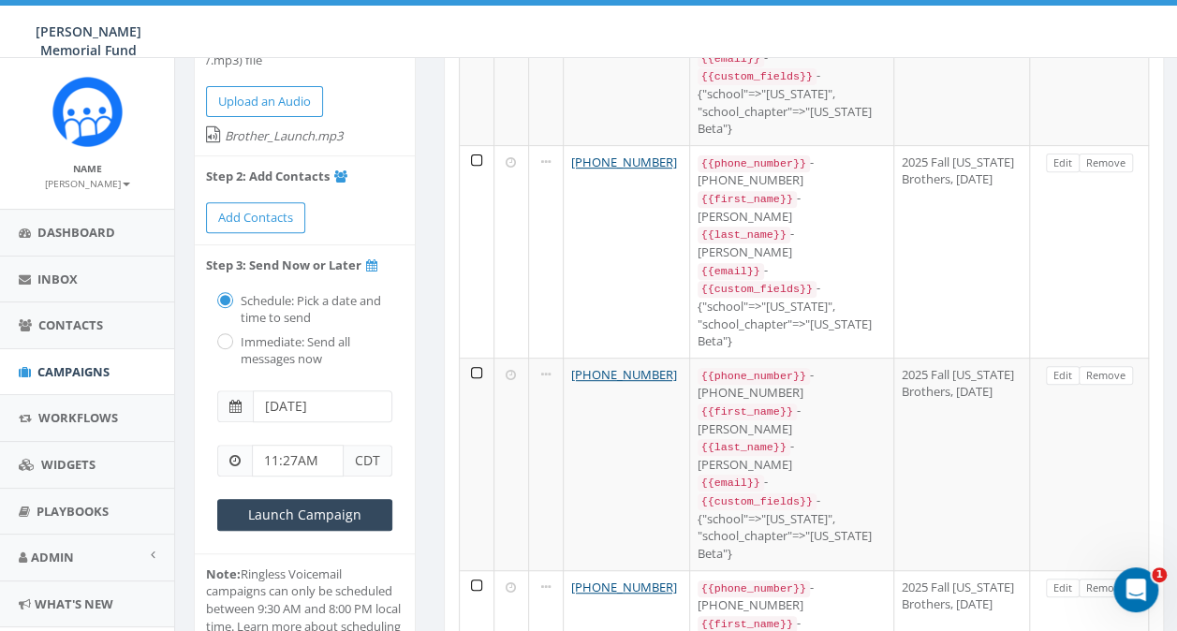
click at [232, 410] on span at bounding box center [235, 406] width 36 height 32
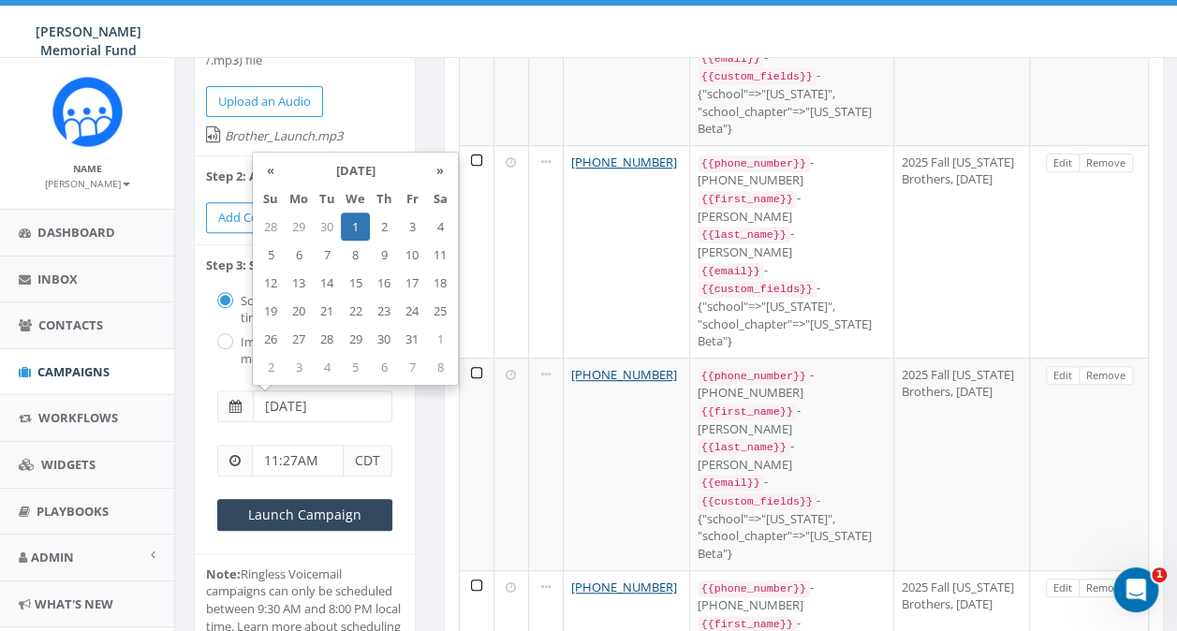
click at [310, 403] on input "2025-10-01" at bounding box center [322, 406] width 139 height 32
click at [331, 225] on td "30" at bounding box center [327, 226] width 28 height 28
type input "2025-09-30"
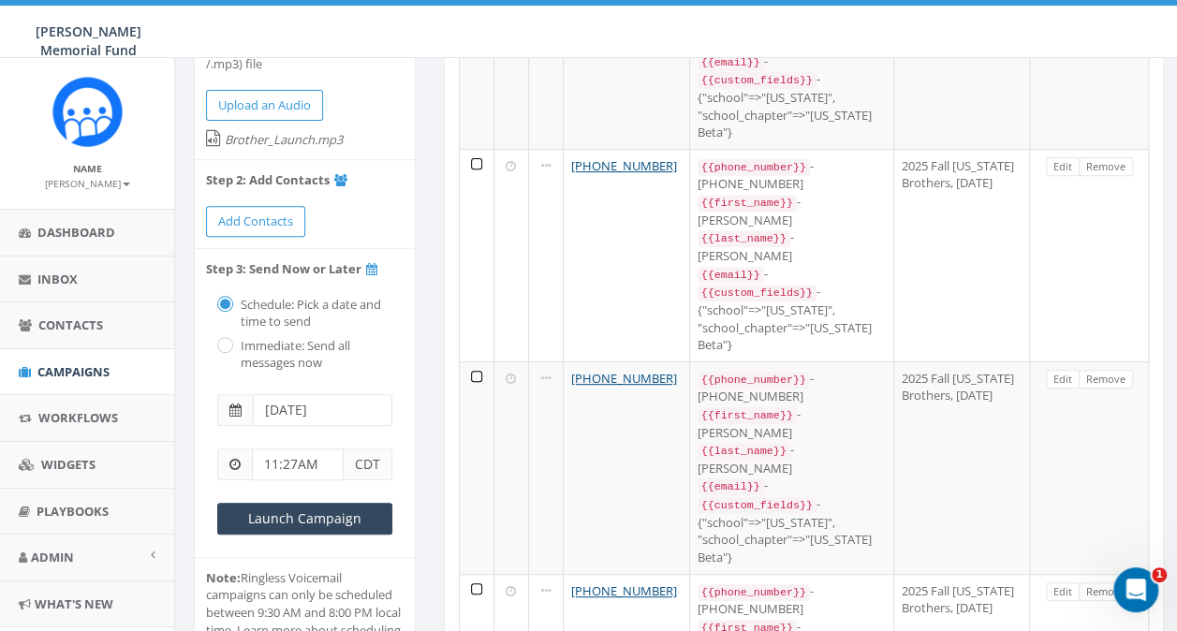
scroll to position [281, 0]
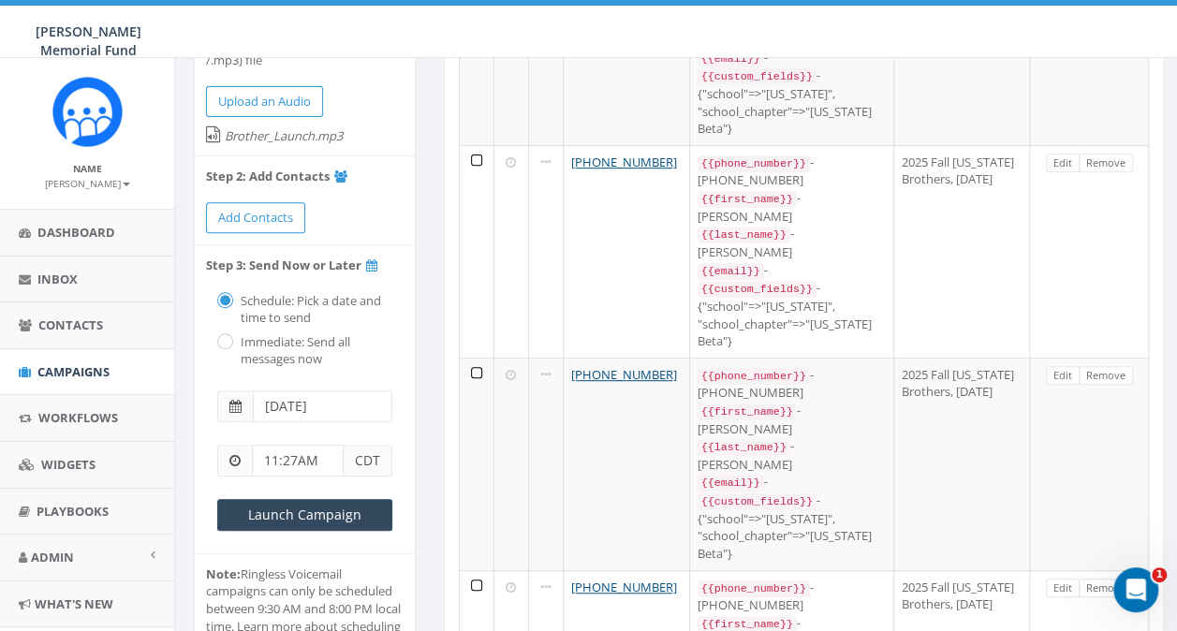
click at [358, 456] on span "CDT" at bounding box center [368, 461] width 49 height 32
click at [314, 459] on input "11:27AM" at bounding box center [298, 461] width 92 height 32
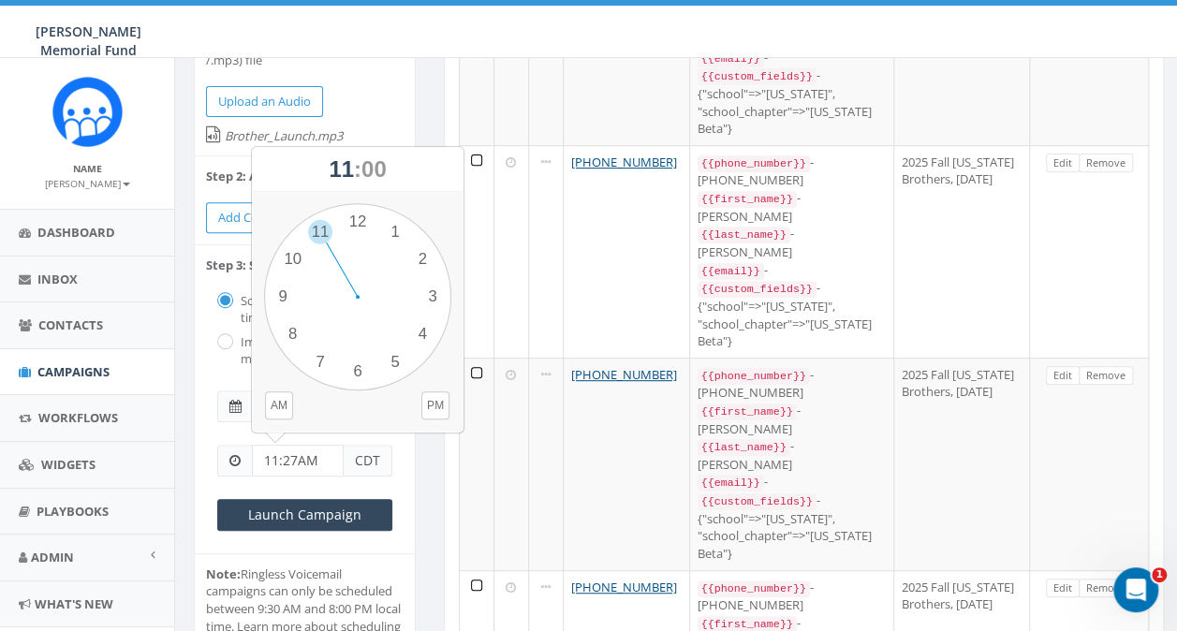
click at [277, 453] on input "11:27AM" at bounding box center [298, 461] width 92 height 32
type input "12:00pM"
click at [292, 478] on div "12:00pM CDT" at bounding box center [305, 460] width 198 height 54
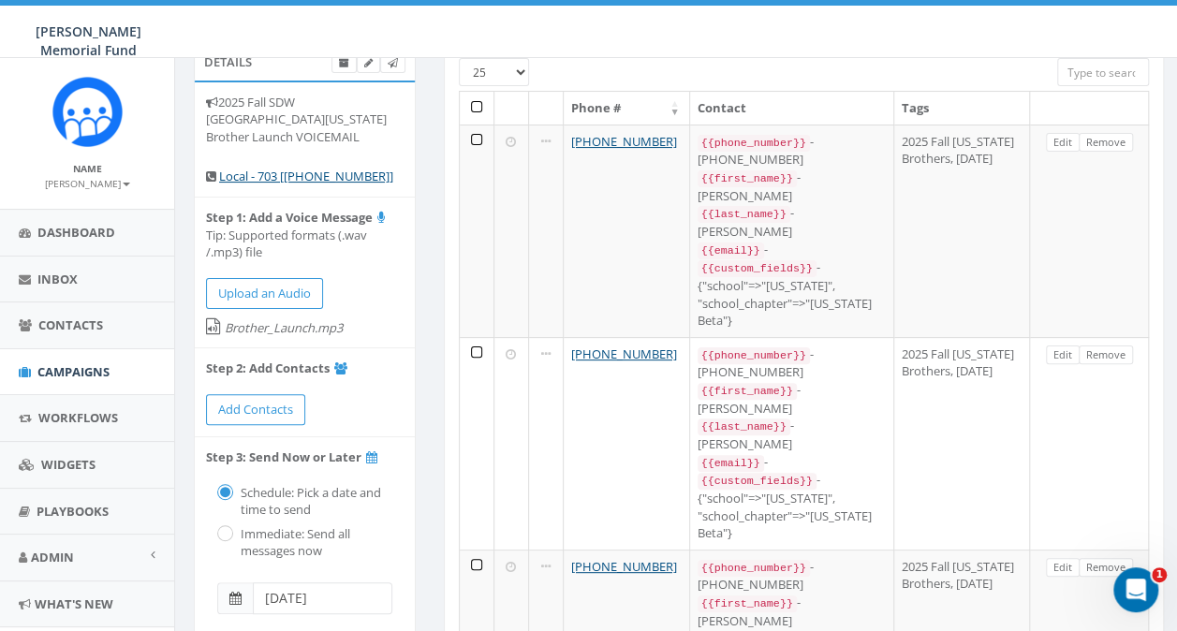
scroll to position [374, 0]
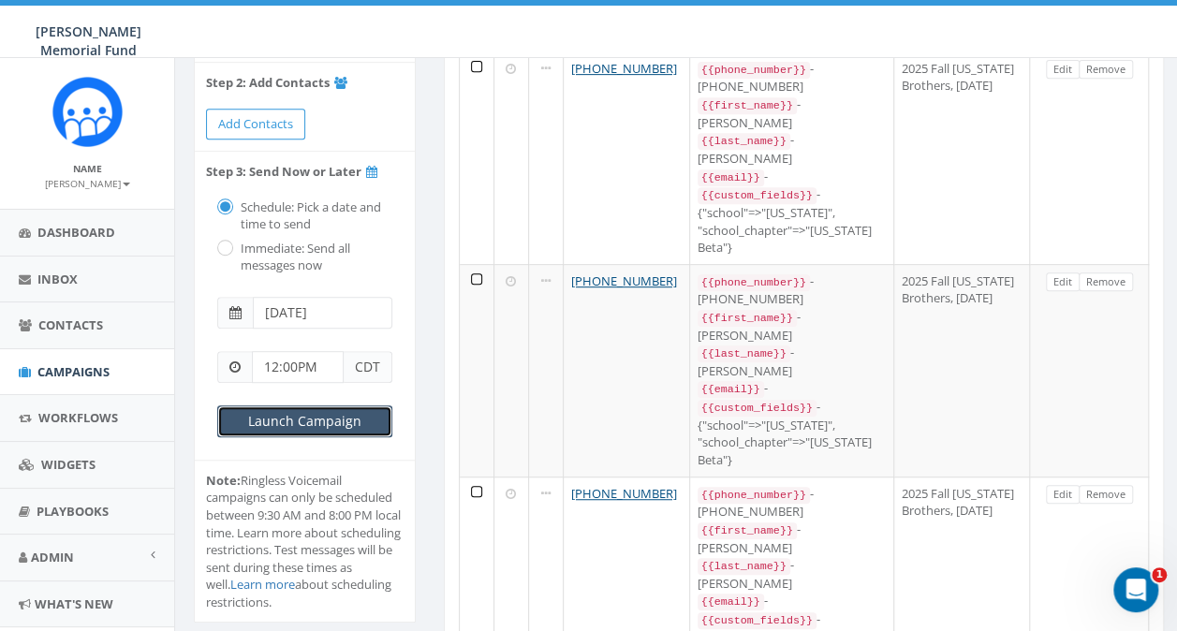
click at [285, 426] on input "Launch Campaign" at bounding box center [304, 421] width 175 height 32
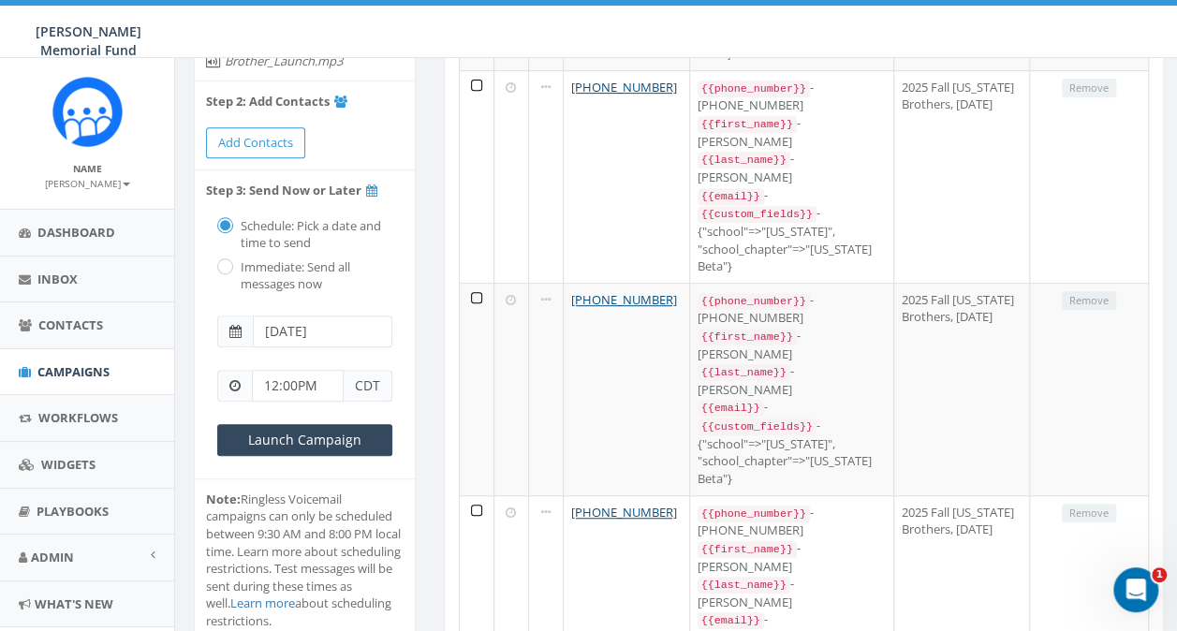
scroll to position [374, 0]
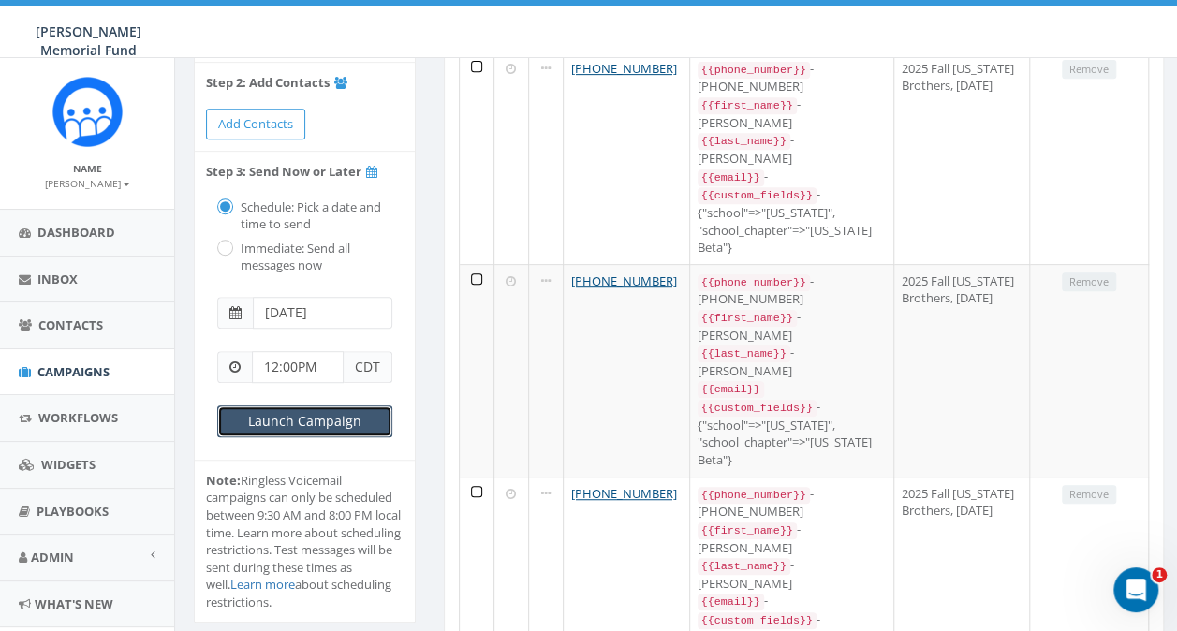
click at [272, 419] on input "Launch Campaign" at bounding box center [304, 421] width 175 height 32
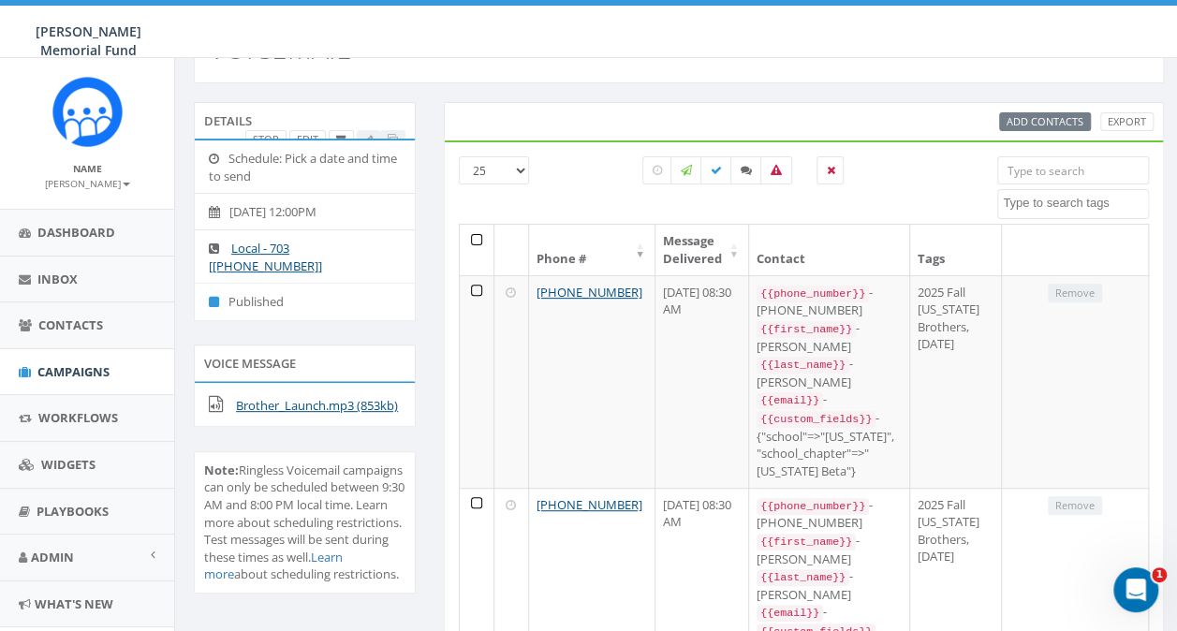
scroll to position [187, 0]
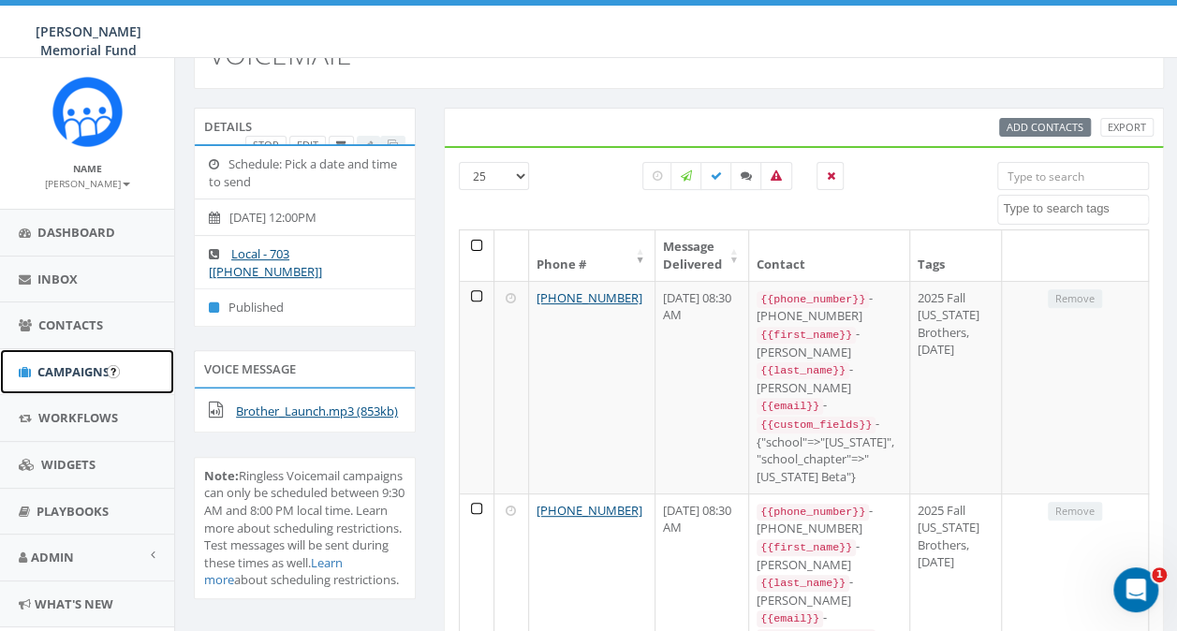
click at [60, 367] on span "Campaigns" at bounding box center [73, 371] width 72 height 17
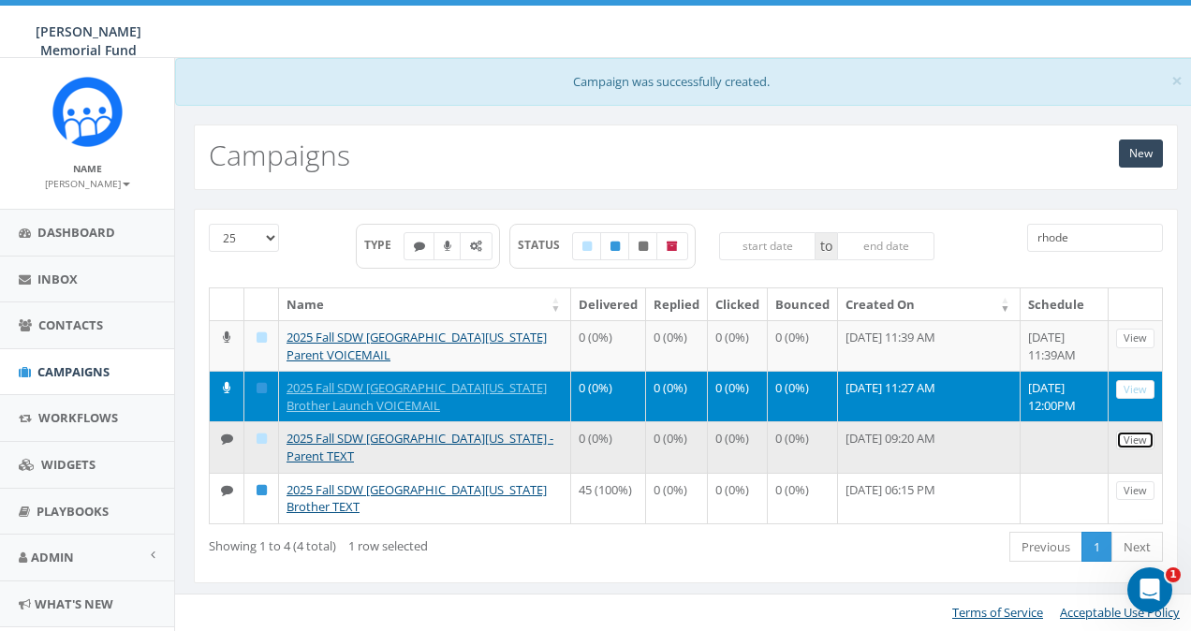
click at [1136, 432] on link "View" at bounding box center [1135, 441] width 38 height 20
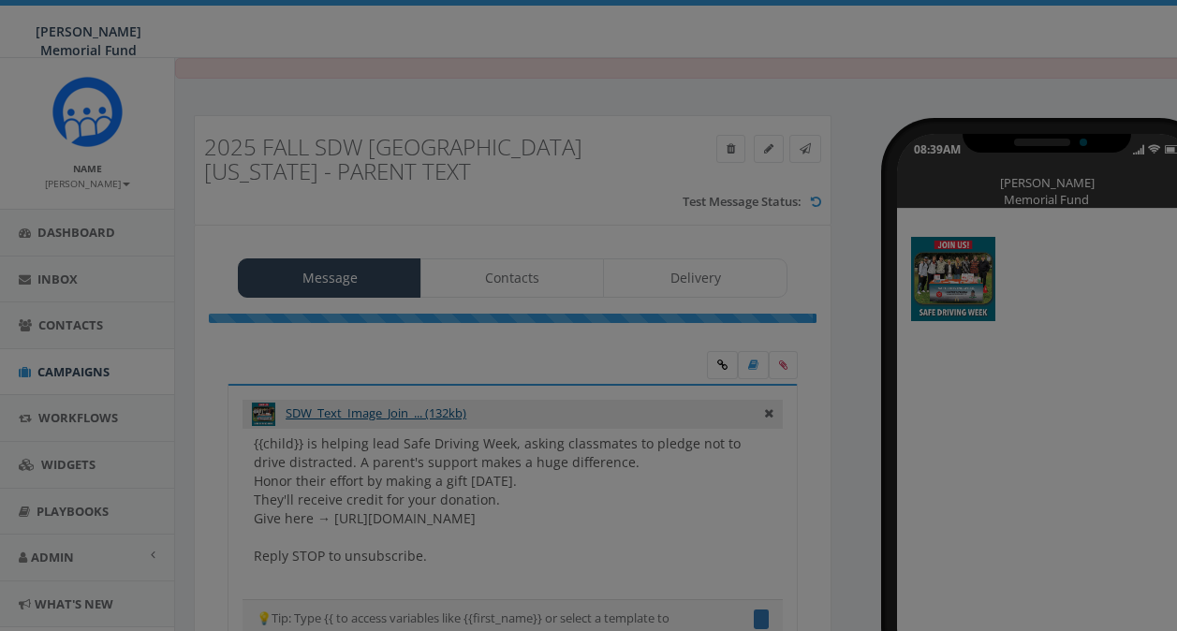
type textarea "{{child}} is helping lead Safe Driving Week, asking classmates to pledge not to…"
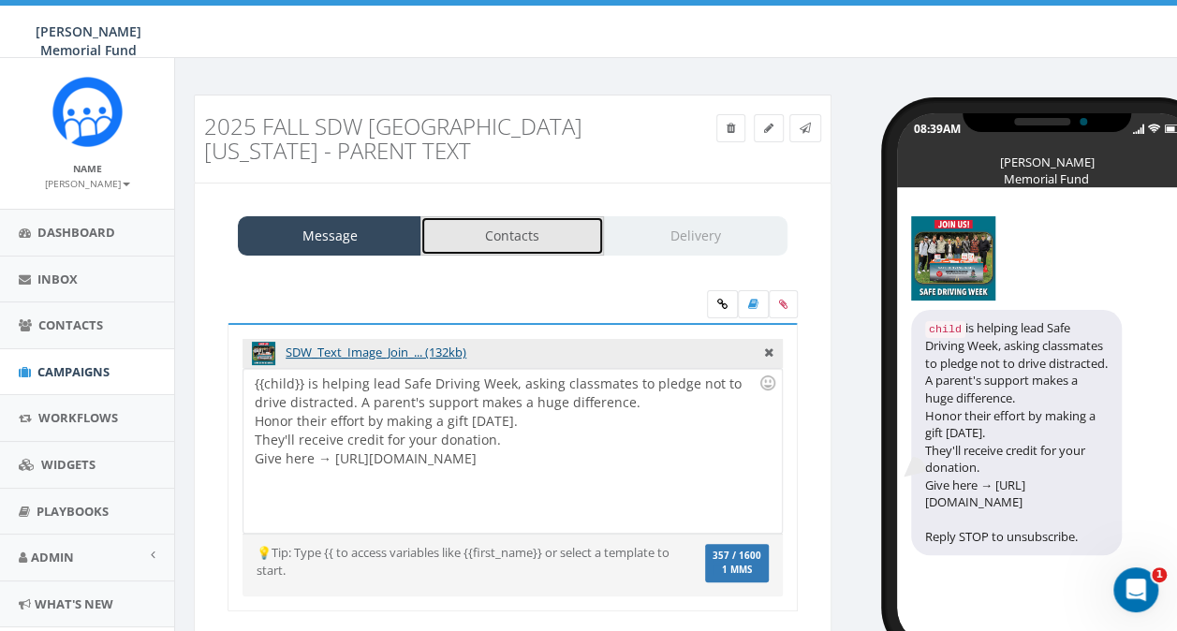
click at [525, 241] on link "Contacts" at bounding box center [511, 235] width 183 height 39
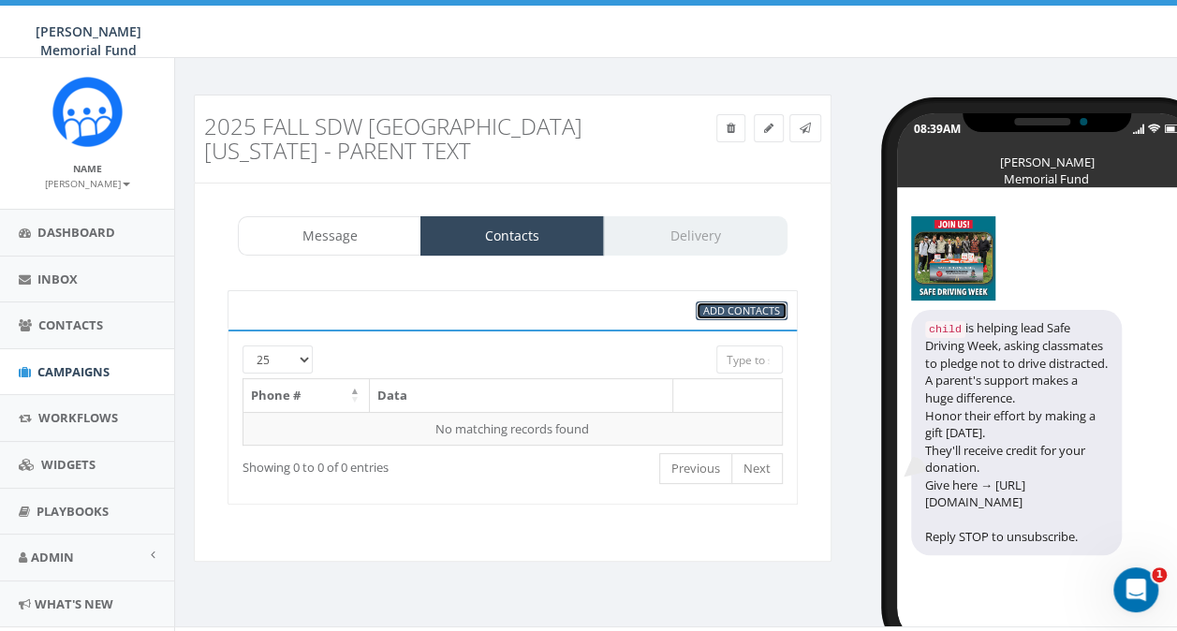
click at [760, 315] on link "Add Contacts" at bounding box center [742, 311] width 92 height 20
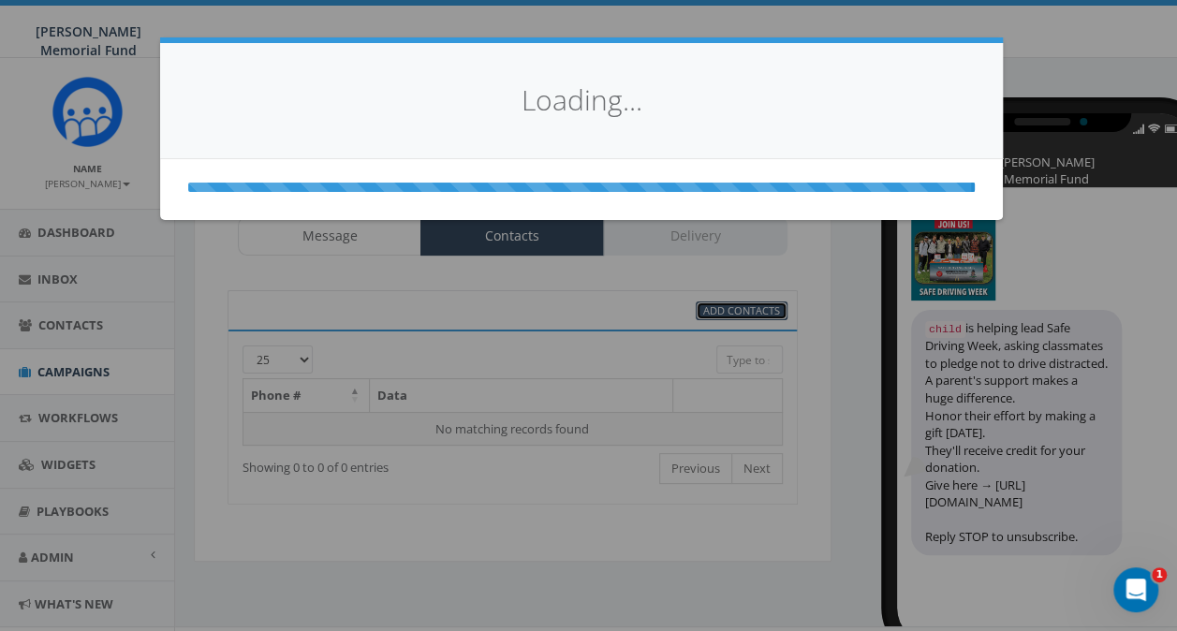
select select
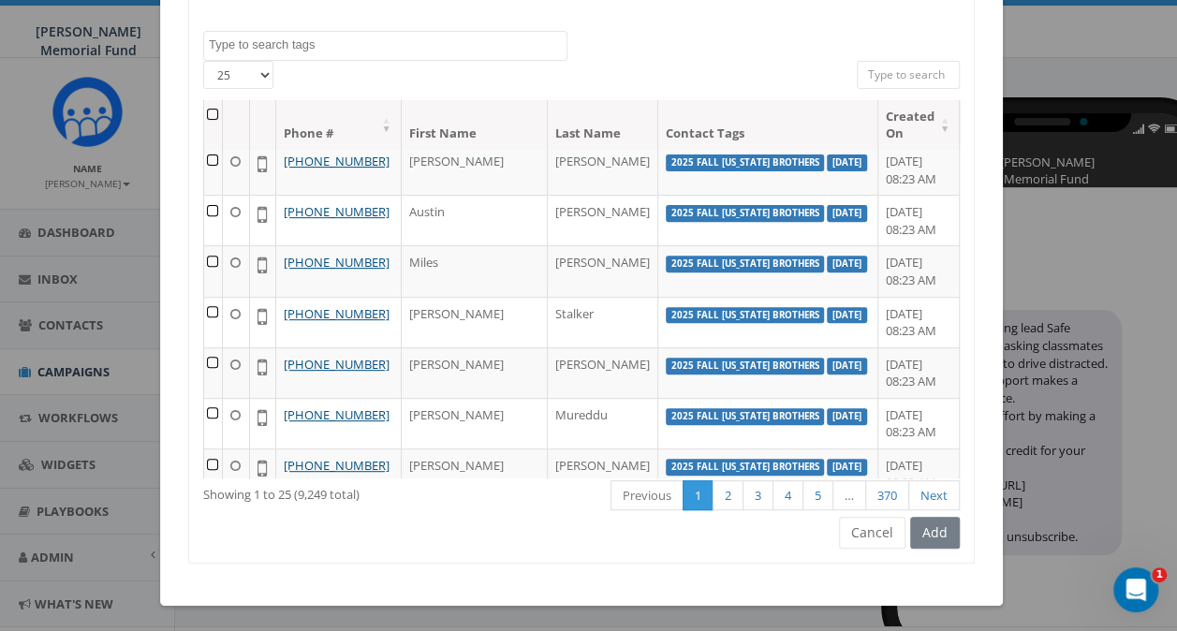
scroll to position [374, 0]
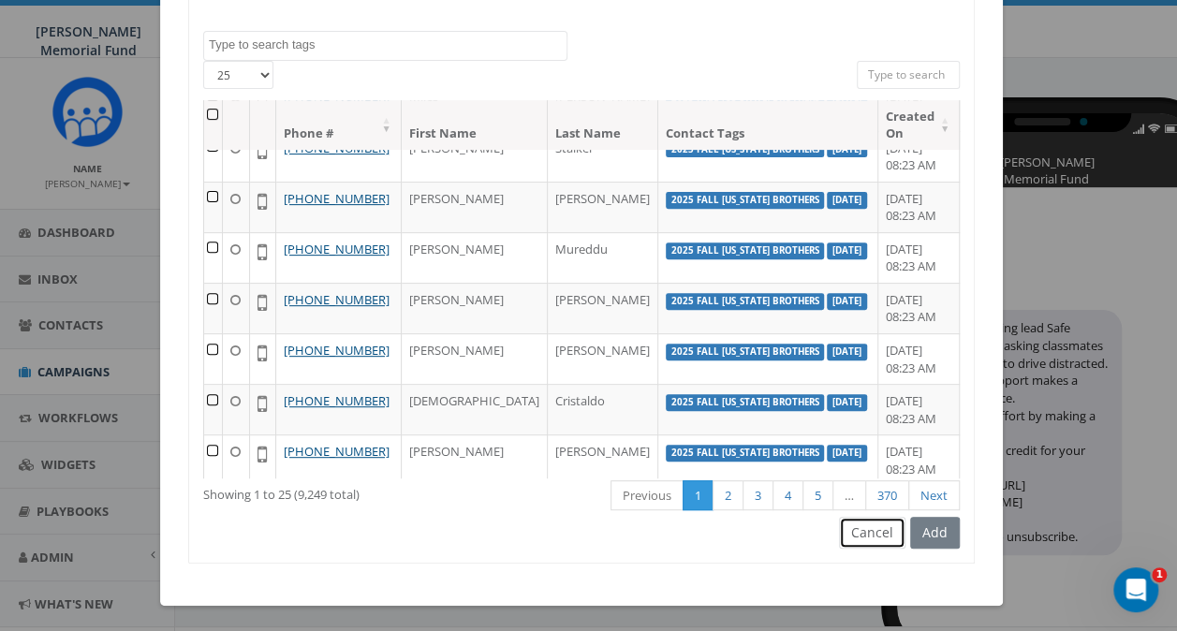
click at [867, 537] on button "Cancel" at bounding box center [872, 533] width 66 height 32
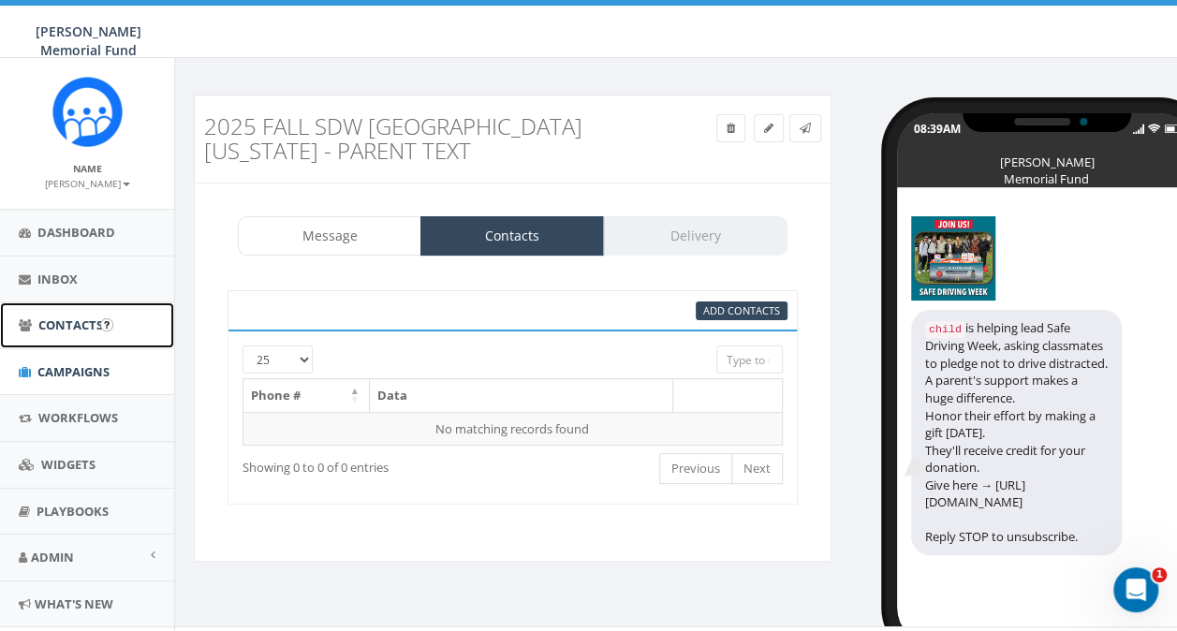
click at [48, 329] on span "Contacts" at bounding box center [70, 324] width 65 height 17
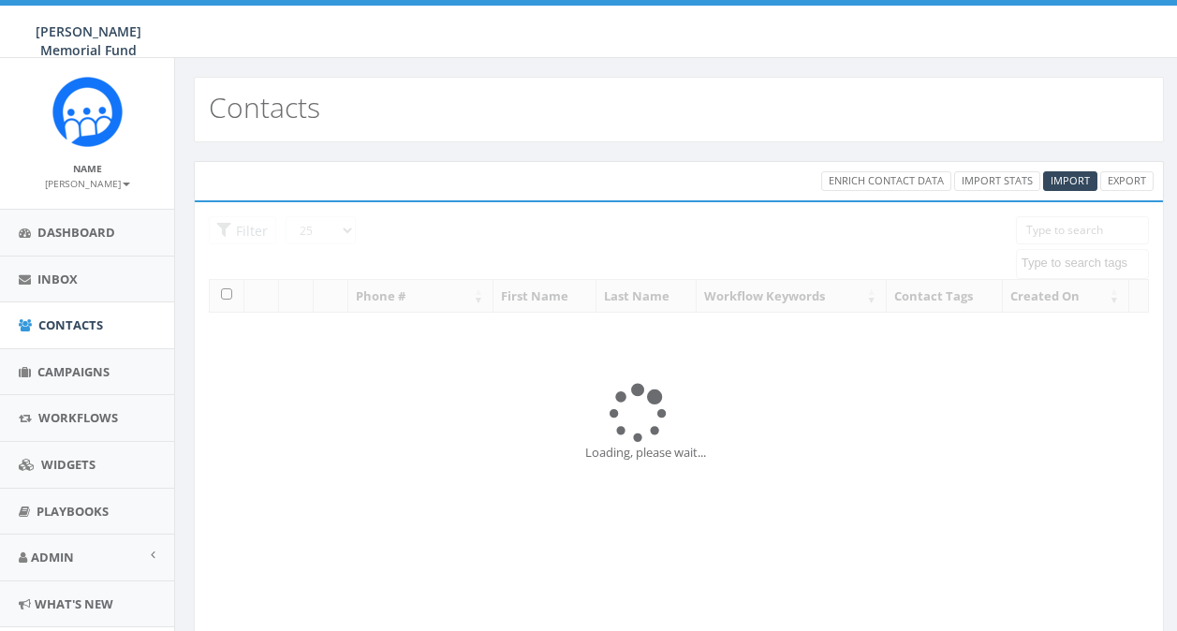
select select
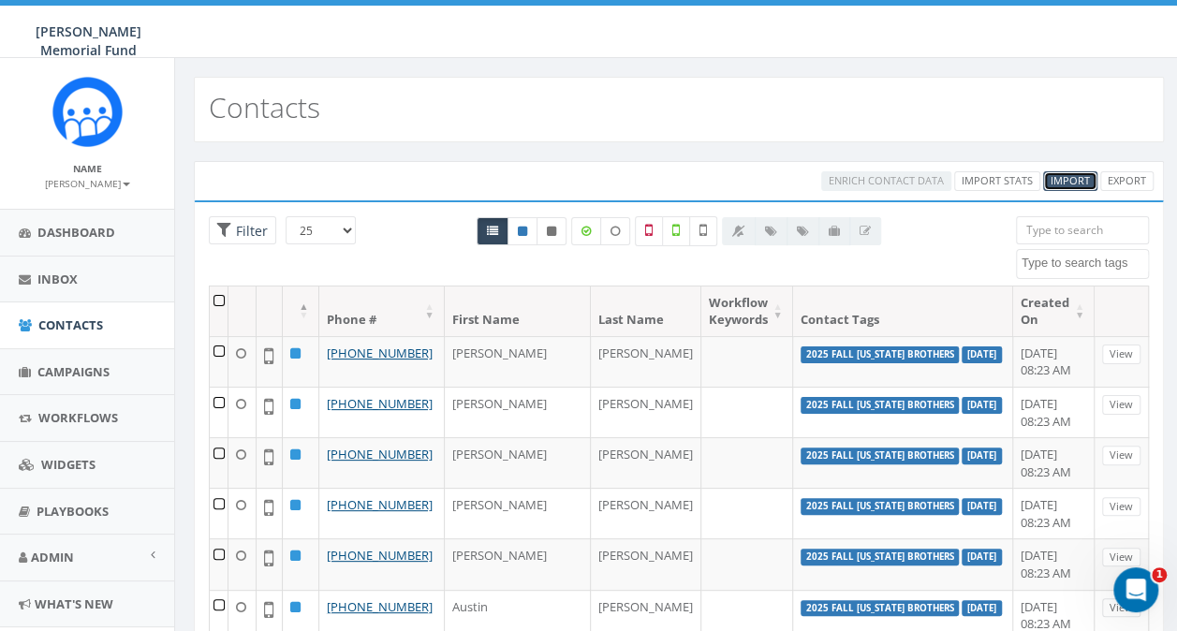
click at [1069, 176] on span "Import" at bounding box center [1069, 180] width 39 height 14
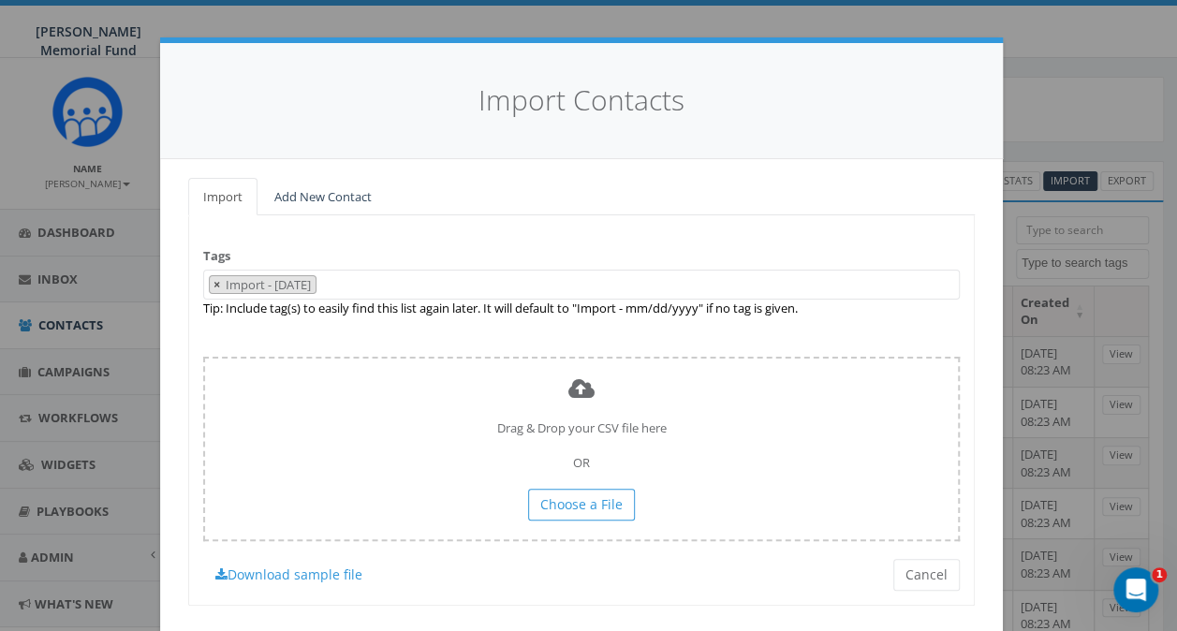
click at [213, 286] on span "×" at bounding box center [216, 284] width 7 height 17
select select
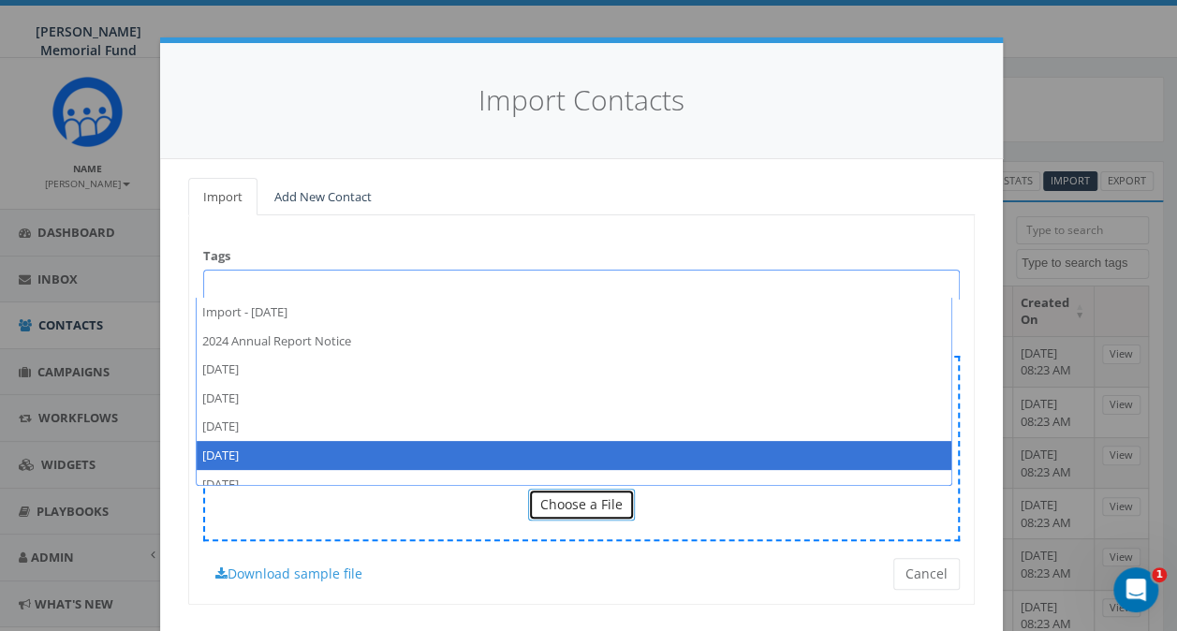
click at [597, 500] on span "Choose a File" at bounding box center [581, 504] width 82 height 18
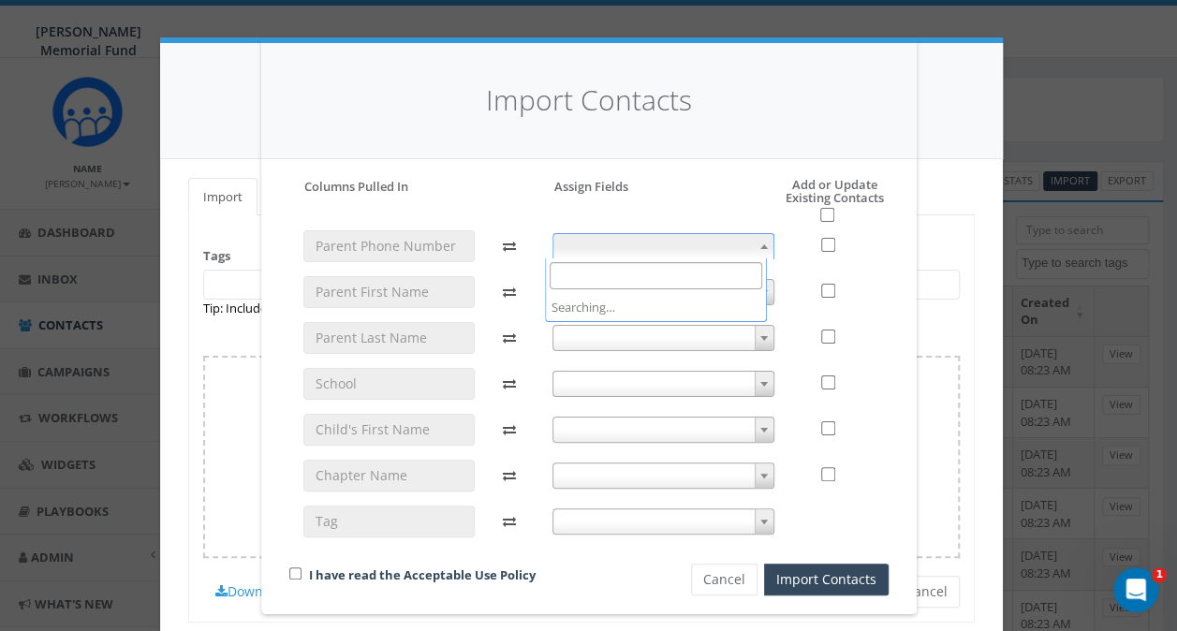
click at [652, 245] on span at bounding box center [663, 246] width 222 height 26
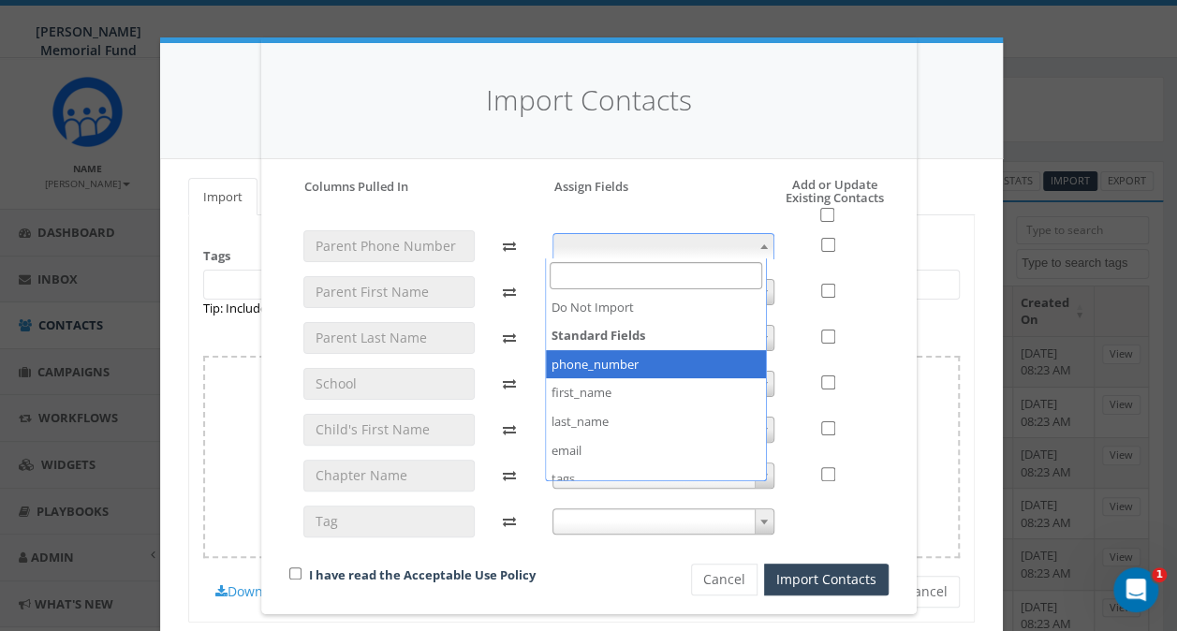
select select "phone_number"
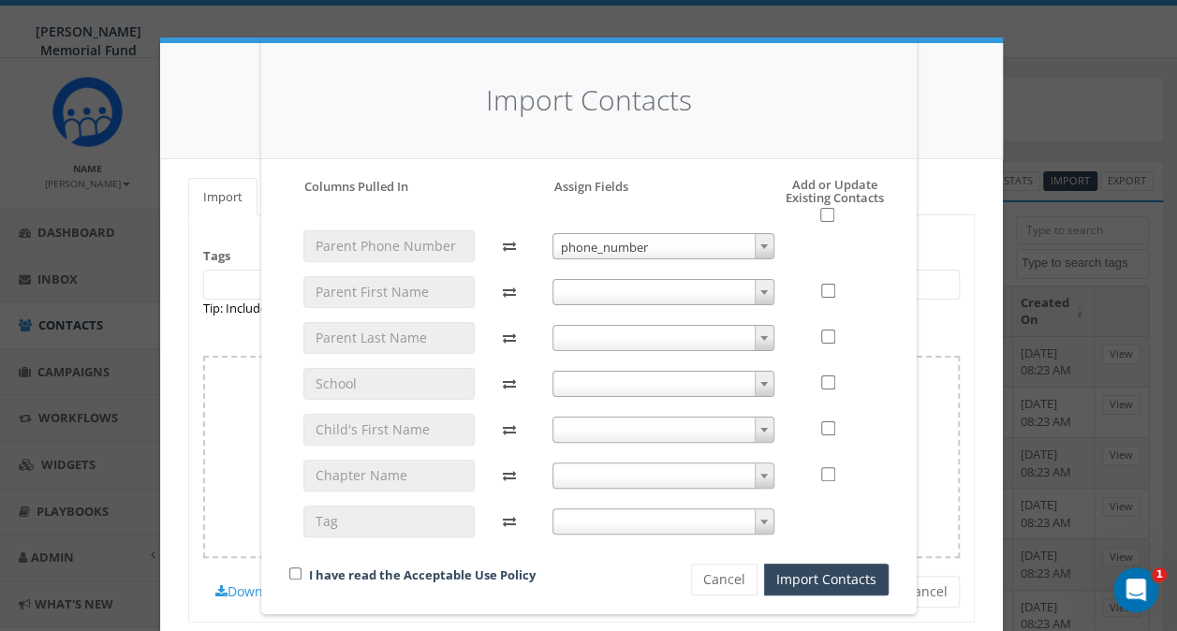
click at [628, 292] on span at bounding box center [663, 292] width 222 height 26
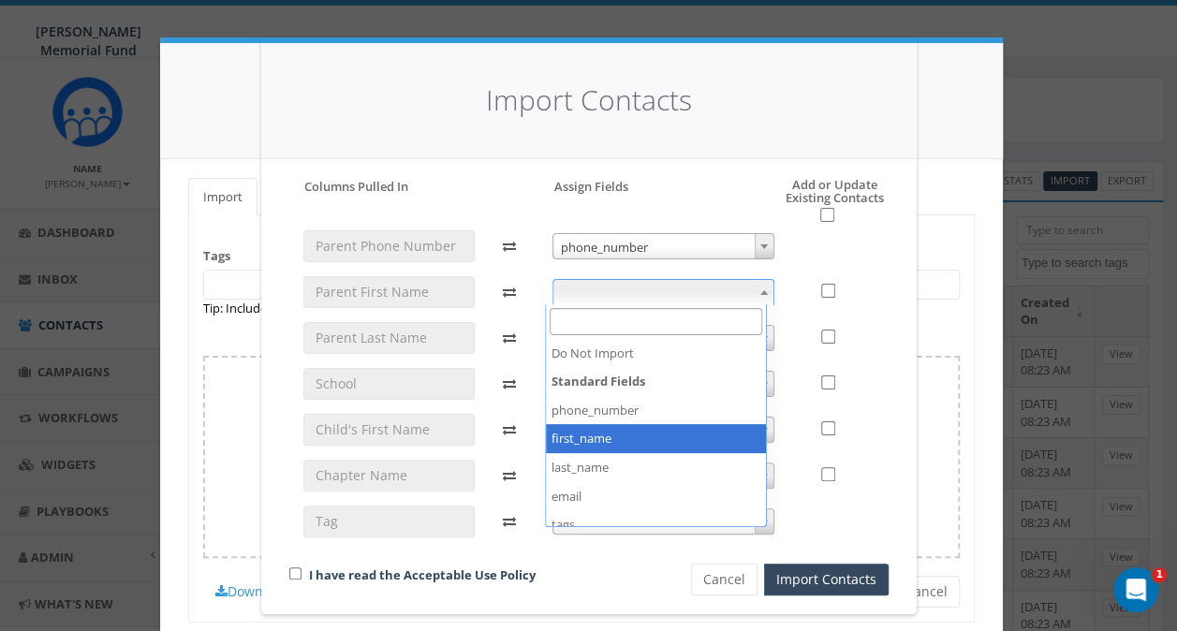
select select "first_name"
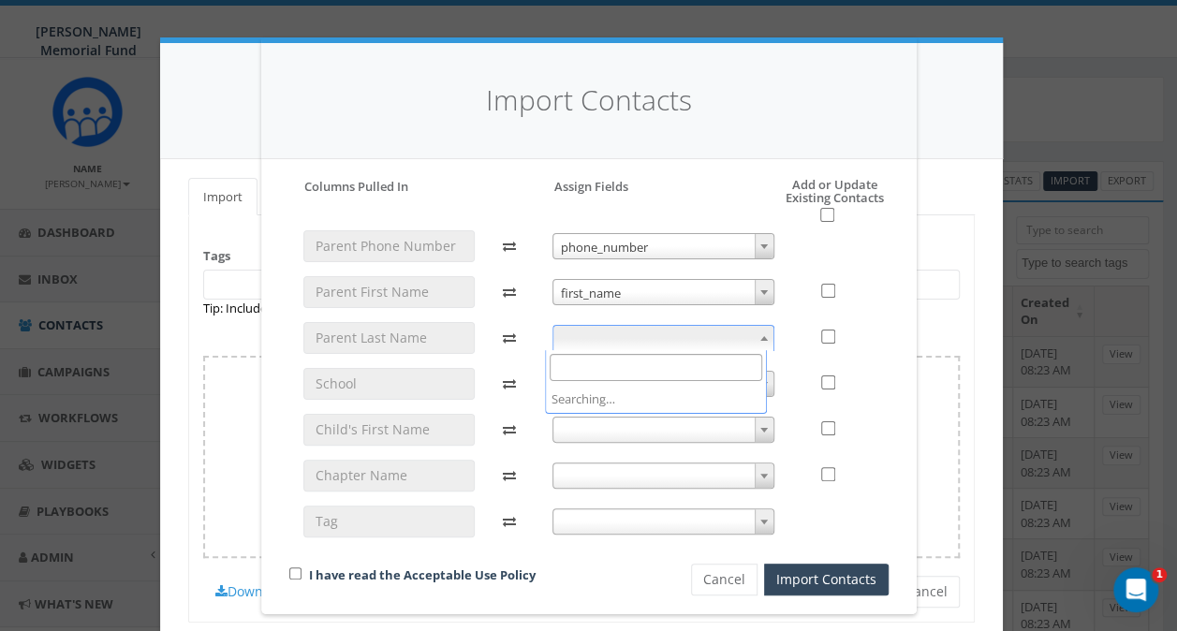
click at [606, 341] on span at bounding box center [663, 338] width 222 height 26
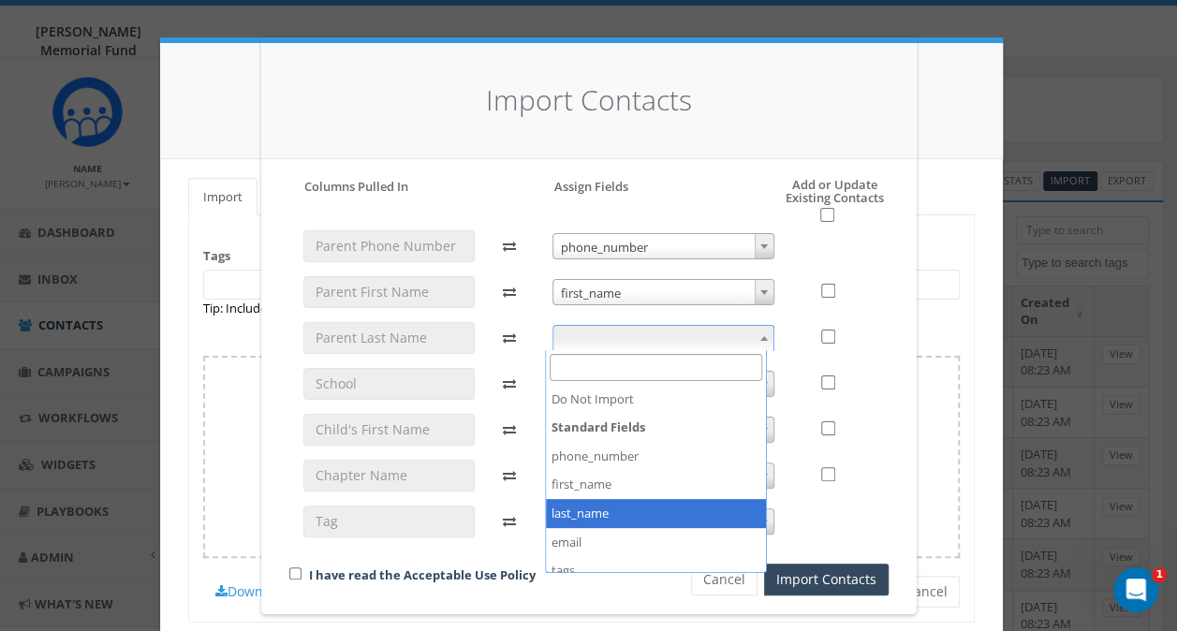
select select "last_name"
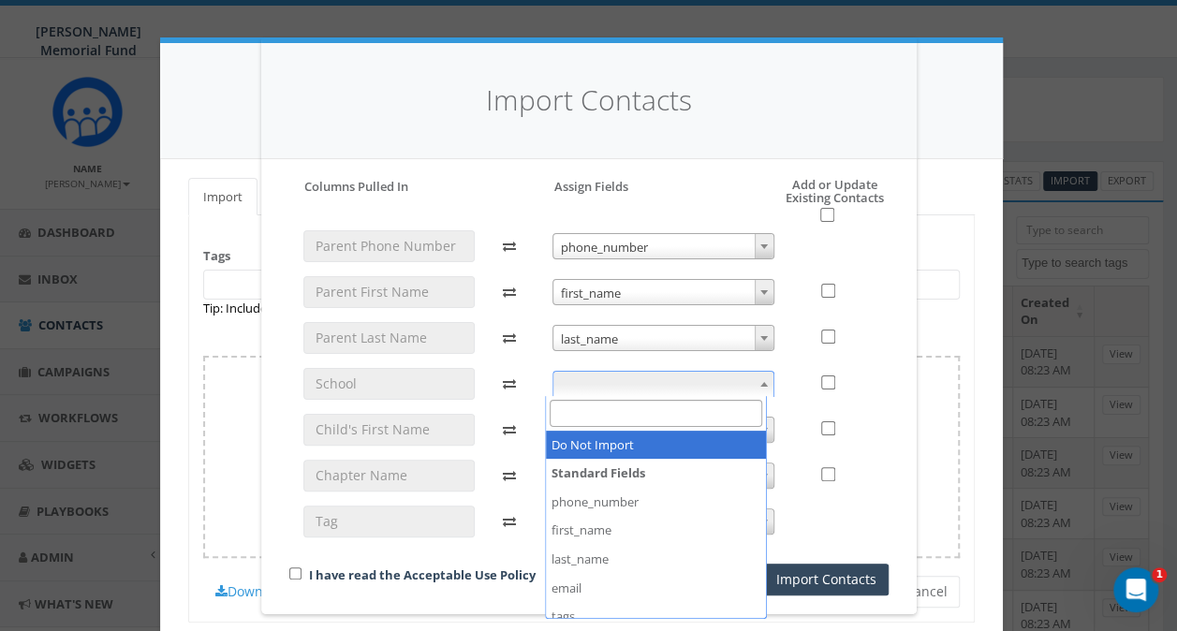
click at [597, 386] on span at bounding box center [663, 384] width 222 height 26
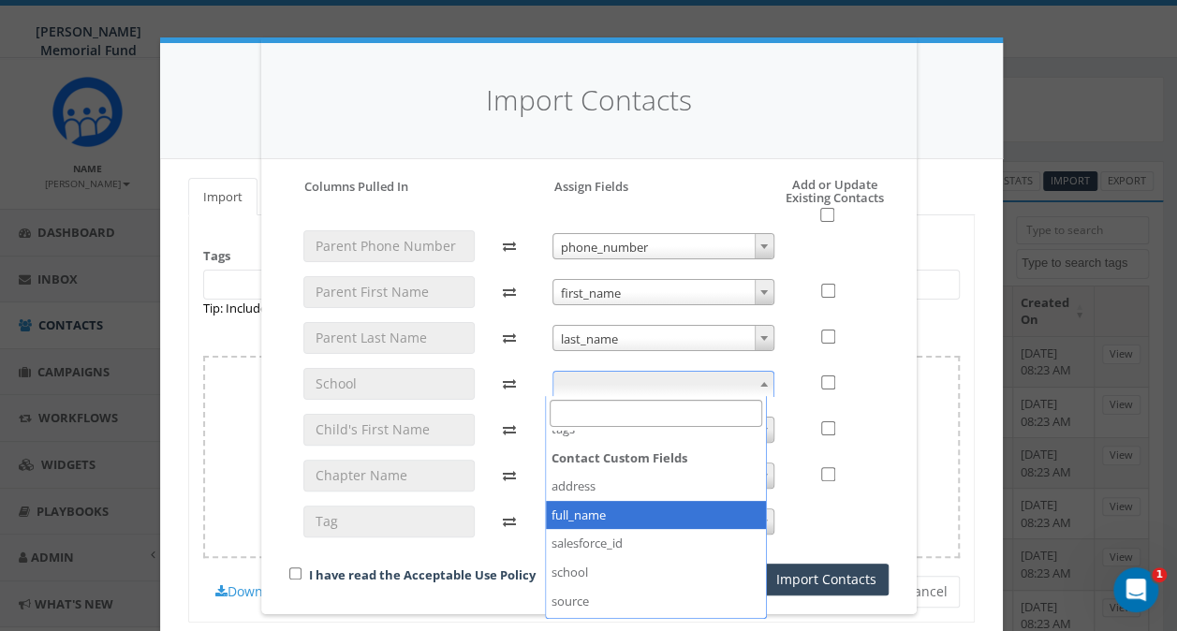
scroll to position [281, 0]
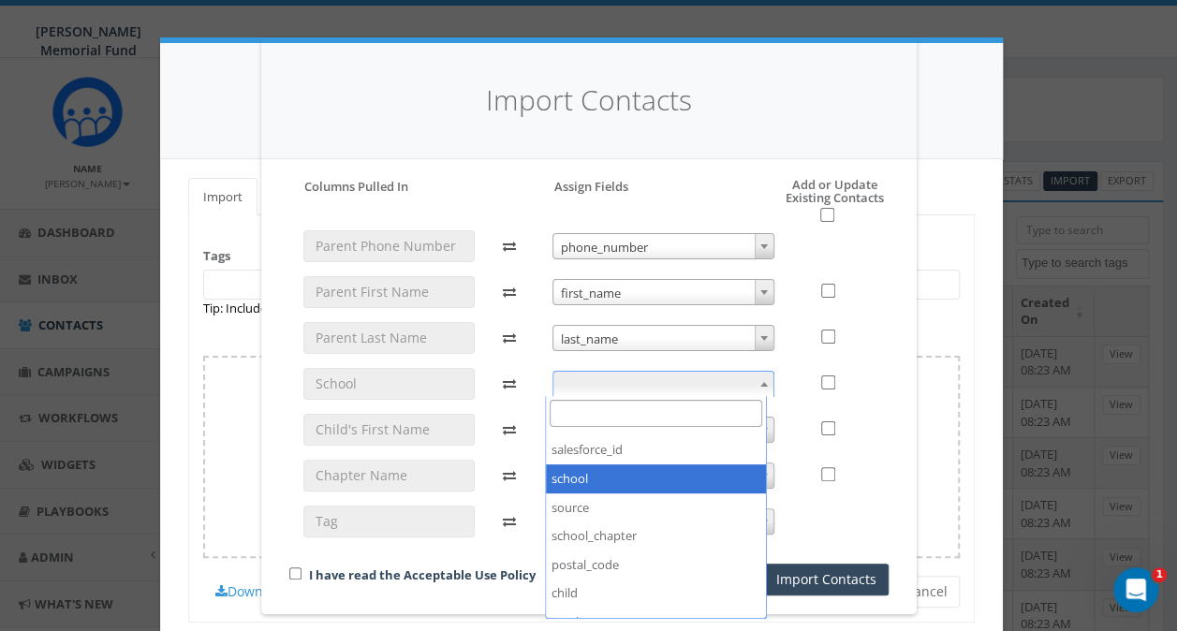
select select "school"
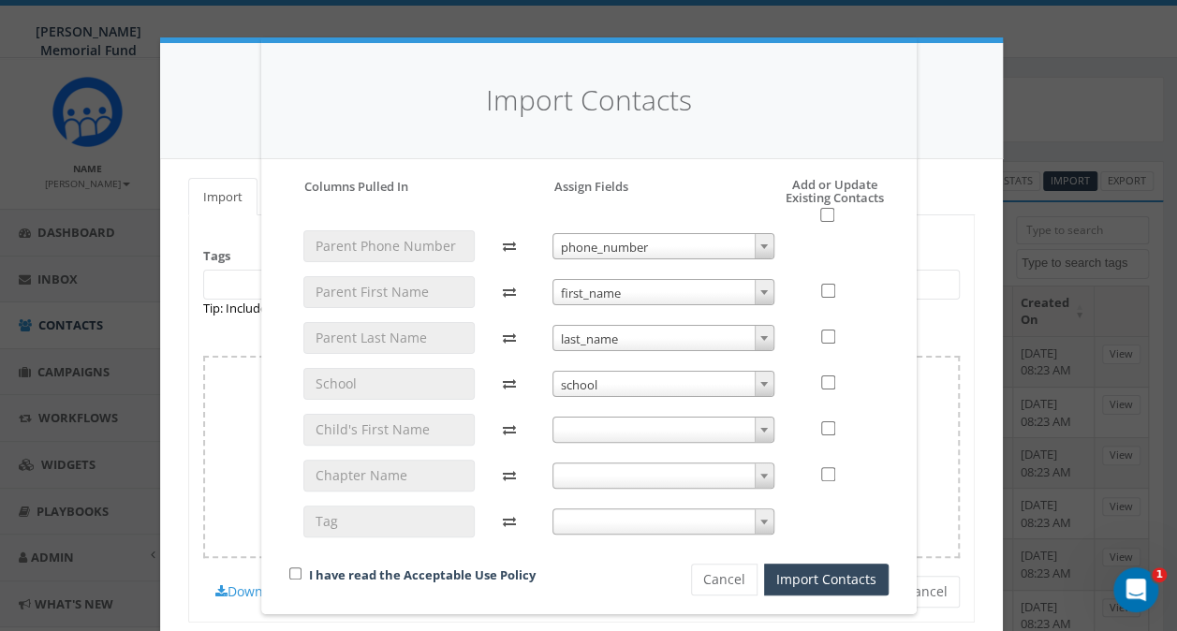
click at [564, 426] on span at bounding box center [663, 430] width 222 height 26
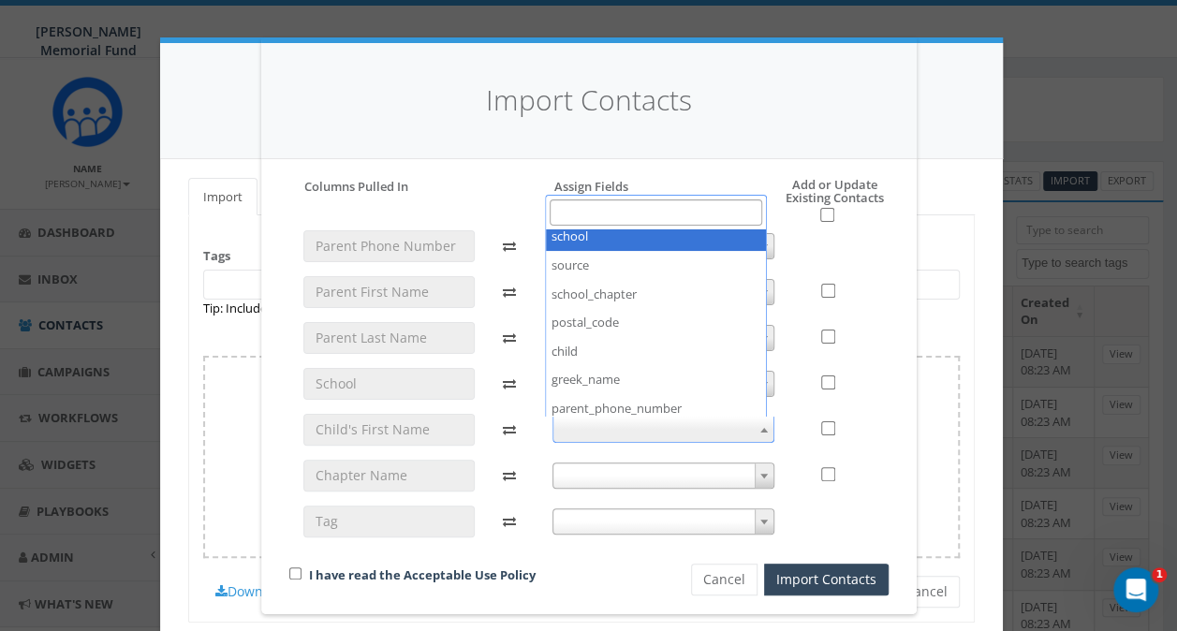
scroll to position [374, 0]
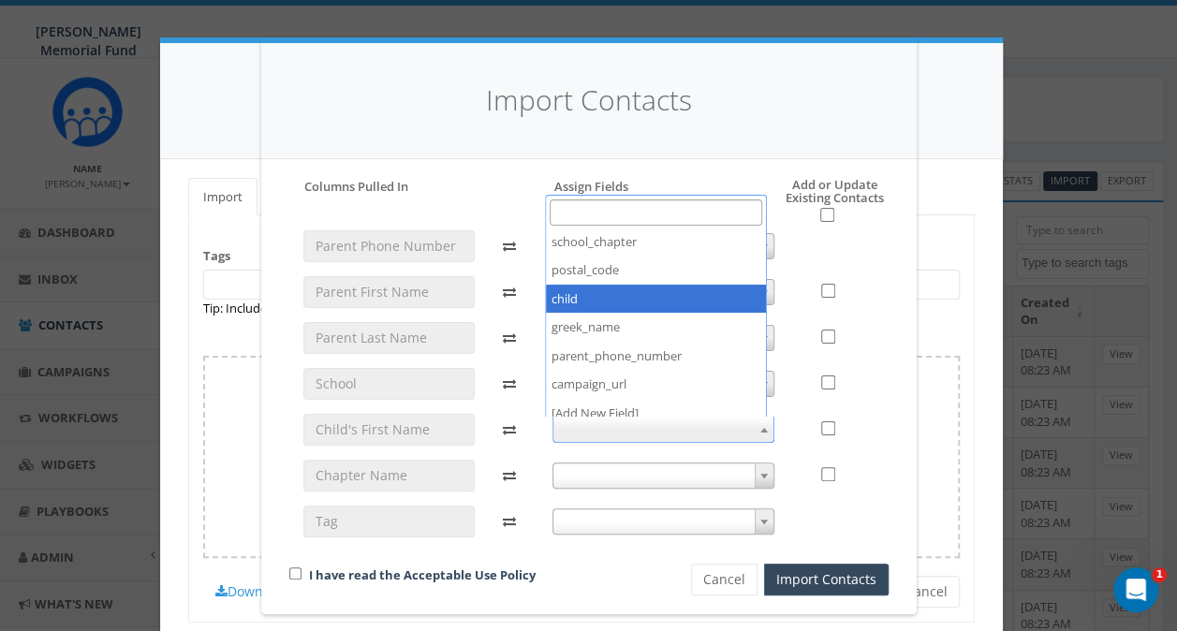
select select "child"
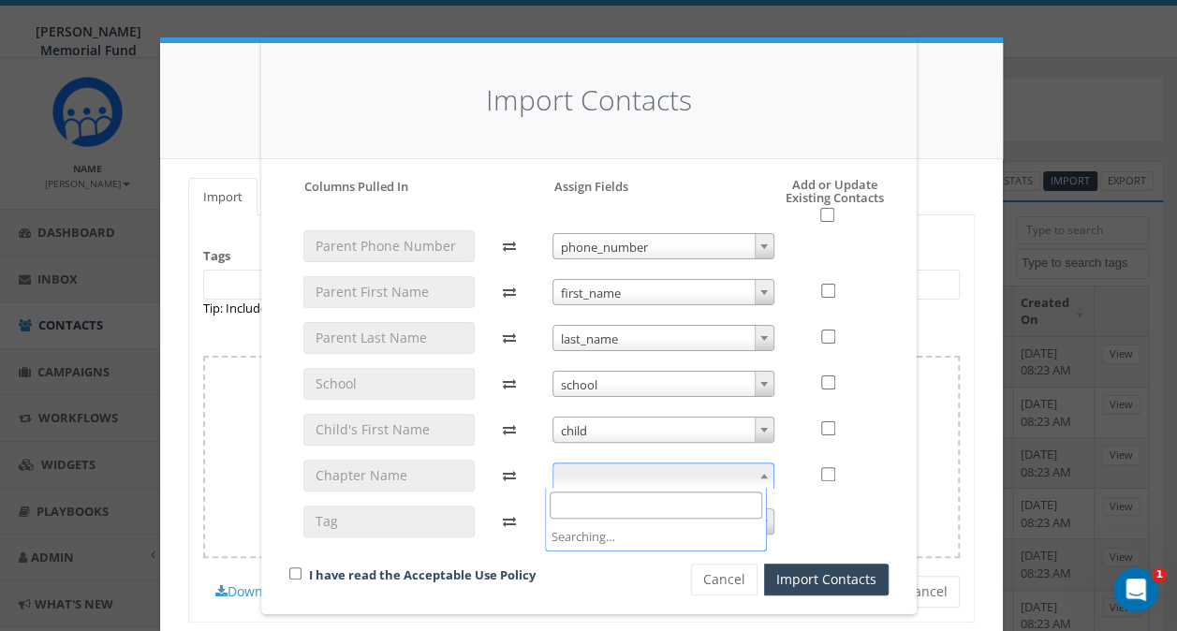
click at [598, 479] on span at bounding box center [663, 475] width 222 height 26
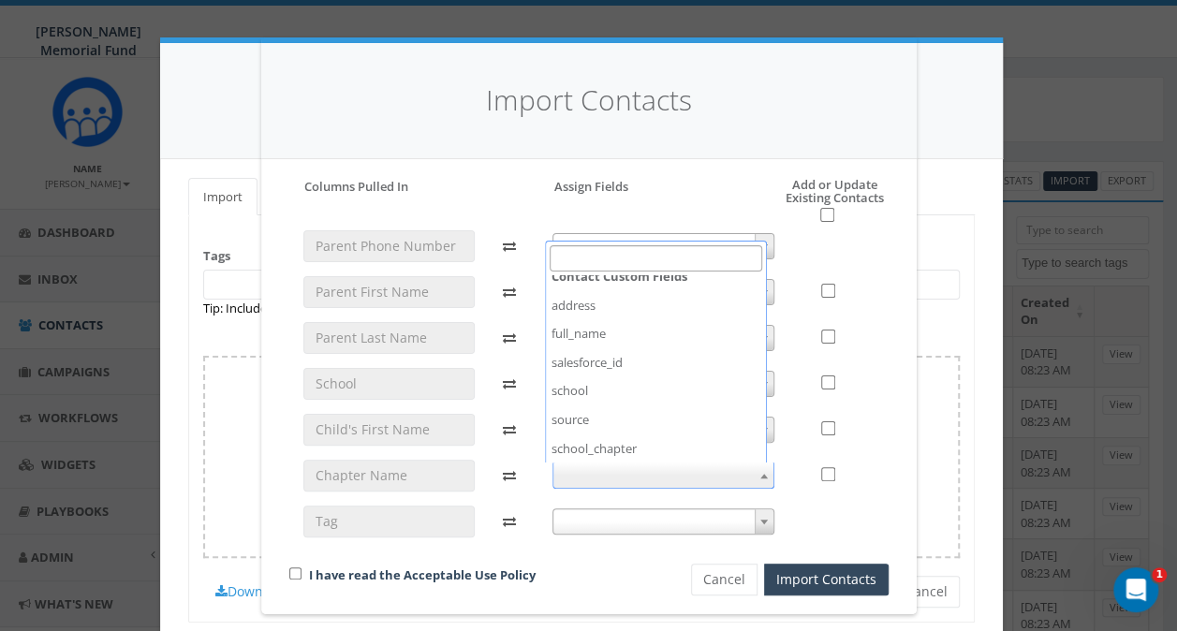
scroll to position [281, 0]
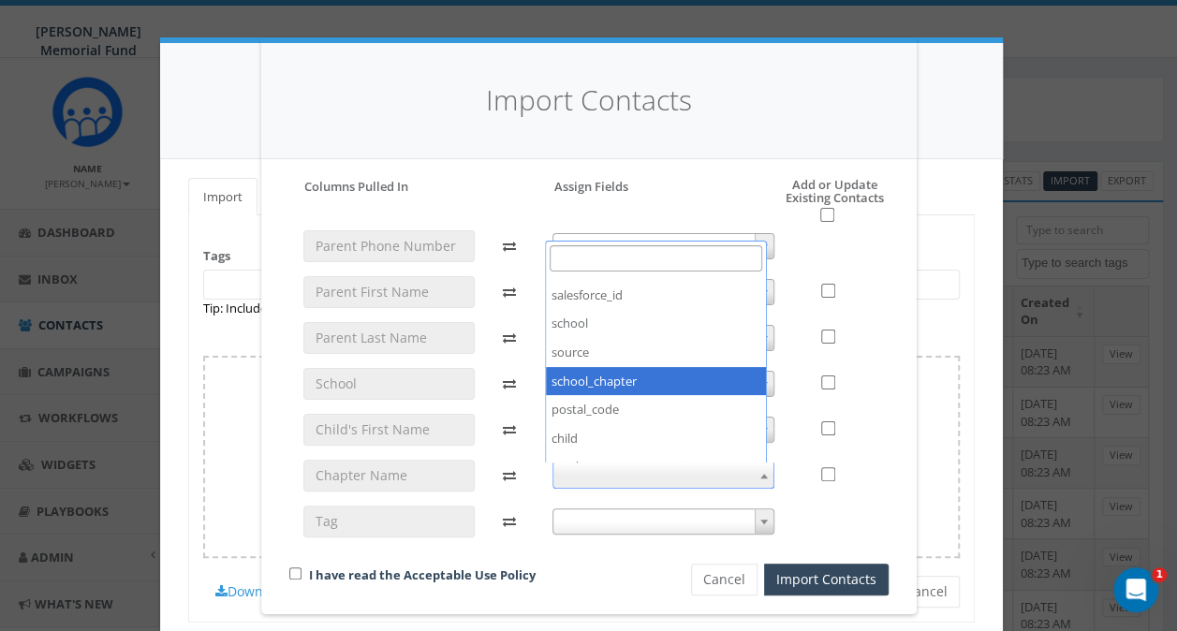
select select "school_chapter"
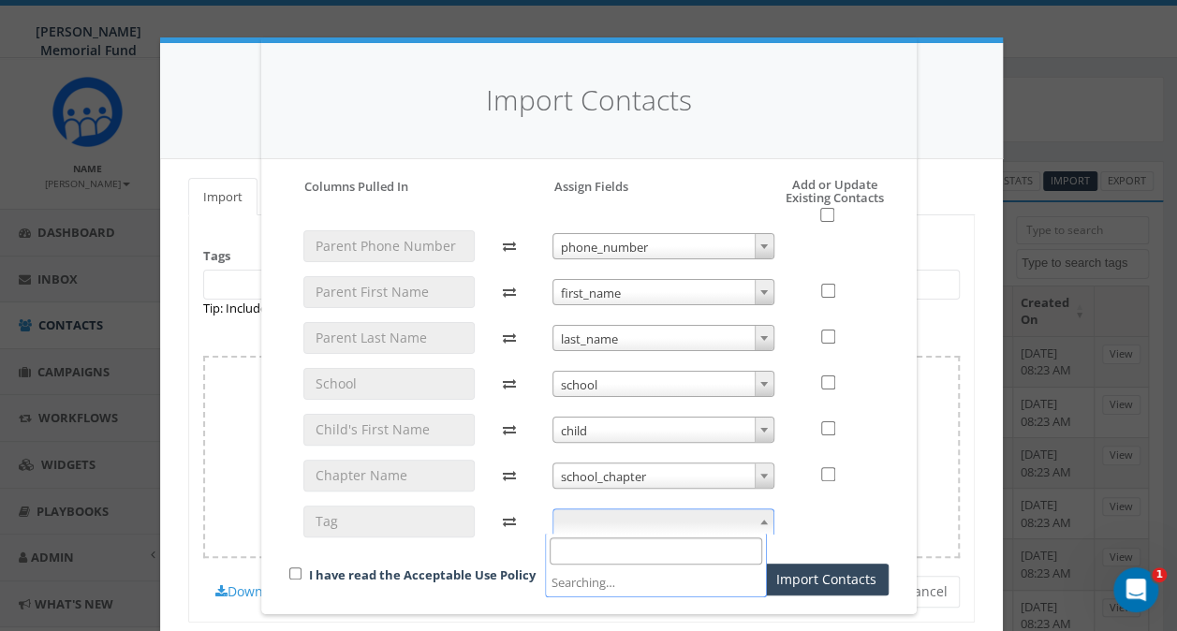
click at [624, 524] on span at bounding box center [663, 521] width 222 height 26
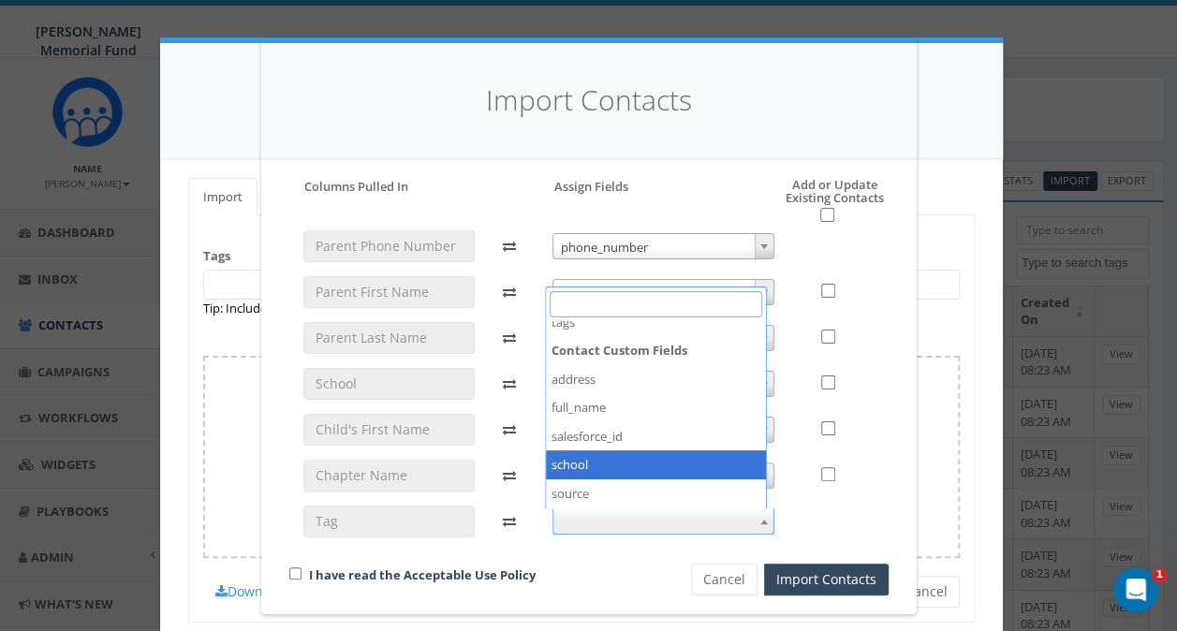
scroll to position [187, 0]
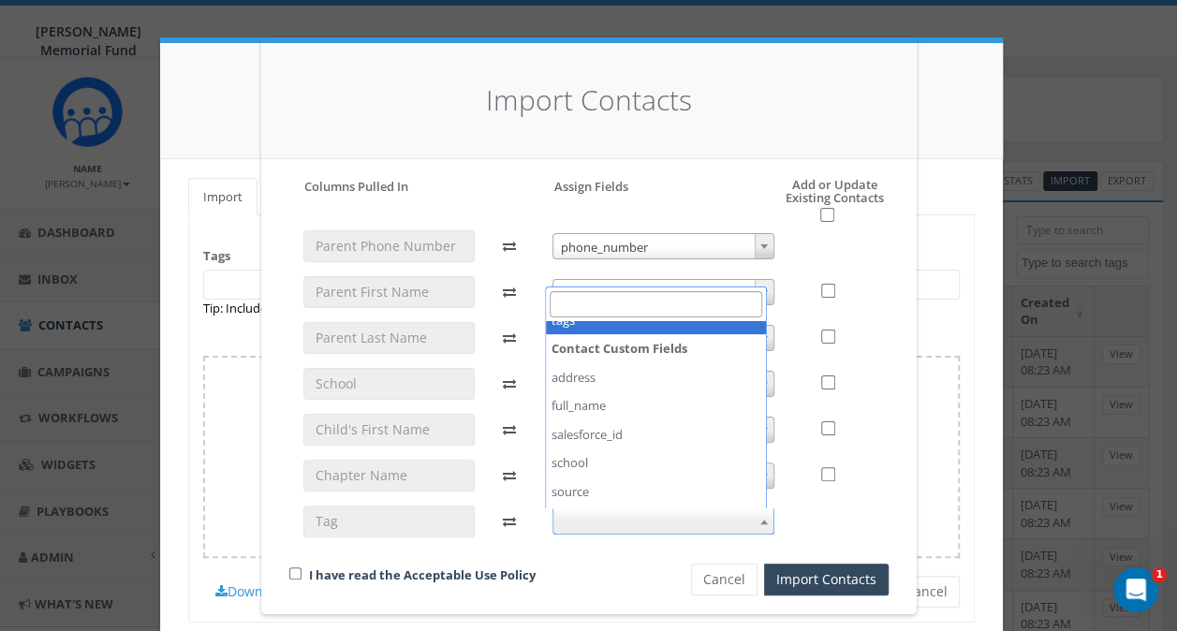
select select "tags"
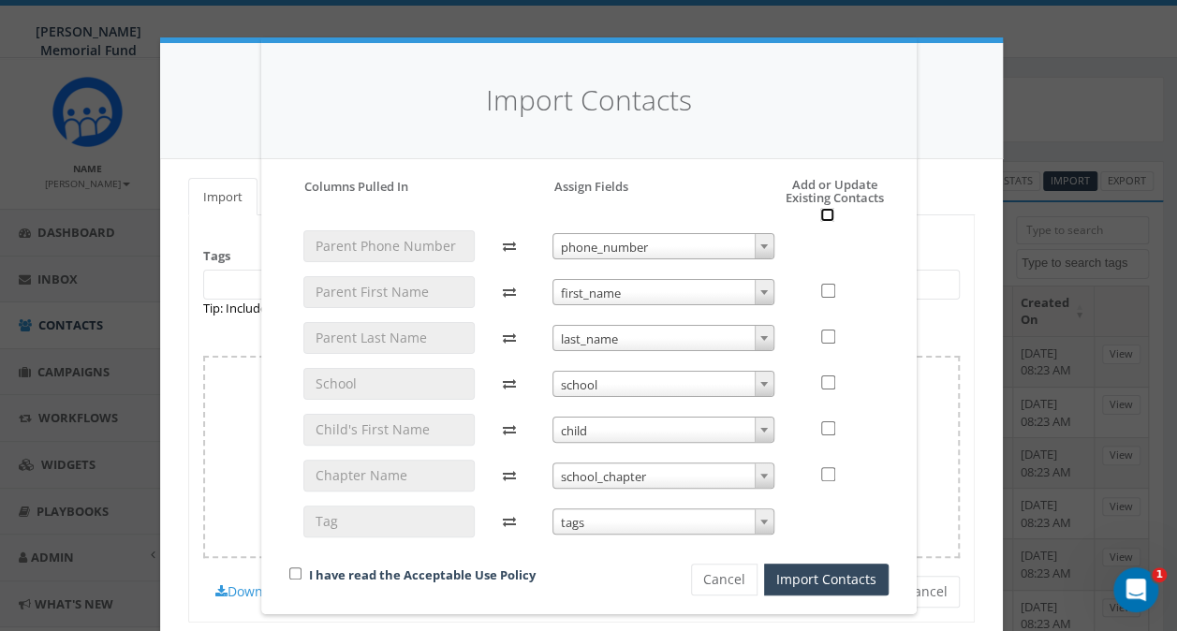
click at [820, 216] on input "checkbox" at bounding box center [827, 215] width 14 height 14
checkbox input "true"
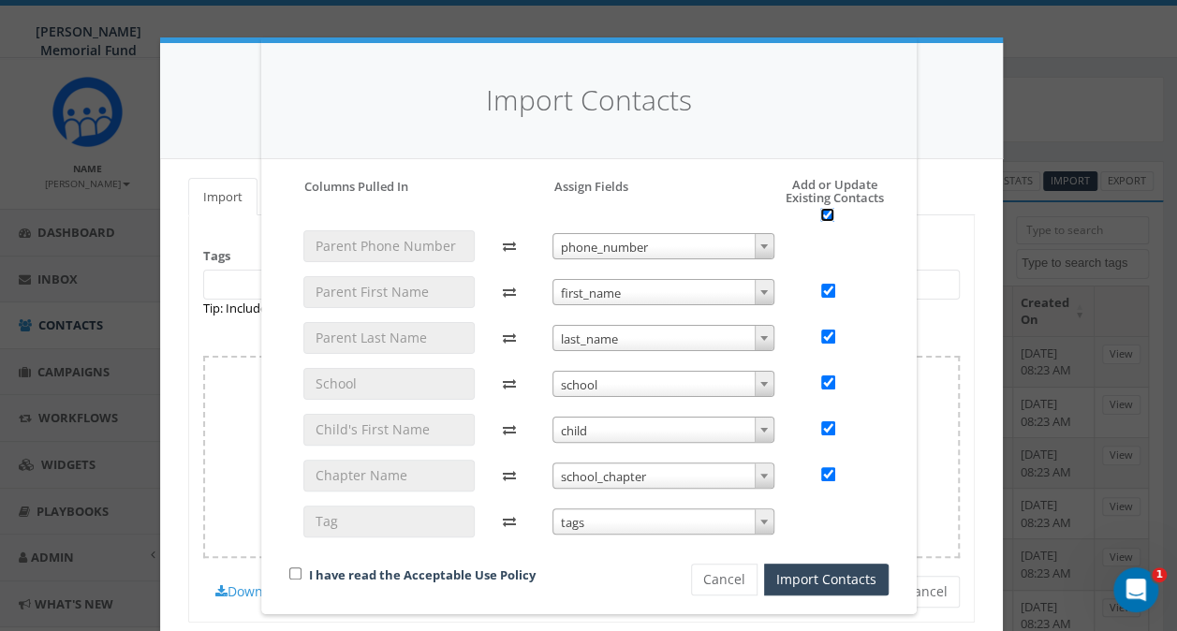
checkbox input "true"
click at [289, 575] on input "checkbox" at bounding box center [295, 573] width 12 height 12
checkbox input "true"
click at [798, 582] on button "Import Contacts" at bounding box center [826, 580] width 124 height 32
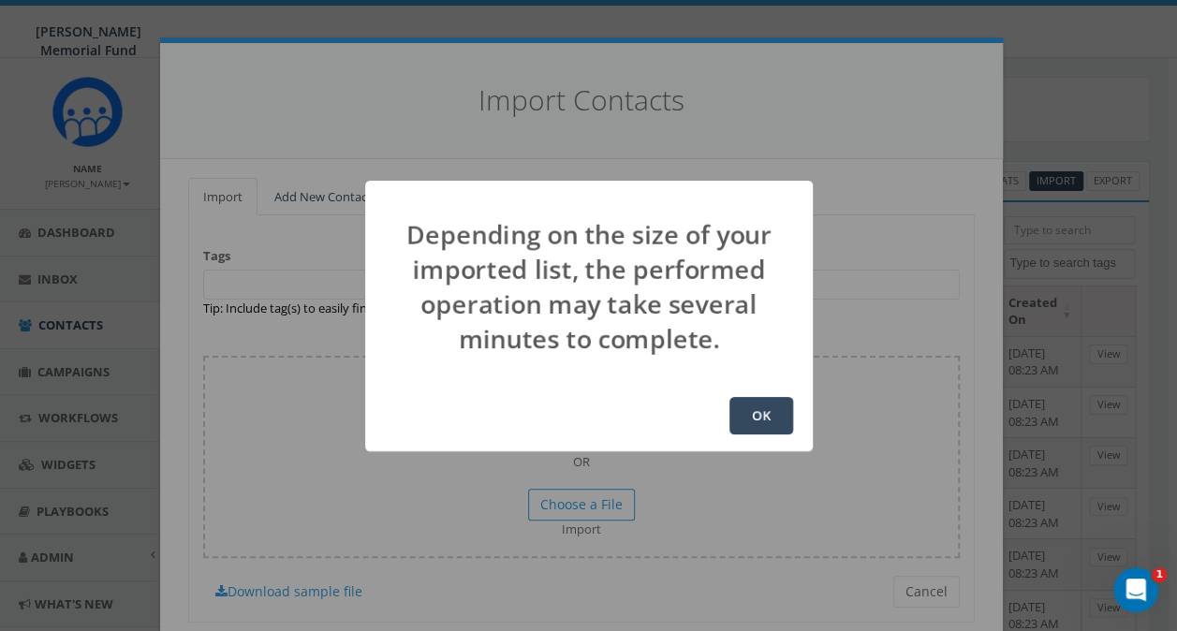
click at [759, 419] on button "OK" at bounding box center [761, 415] width 64 height 37
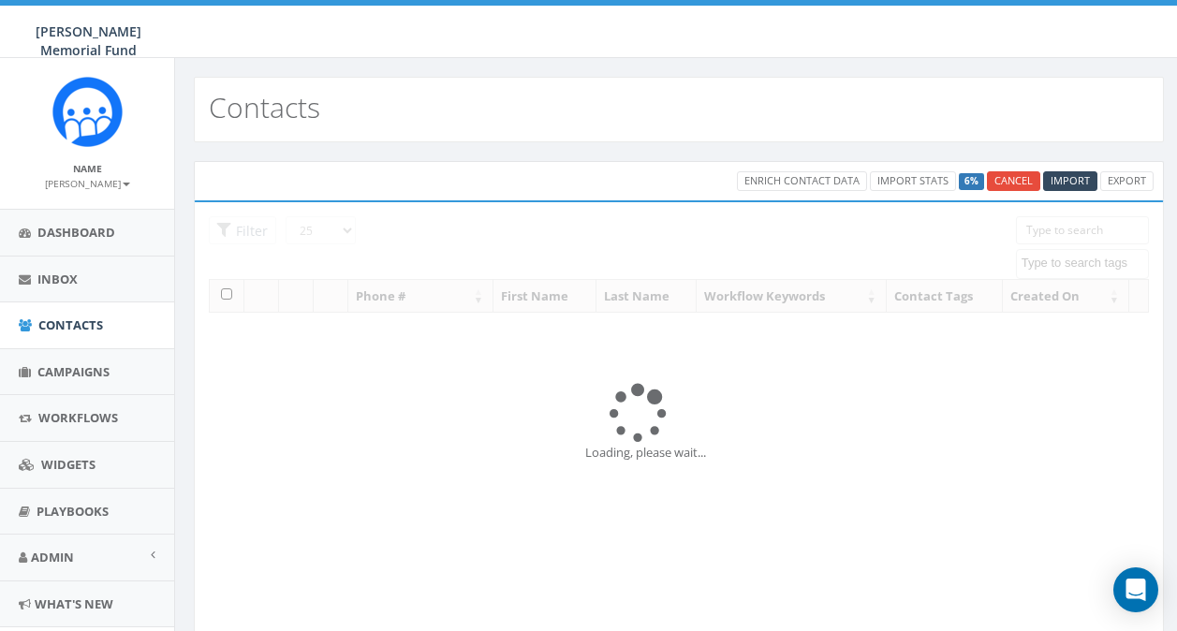
select select
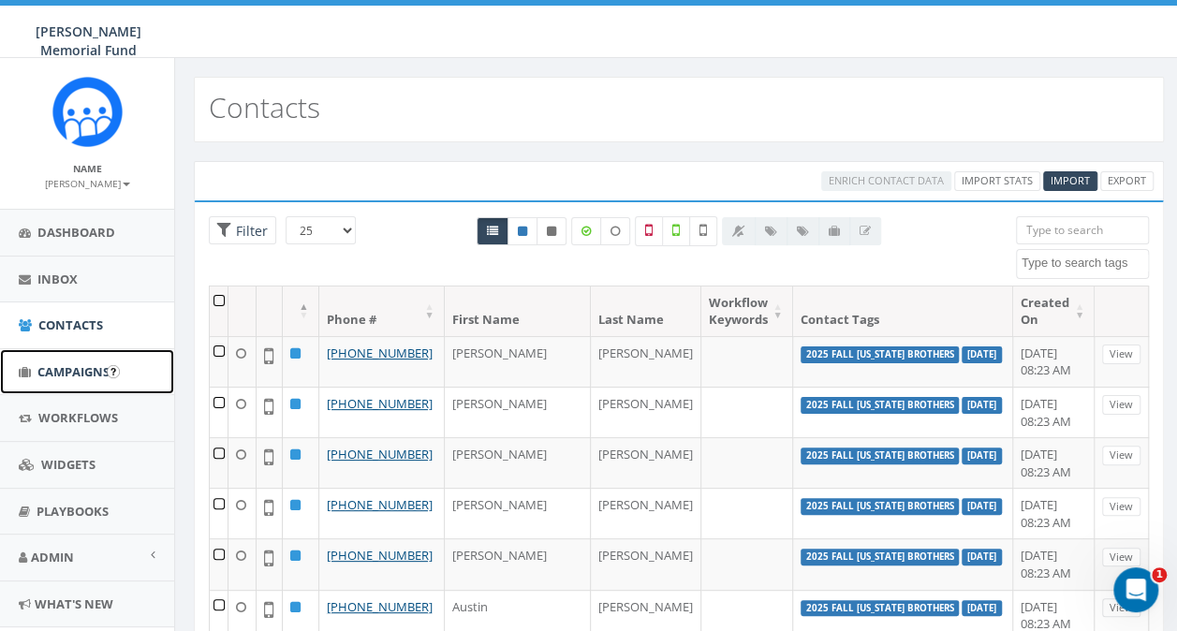
click at [78, 389] on link "Campaigns" at bounding box center [87, 372] width 174 height 46
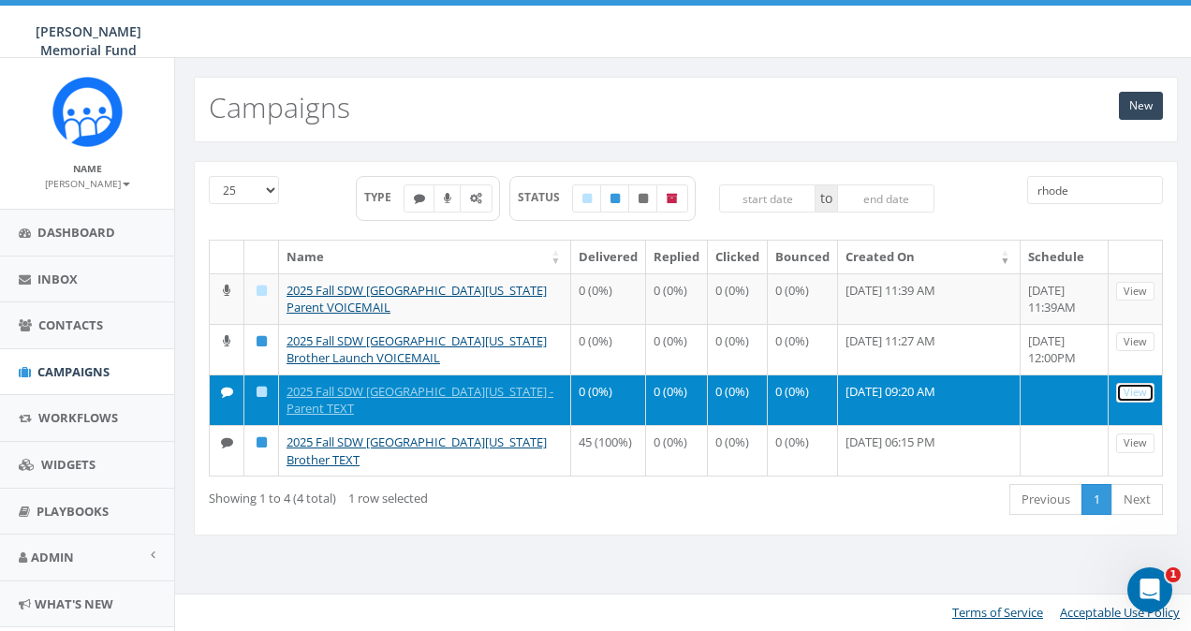
click at [1131, 383] on link "View" at bounding box center [1135, 393] width 38 height 20
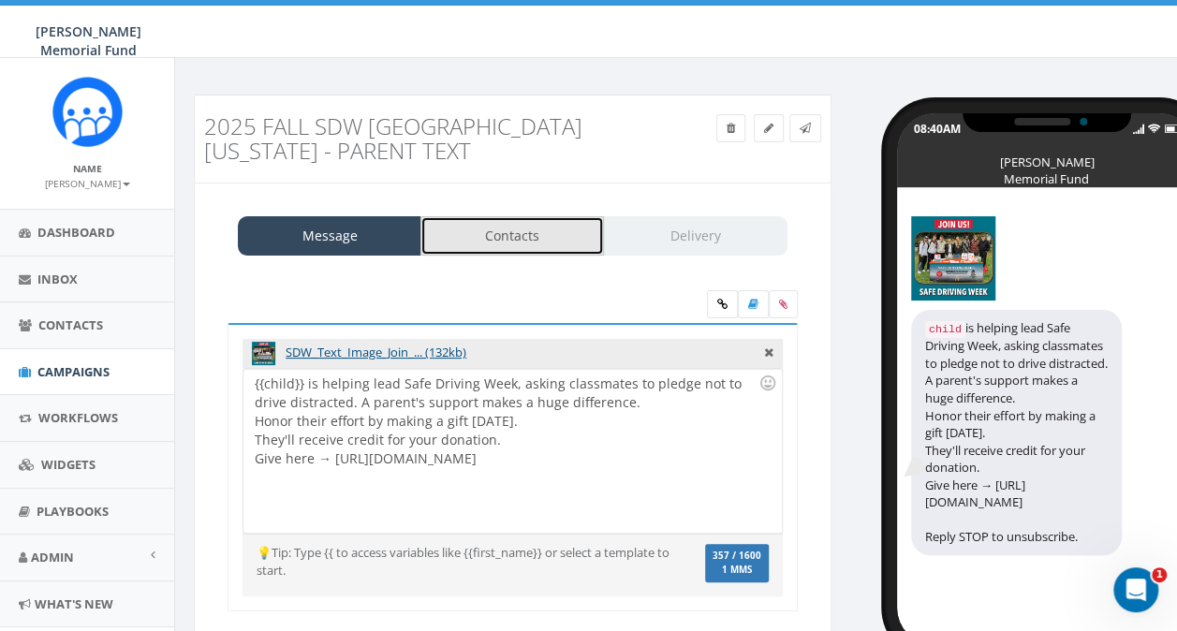
click at [519, 239] on link "Contacts" at bounding box center [511, 235] width 183 height 39
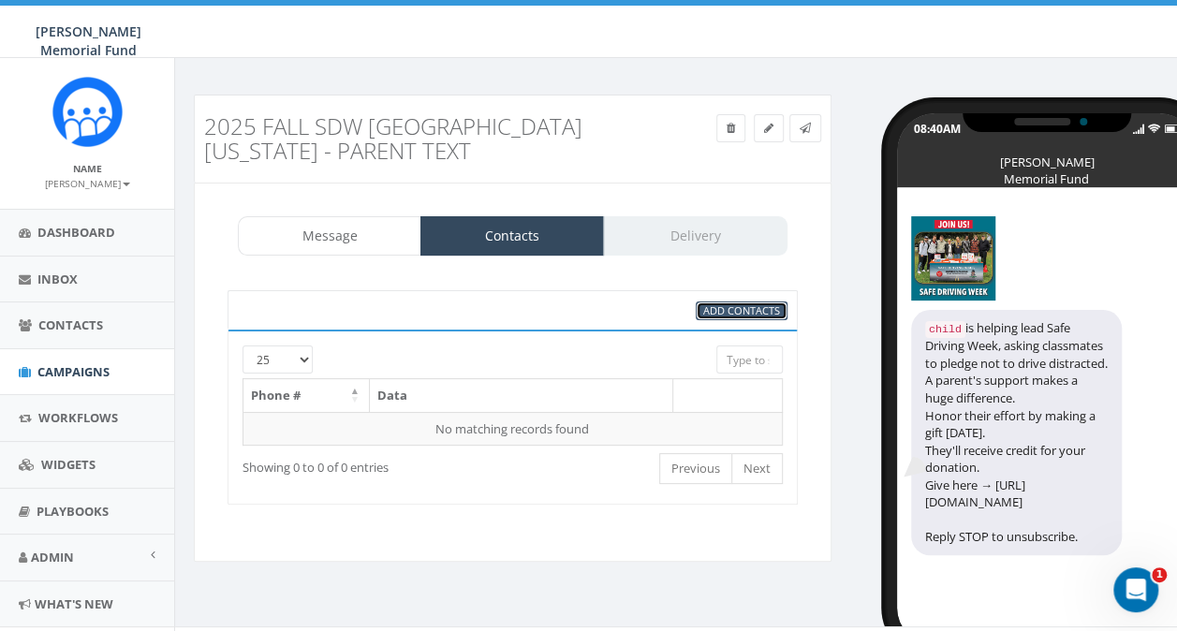
click at [730, 303] on span "Add Contacts" at bounding box center [741, 310] width 77 height 14
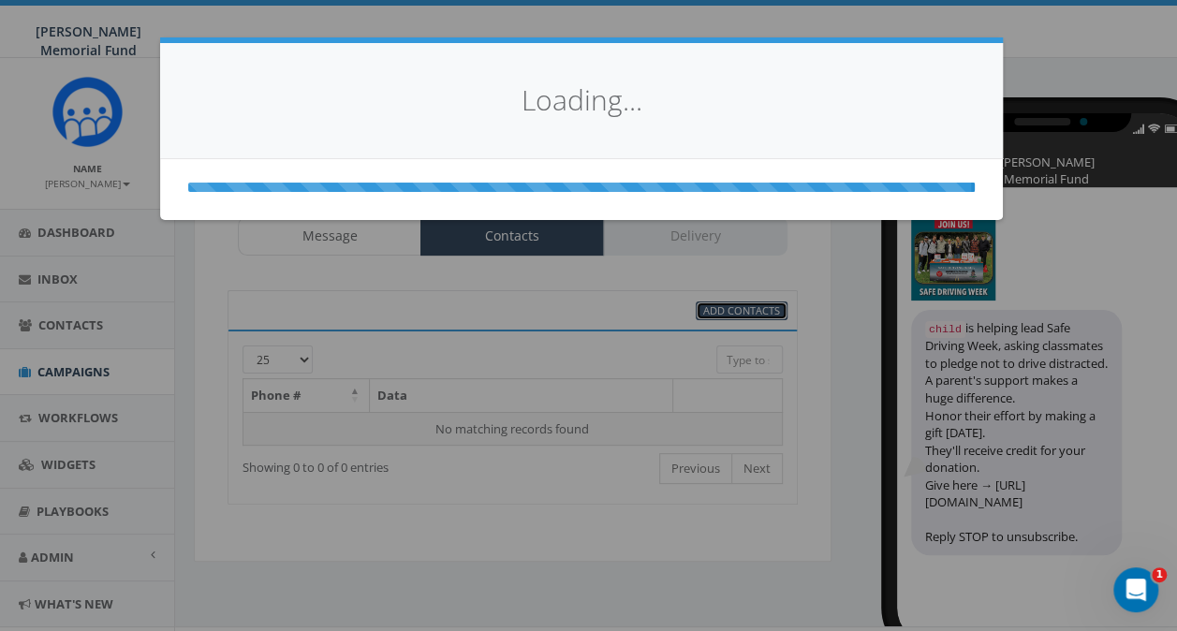
select select
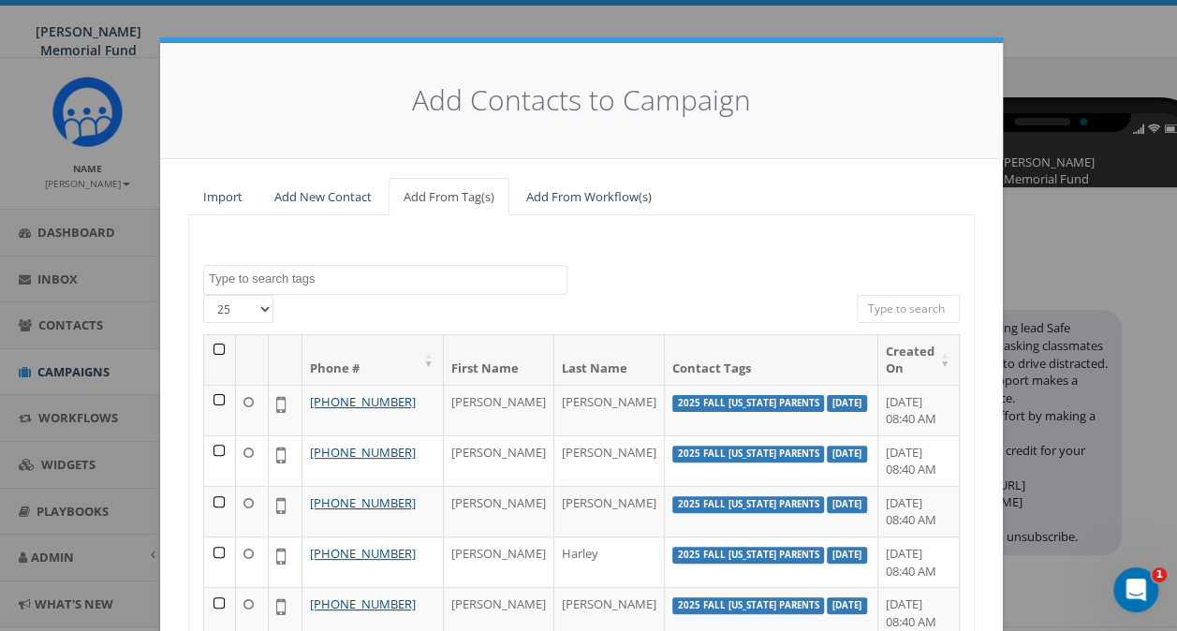
click at [297, 281] on textarea "Search" at bounding box center [388, 279] width 358 height 17
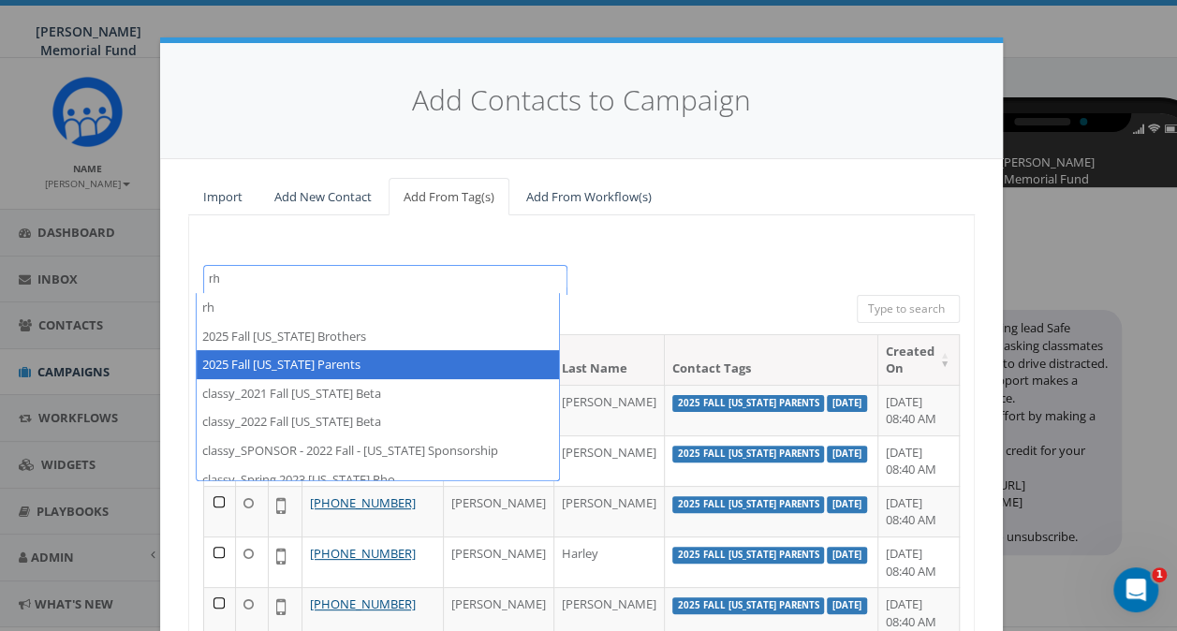
type textarea "rh"
select select "2025 Fall [US_STATE] Parents"
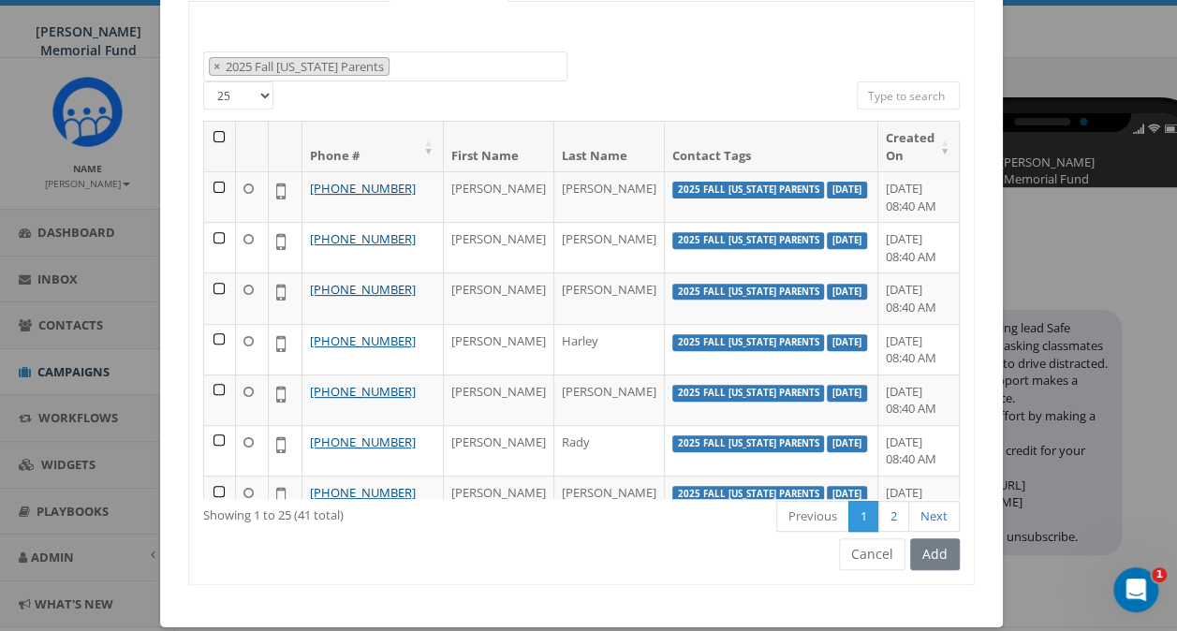
scroll to position [234, 0]
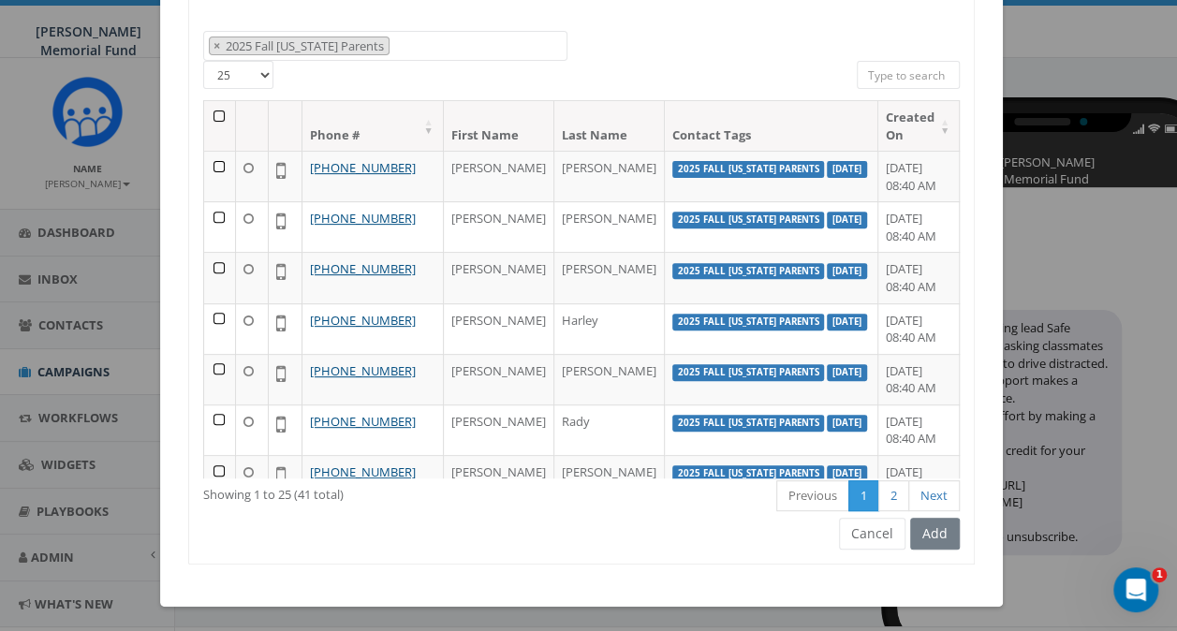
click at [213, 116] on th at bounding box center [220, 126] width 32 height 50
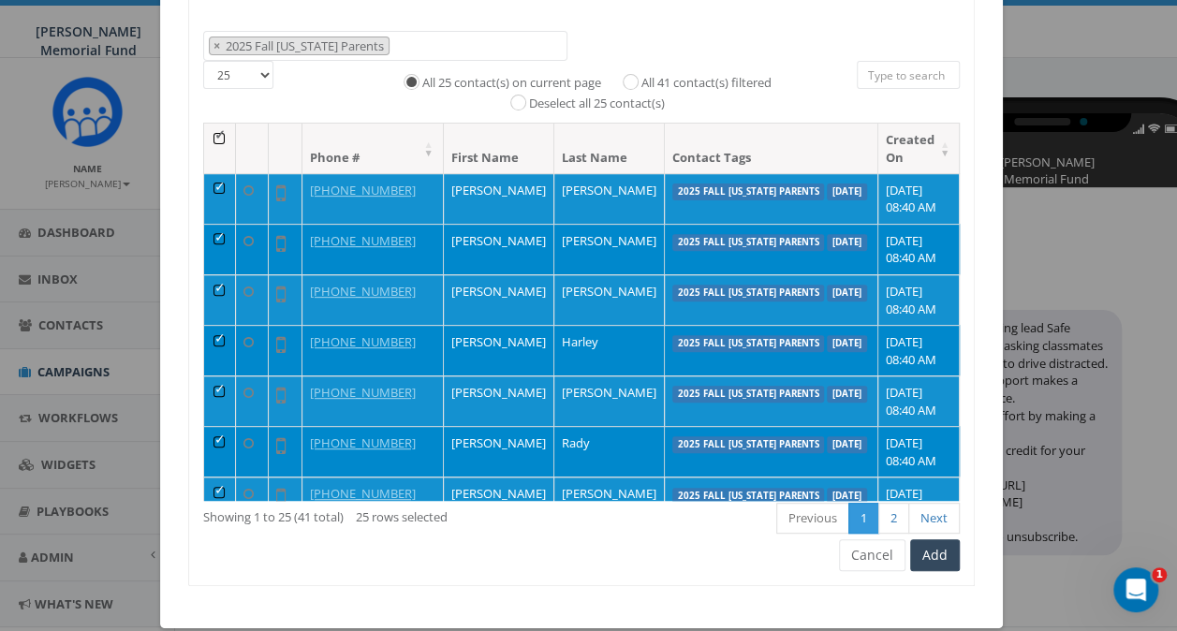
click at [641, 77] on label "All 41 contact(s) filtered" at bounding box center [706, 83] width 130 height 19
click at [629, 77] on input "All 41 contact(s) filtered" at bounding box center [635, 80] width 12 height 12
radio input "true"
click at [930, 546] on button "Add" at bounding box center [935, 555] width 50 height 32
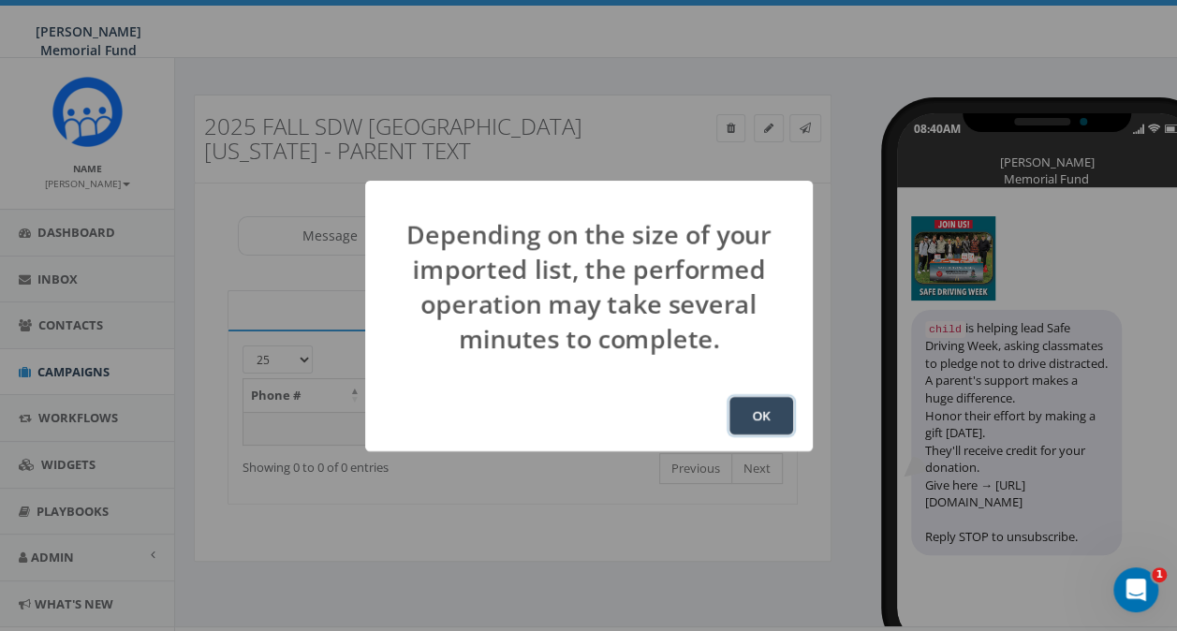
click at [763, 415] on button "OK" at bounding box center [761, 415] width 64 height 37
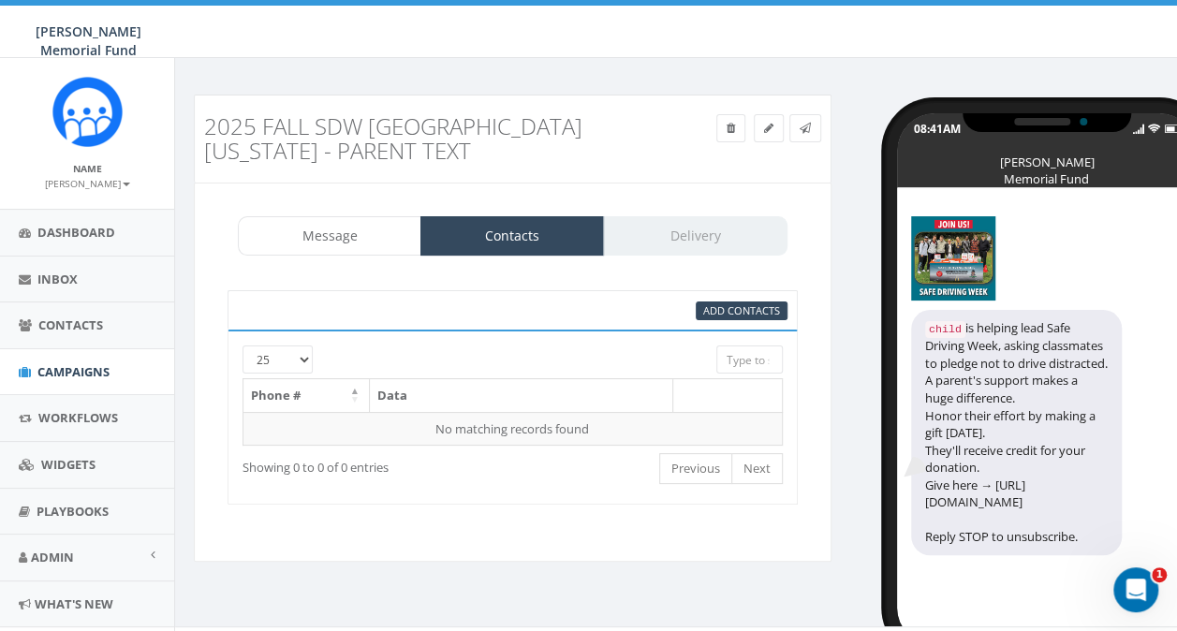
click at [674, 227] on div "Message Contacts Delivery" at bounding box center [512, 235] width 549 height 39
click at [321, 221] on link "Message" at bounding box center [329, 235] width 183 height 39
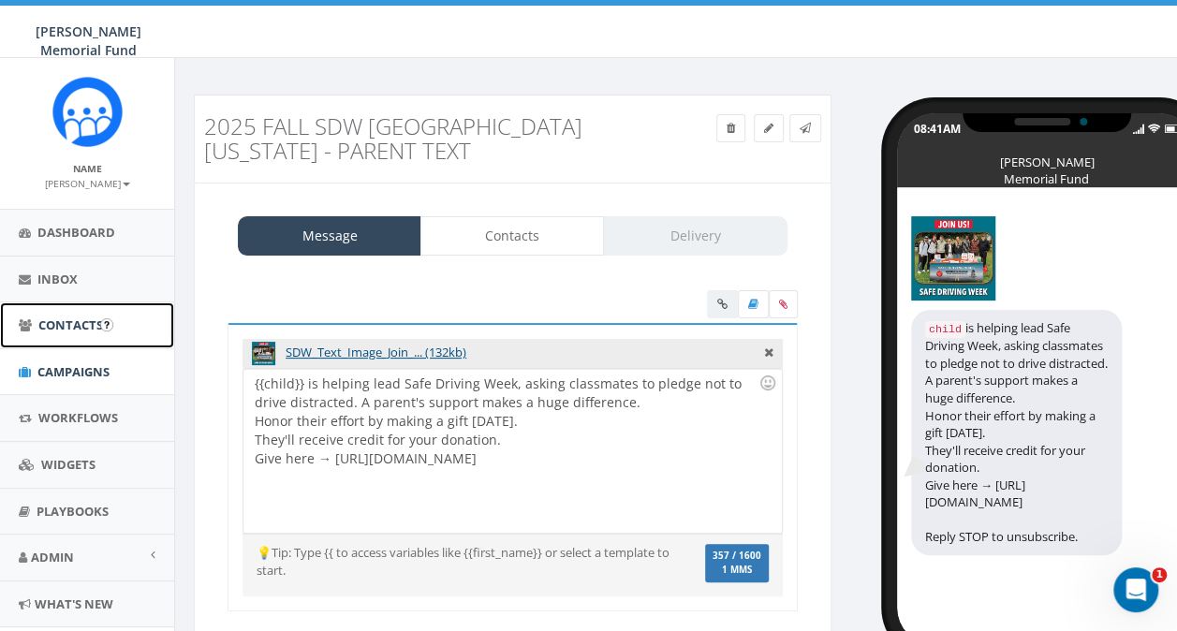
click at [62, 326] on span "Contacts" at bounding box center [70, 324] width 65 height 17
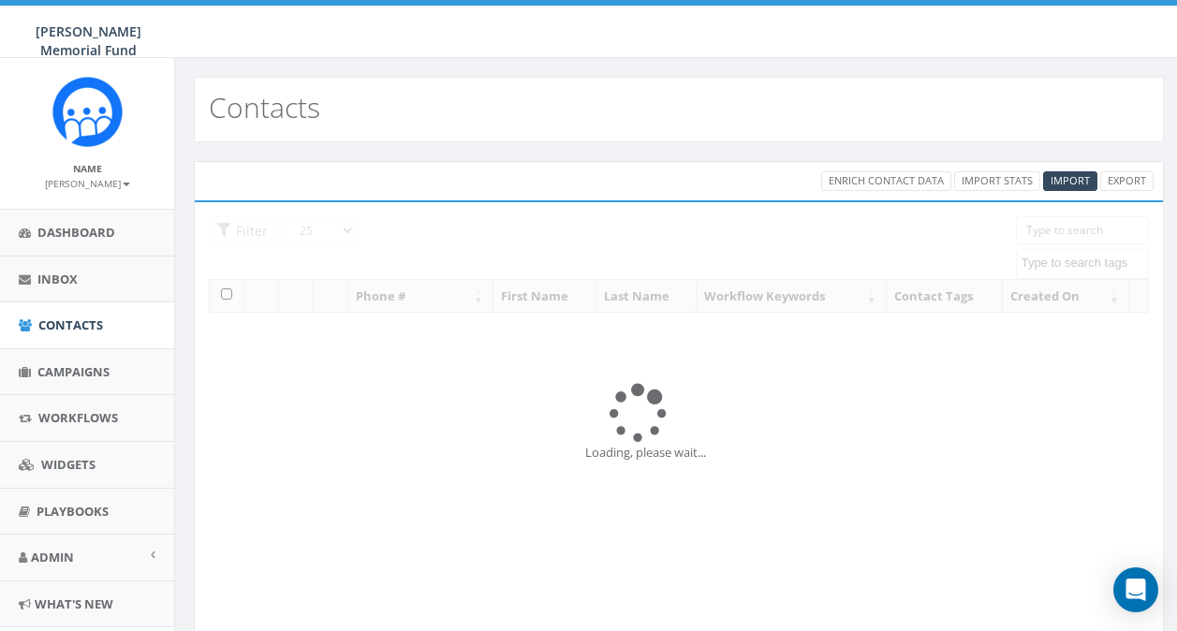
select select
click at [64, 373] on span "Campaigns" at bounding box center [73, 371] width 72 height 17
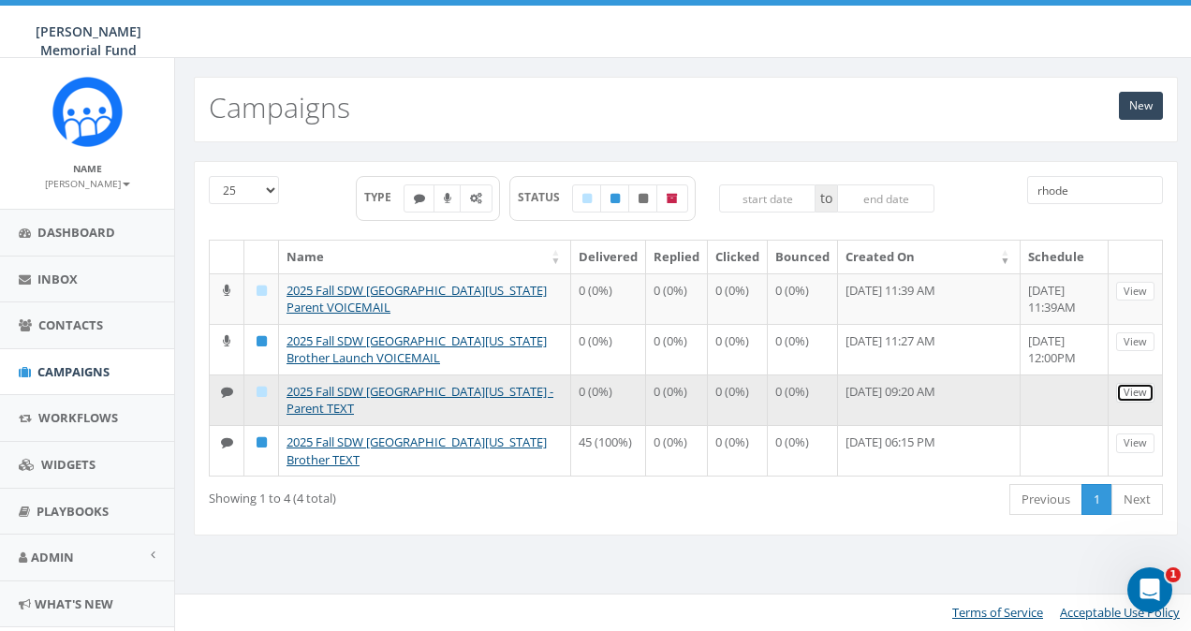
click at [1127, 384] on link "View" at bounding box center [1135, 393] width 38 height 20
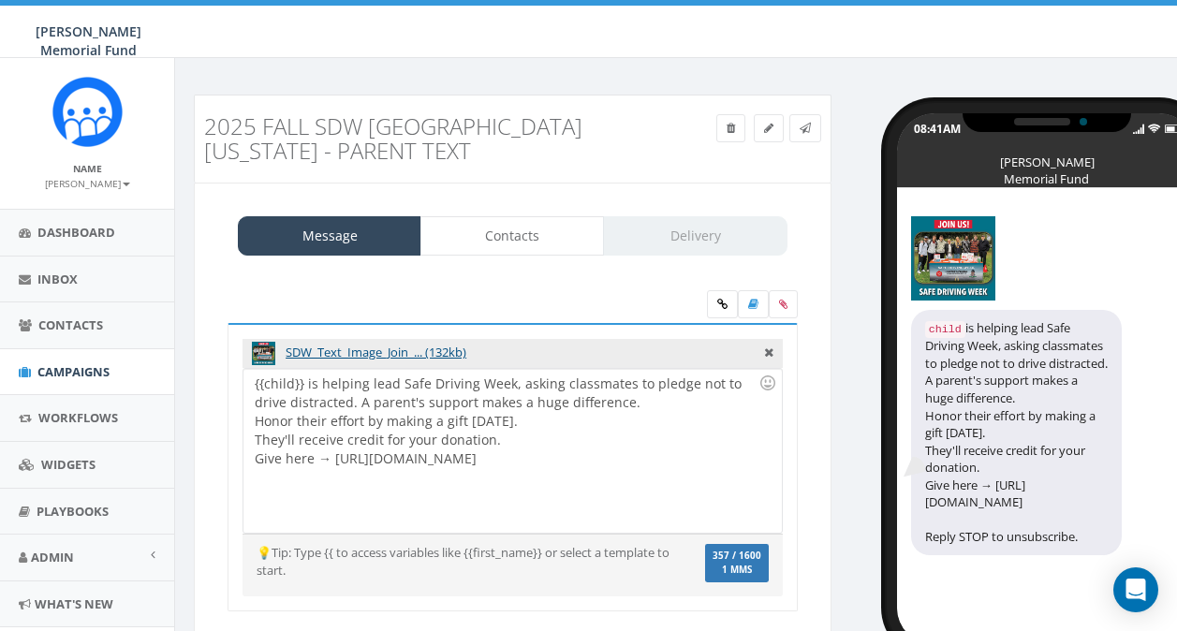
select select
click at [681, 235] on link "Delivery" at bounding box center [694, 235] width 183 height 39
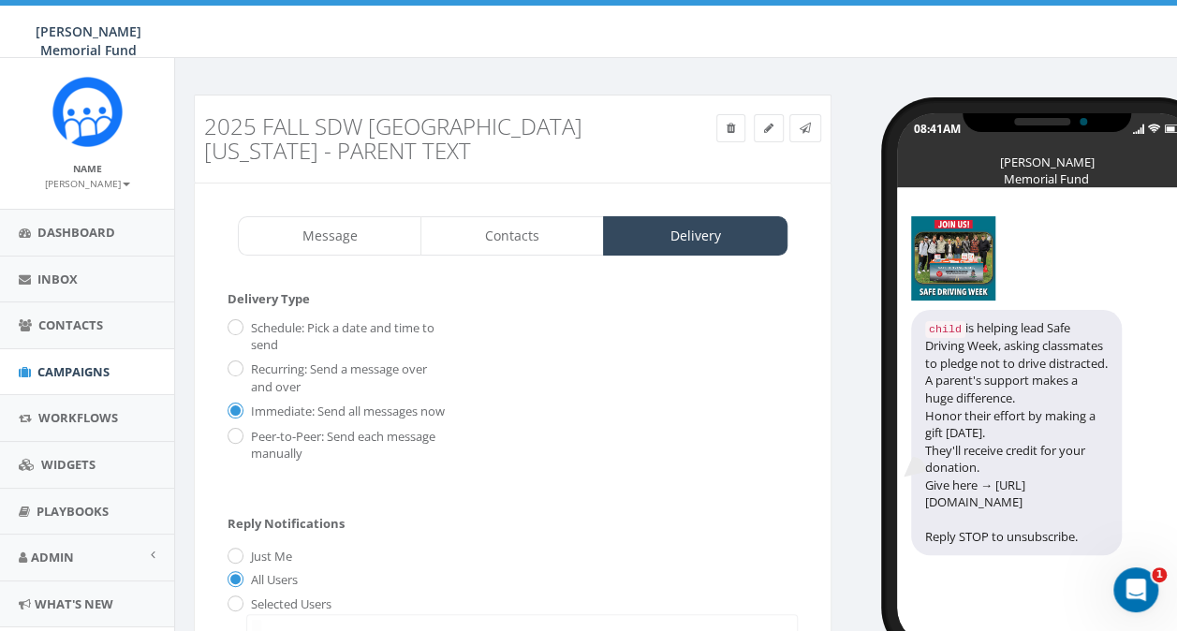
click at [246, 328] on label "Schedule: Pick a date and time to send" at bounding box center [347, 336] width 202 height 35
click at [240, 328] on input "Schedule: Pick a date and time to send" at bounding box center [233, 329] width 12 height 12
radio input "true"
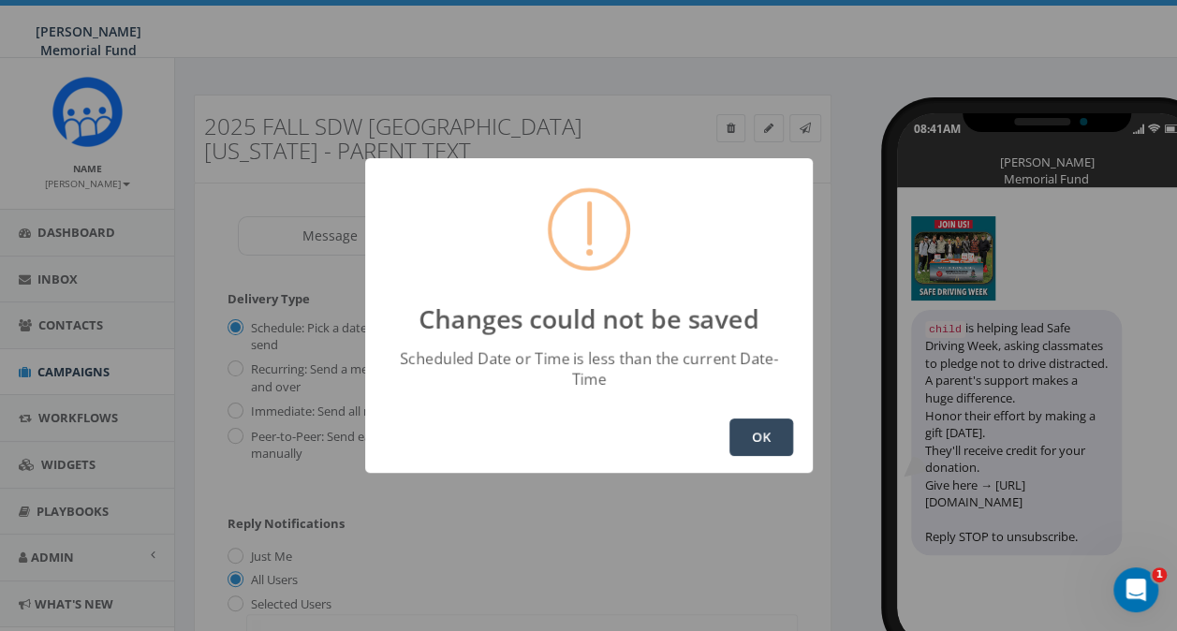
click at [777, 431] on button "OK" at bounding box center [761, 436] width 64 height 37
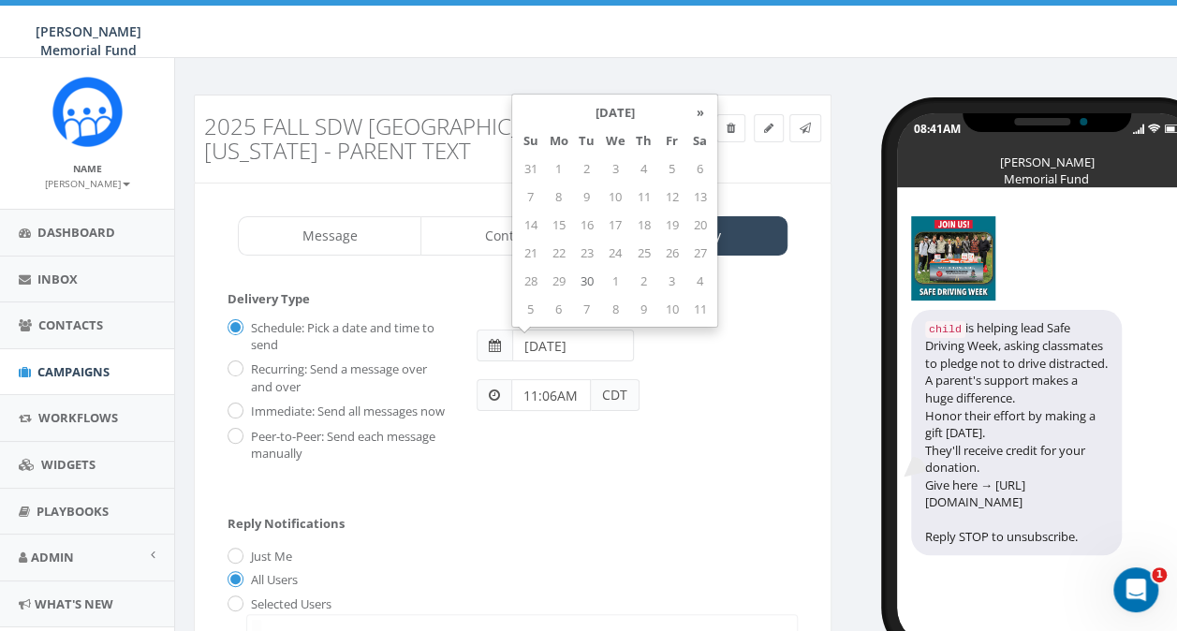
click at [552, 345] on input "[DATE]" at bounding box center [573, 346] width 122 height 32
click at [612, 281] on td "1" at bounding box center [614, 281] width 29 height 28
type input "2025-10-01"
click at [530, 393] on input "11:06AM" at bounding box center [551, 395] width 80 height 32
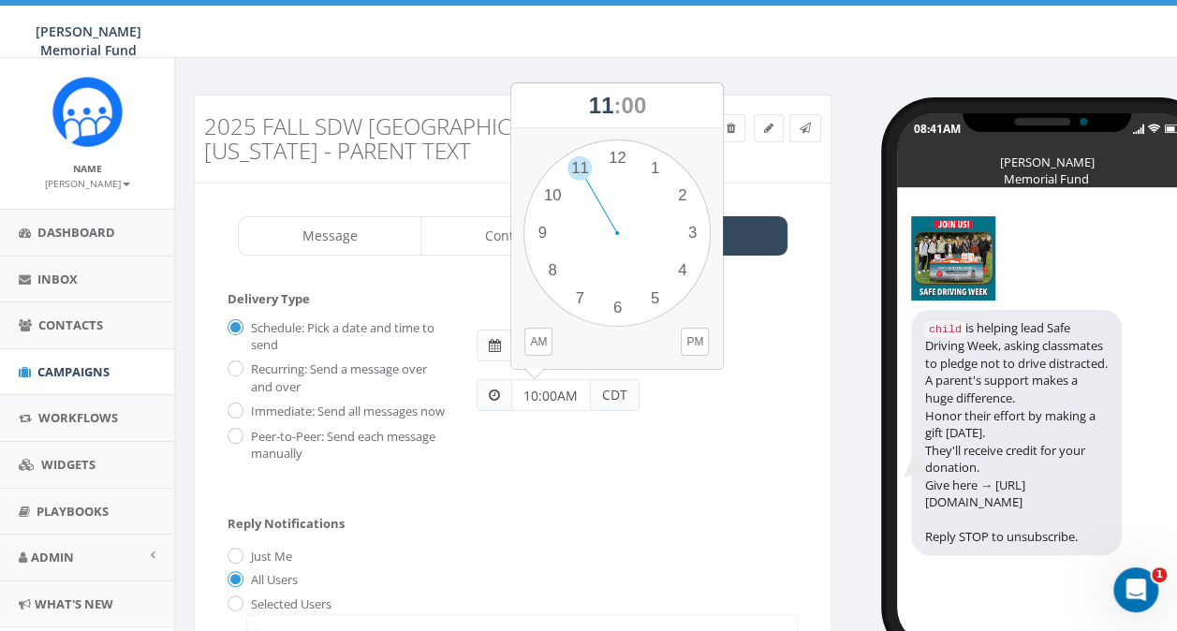
type input "10:00AM"
click at [570, 438] on div "Schedule: Pick a date and time to send Recurring: Send a message over and over …" at bounding box center [512, 388] width 598 height 150
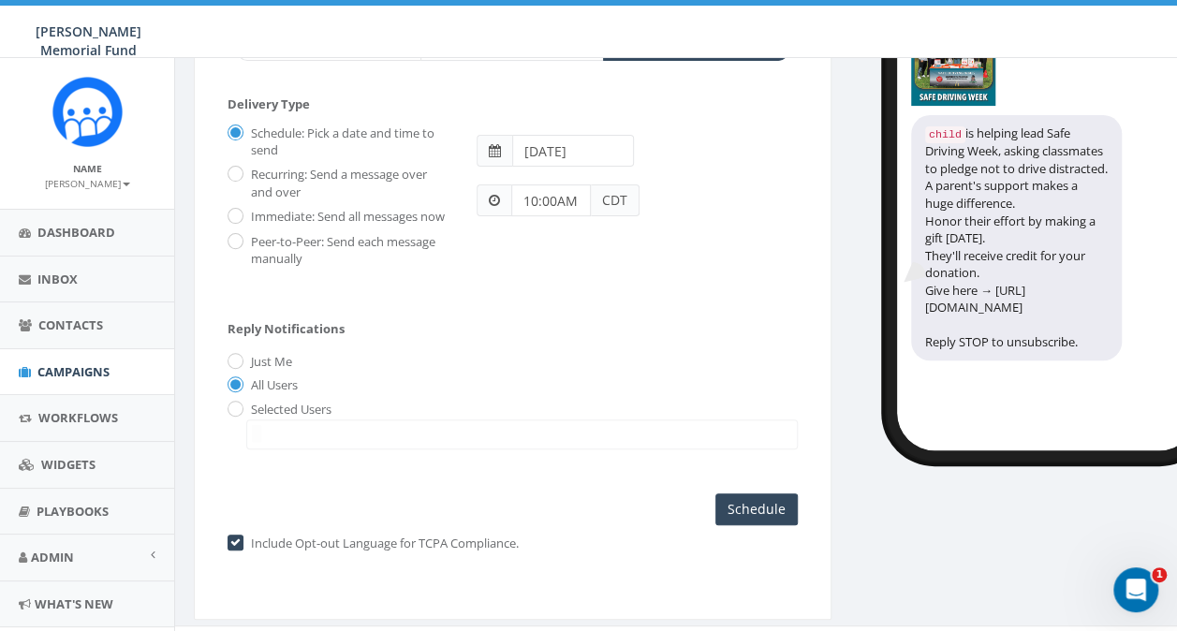
scroll to position [239, 0]
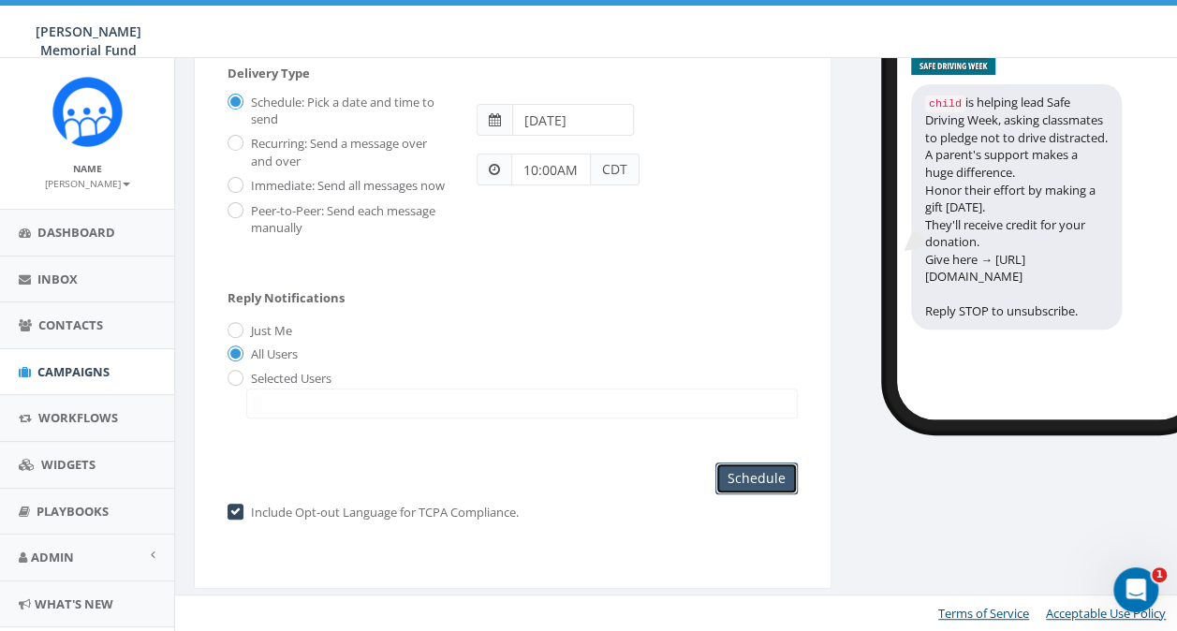
click at [738, 476] on input "Schedule" at bounding box center [756, 478] width 82 height 32
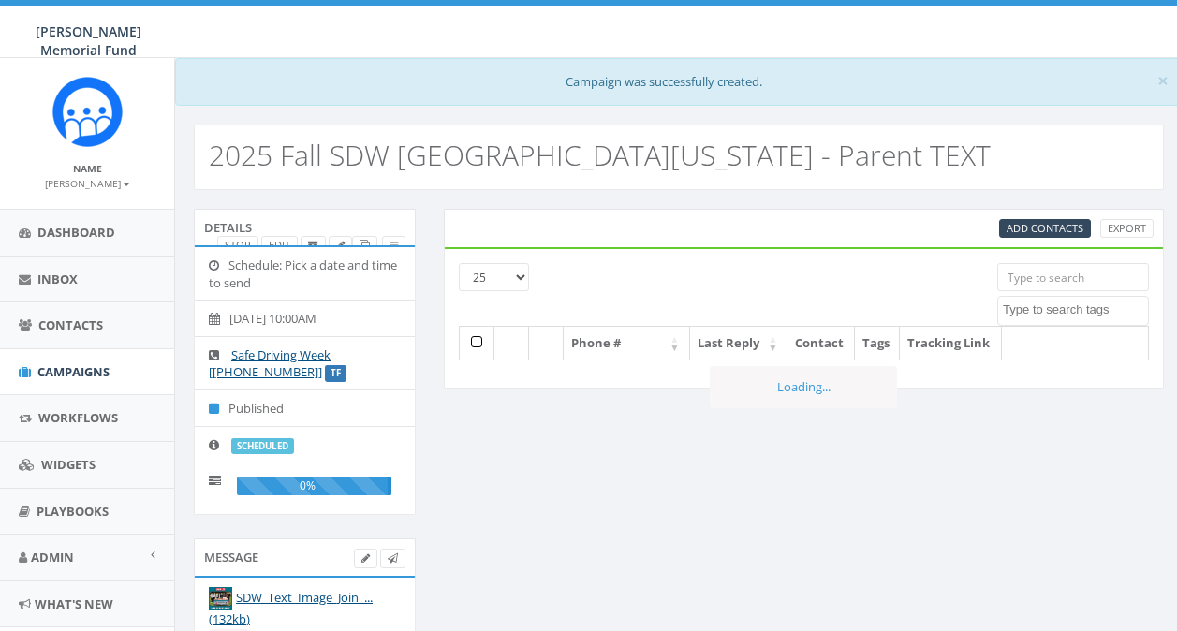
select select
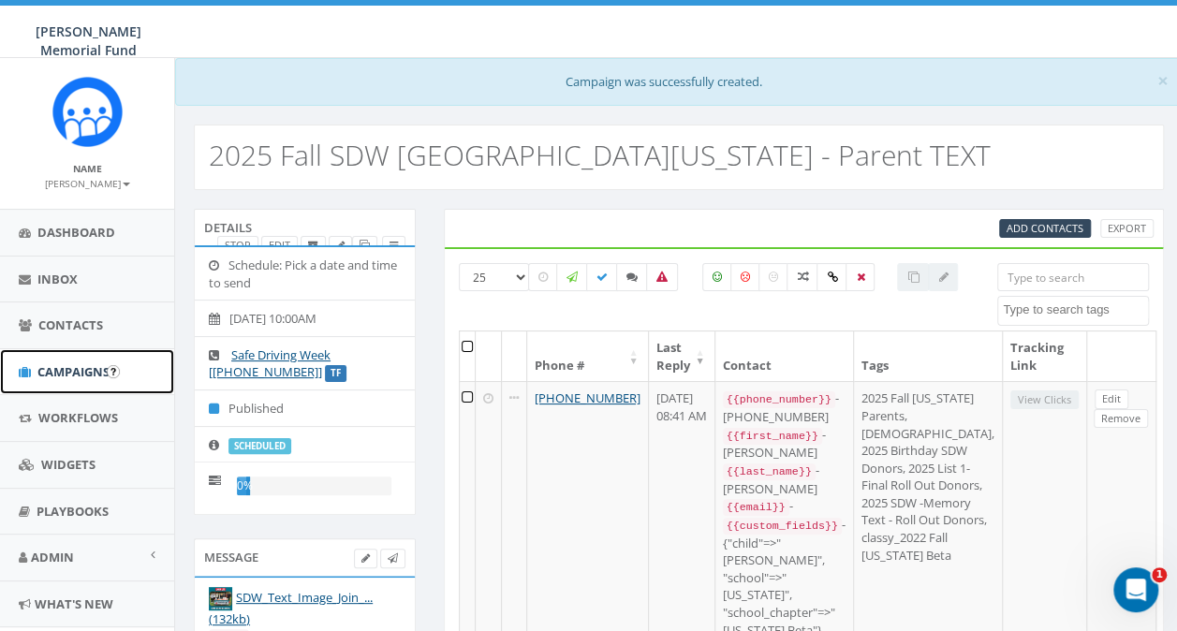
click at [62, 369] on span "Campaigns" at bounding box center [73, 371] width 72 height 17
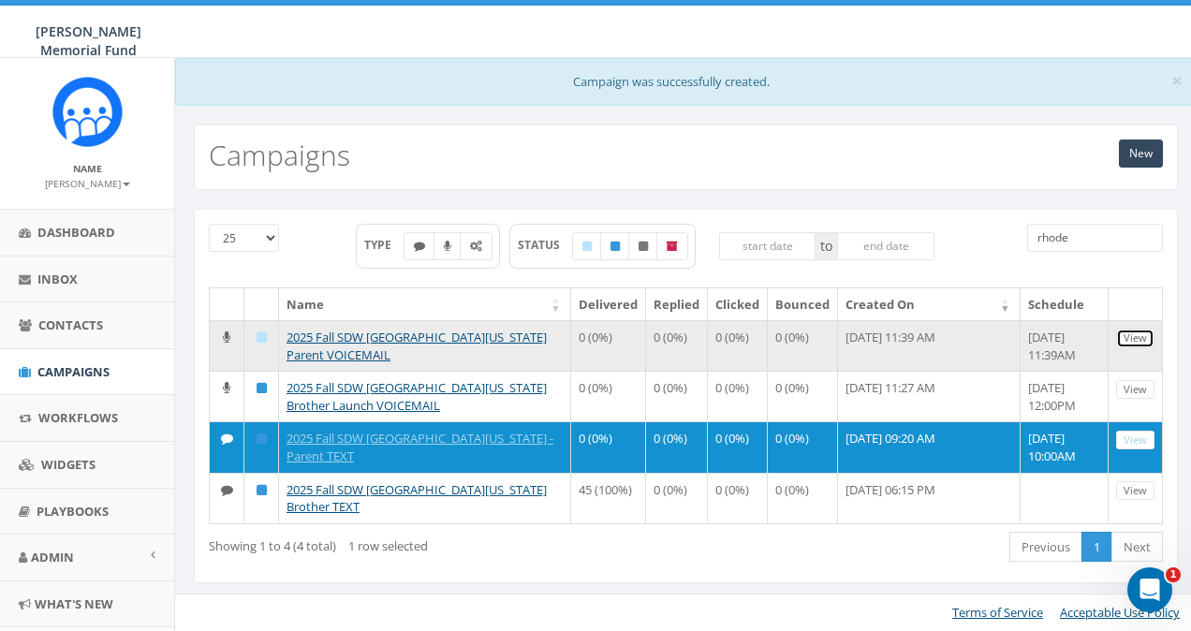
click at [1136, 333] on link "View" at bounding box center [1135, 339] width 38 height 20
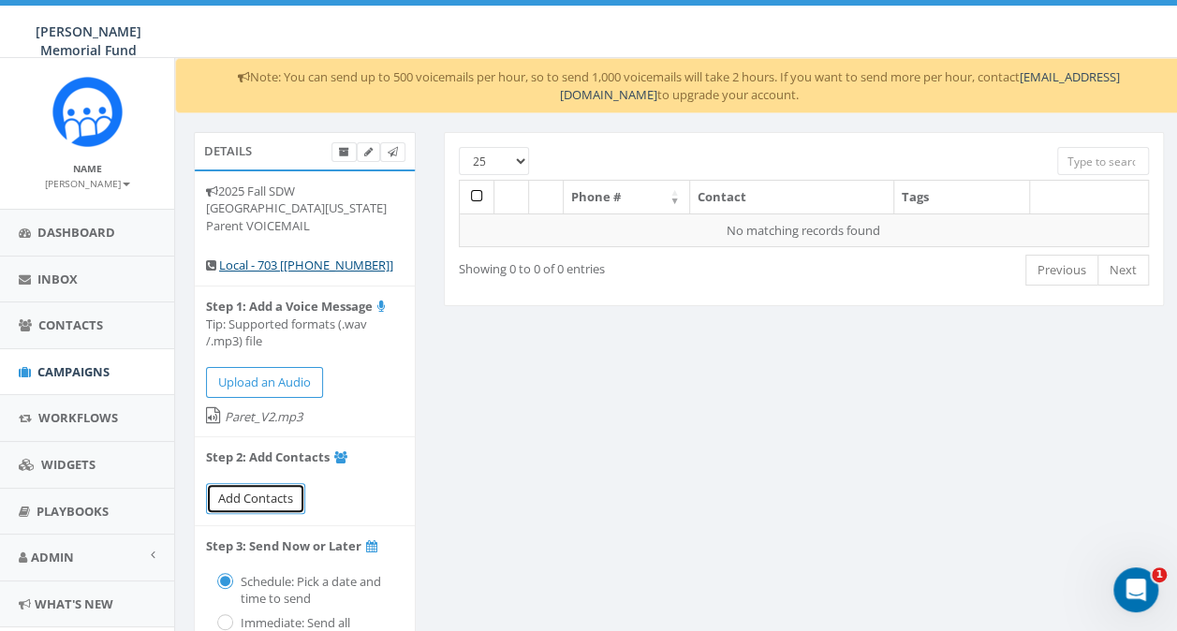
click at [243, 490] on span "Add Contacts" at bounding box center [255, 498] width 75 height 17
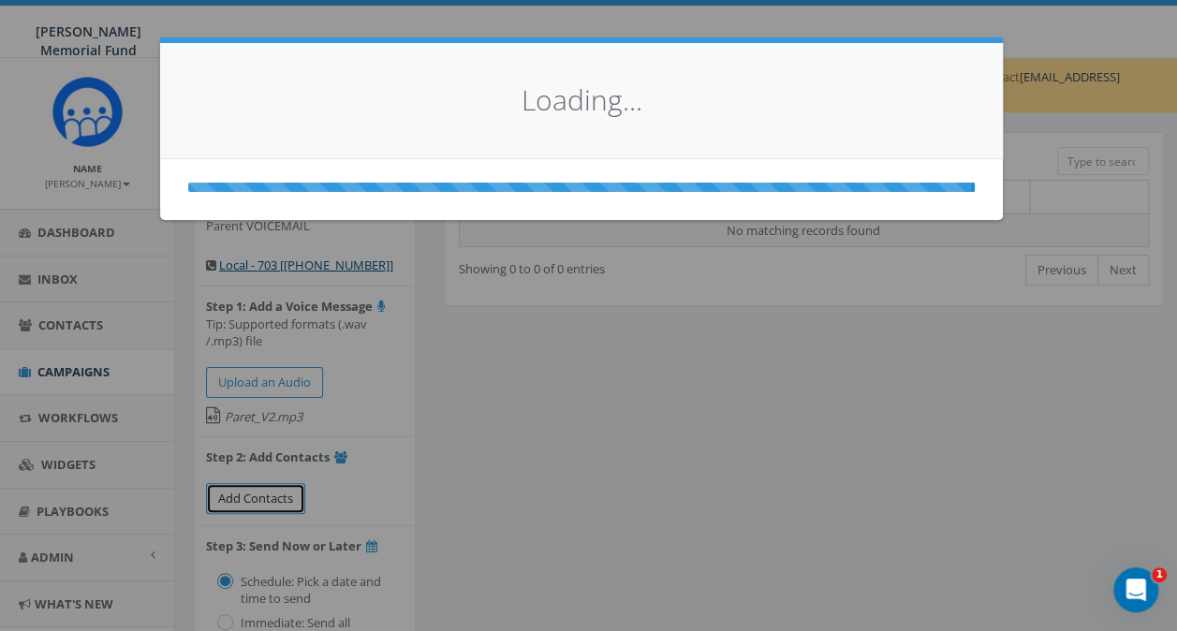
select select
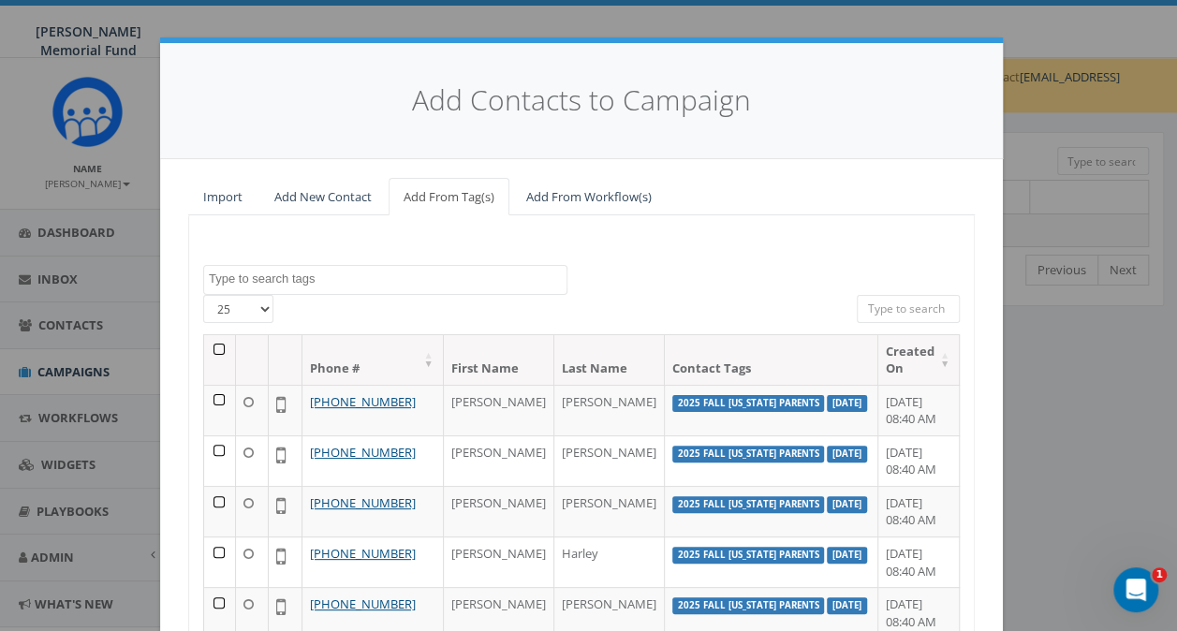
click at [312, 274] on textarea "Search" at bounding box center [388, 279] width 358 height 17
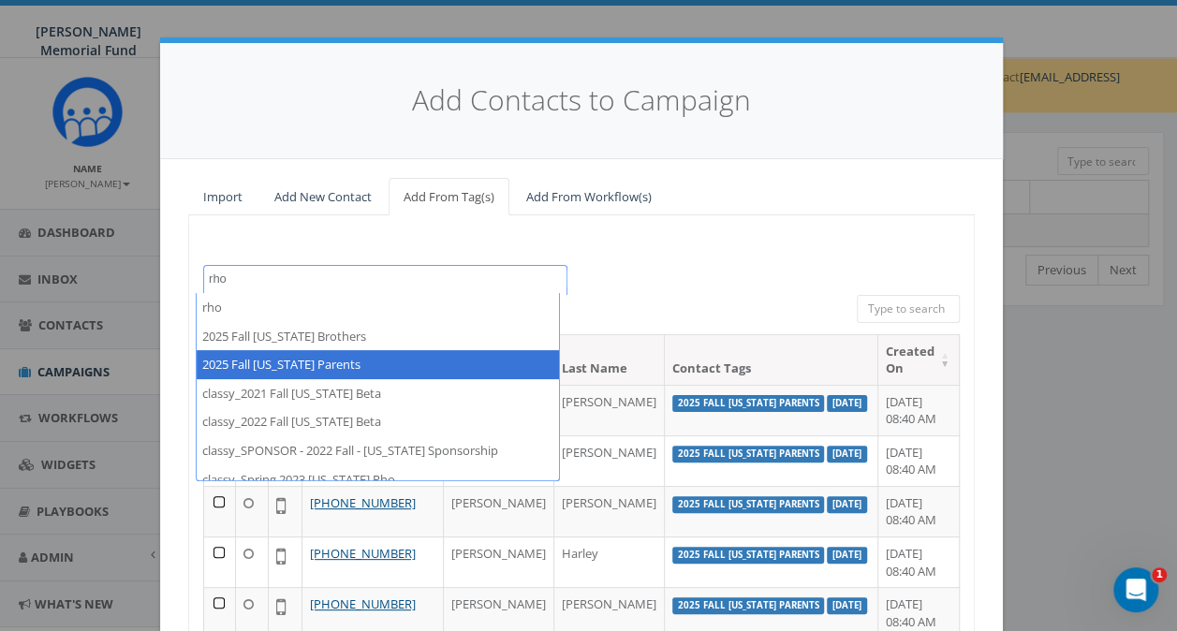
type textarea "rho"
select select "2025 Fall Rhode Island Parents"
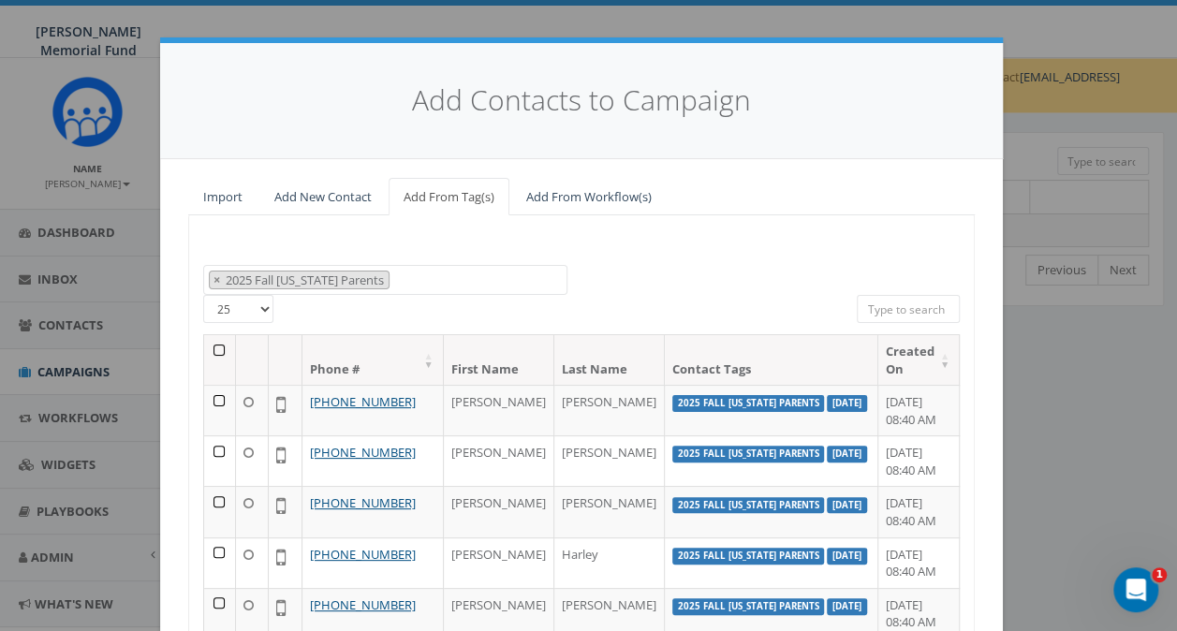
click at [210, 350] on th at bounding box center [220, 360] width 32 height 50
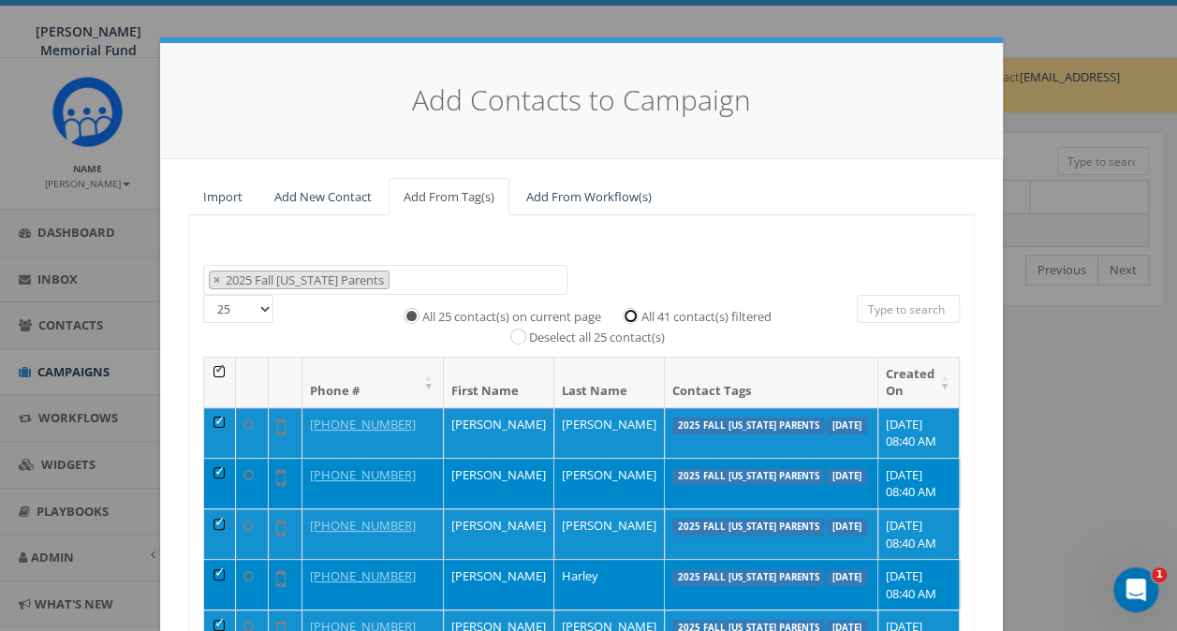
click at [629, 309] on input "All 41 contact(s) filtered" at bounding box center [635, 314] width 12 height 12
radio input "true"
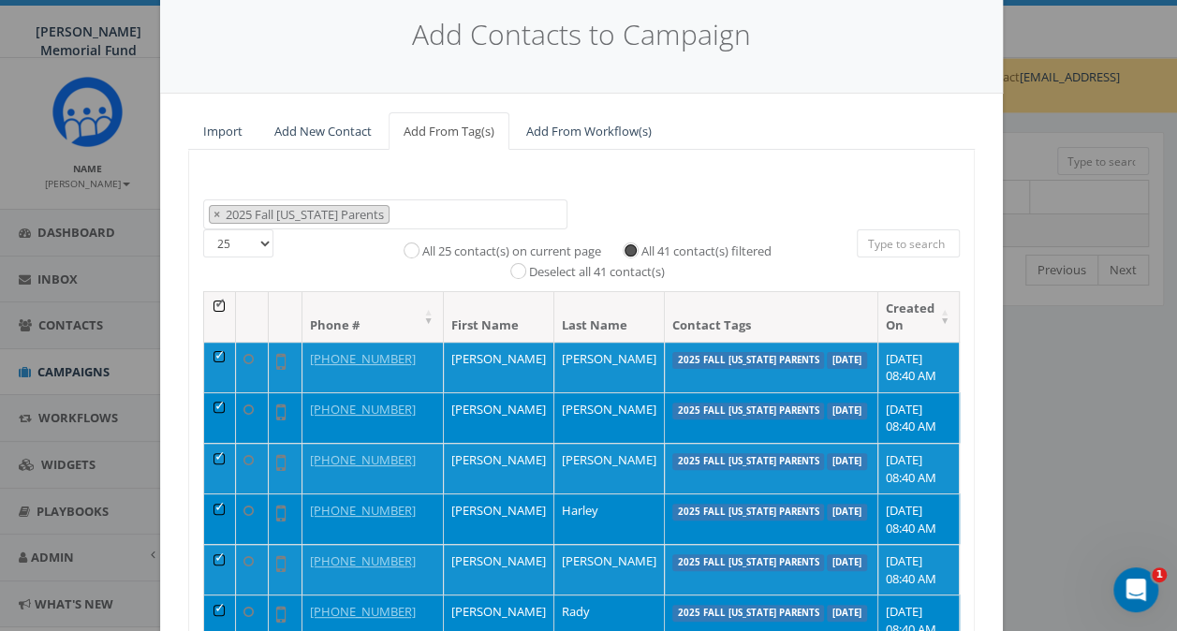
scroll to position [256, 0]
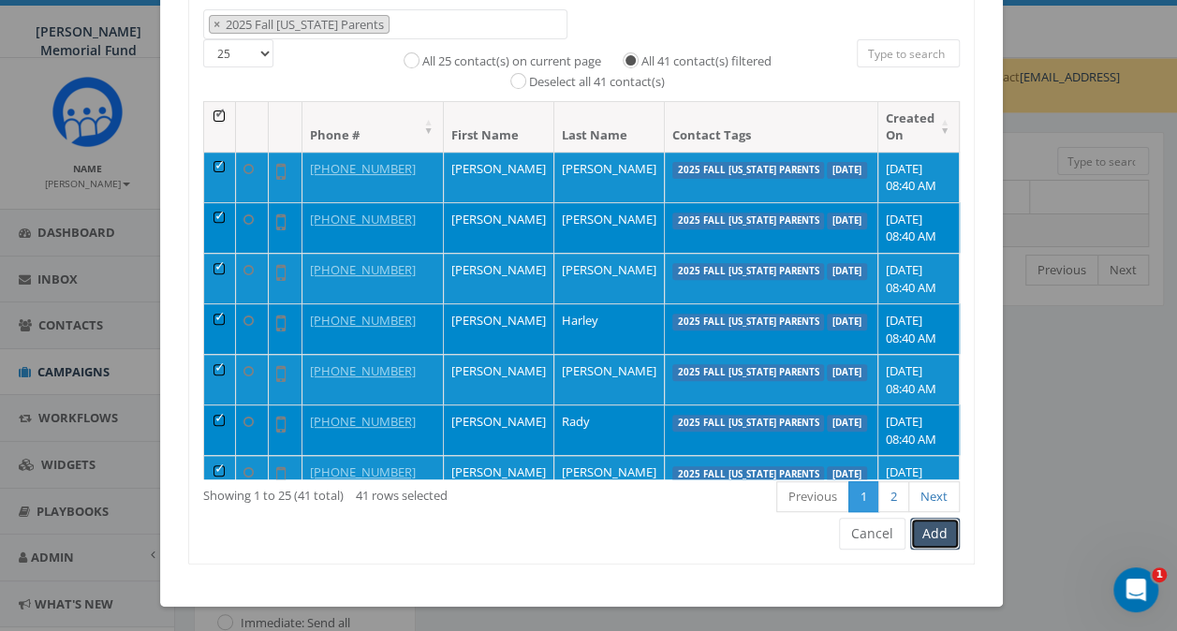
click at [930, 532] on button "Add" at bounding box center [935, 534] width 50 height 32
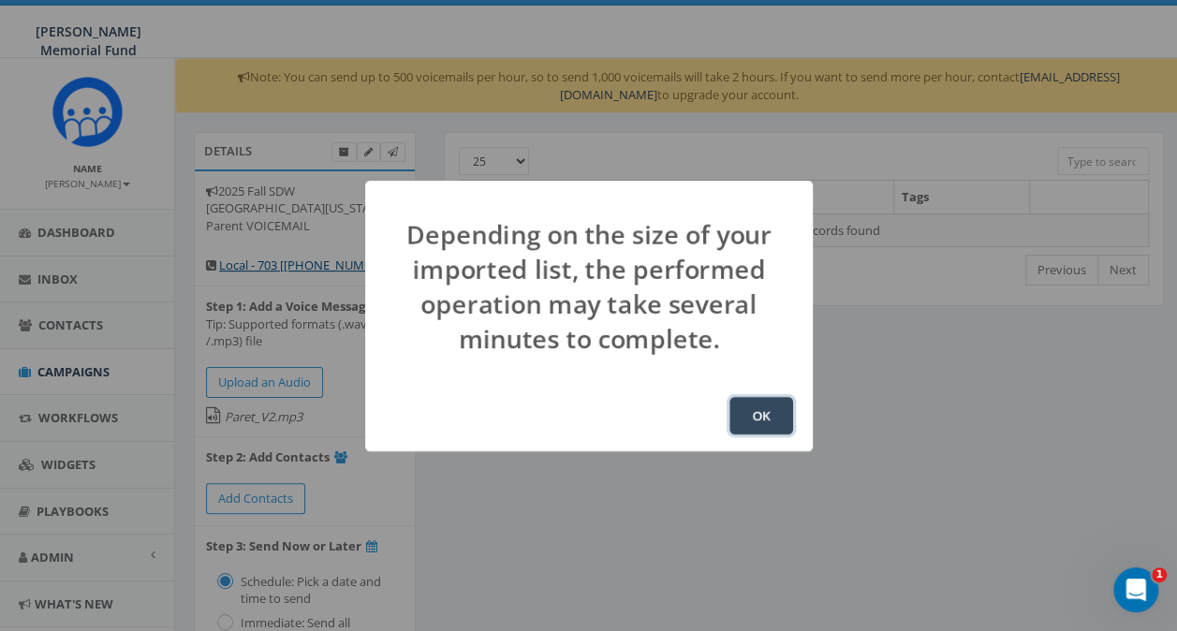
click at [747, 408] on button "OK" at bounding box center [761, 415] width 64 height 37
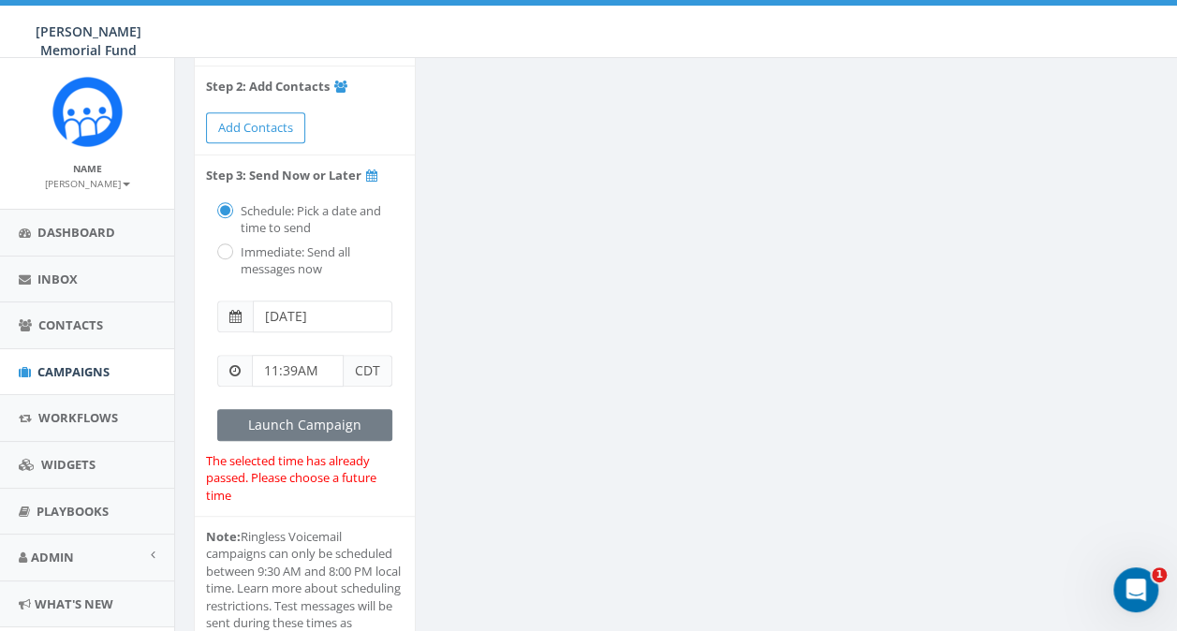
scroll to position [374, 0]
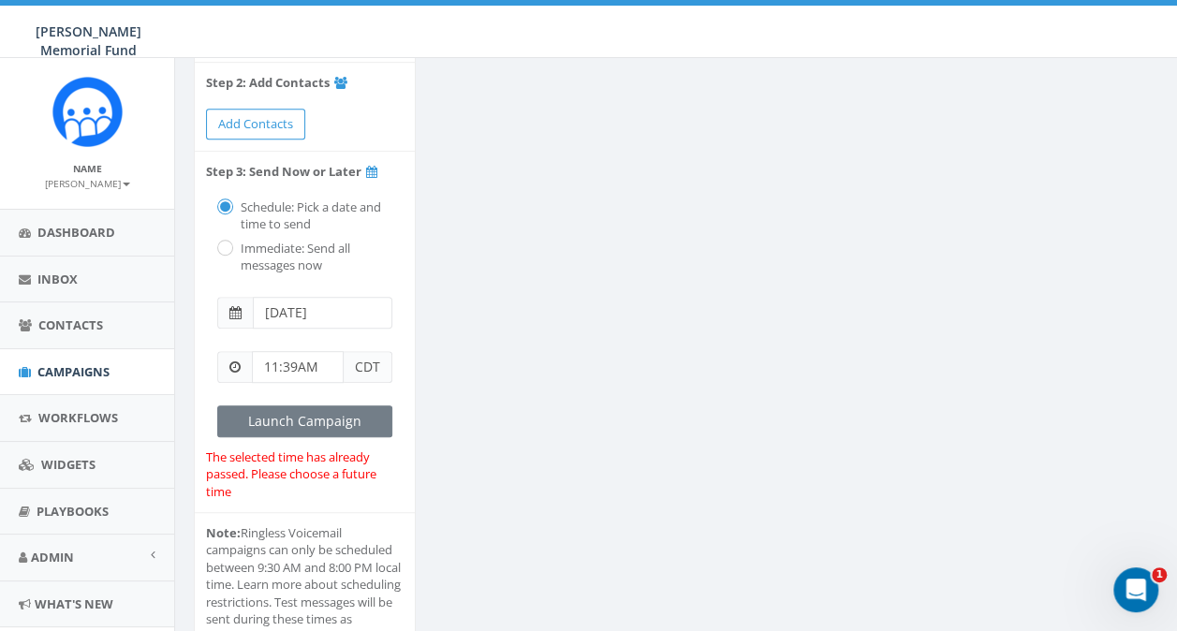
click at [236, 306] on span at bounding box center [235, 312] width 12 height 13
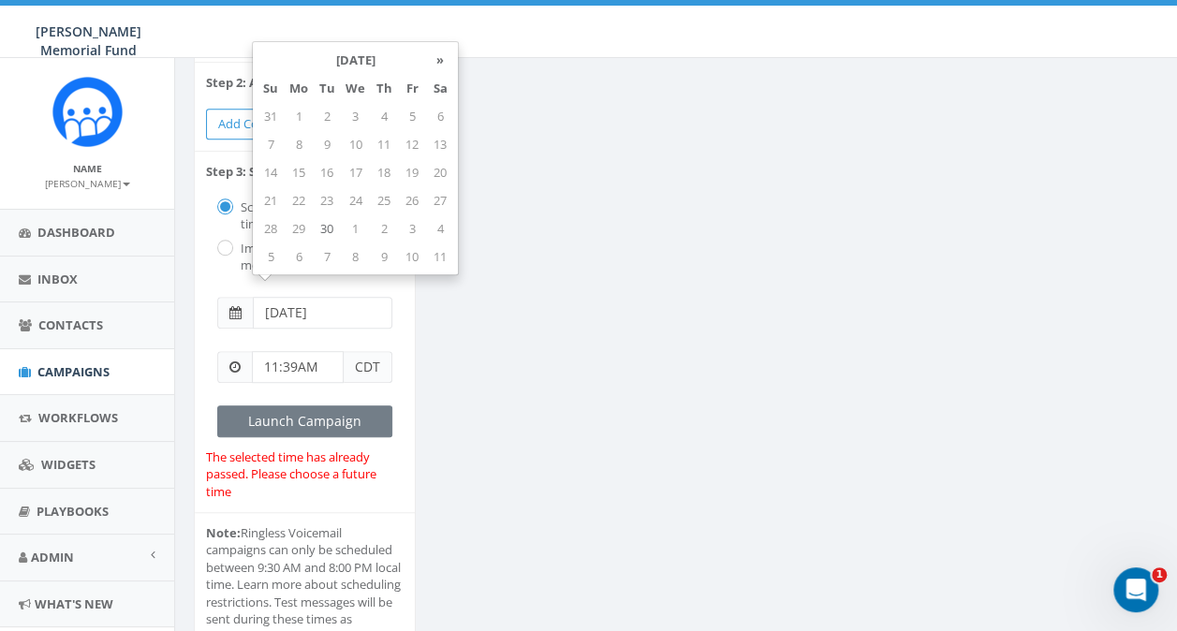
click at [346, 297] on input "[DATE]" at bounding box center [322, 313] width 139 height 32
click at [352, 227] on td "1" at bounding box center [355, 228] width 29 height 28
type input "[DATE]"
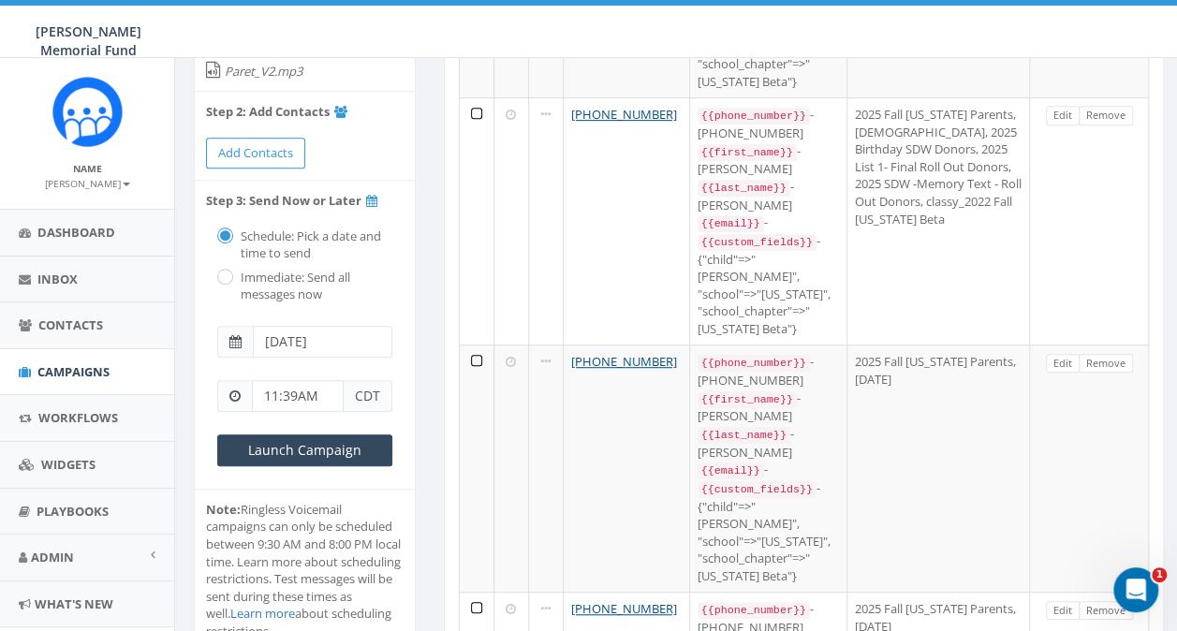
scroll to position [468, 0]
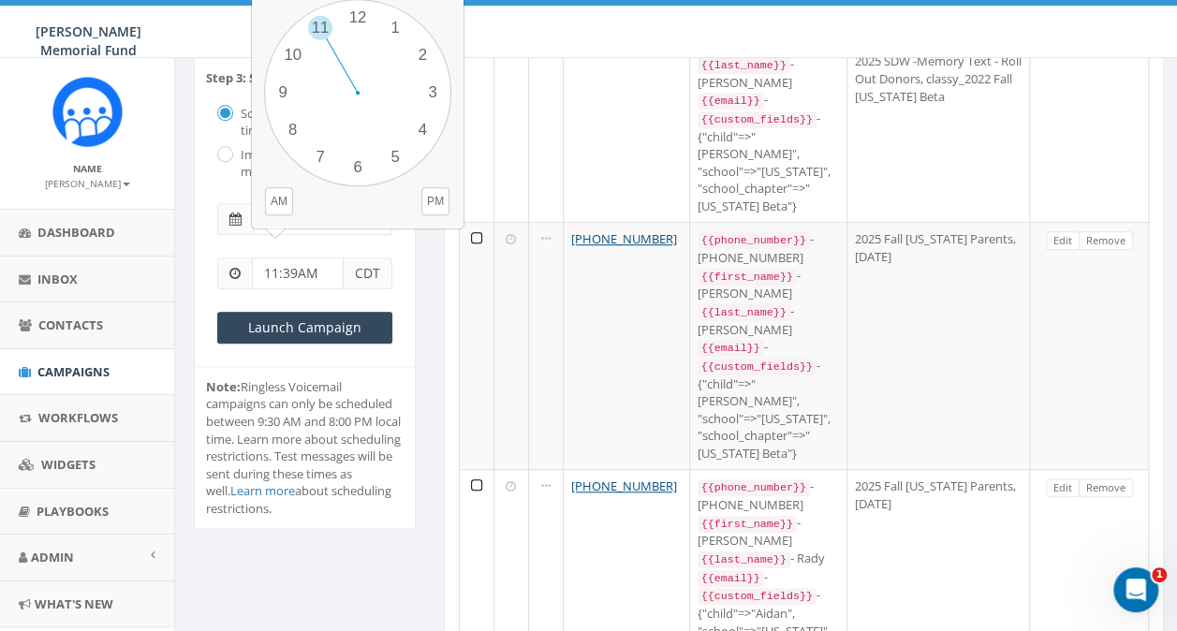
click at [275, 257] on input "11:39AM" at bounding box center [298, 273] width 92 height 32
type input "1:30pM"
click at [421, 286] on div "Details 2025 Fall SDW University of Rhode Island Parent VOICEMAIL Local - 703 […" at bounding box center [305, 108] width 250 height 888
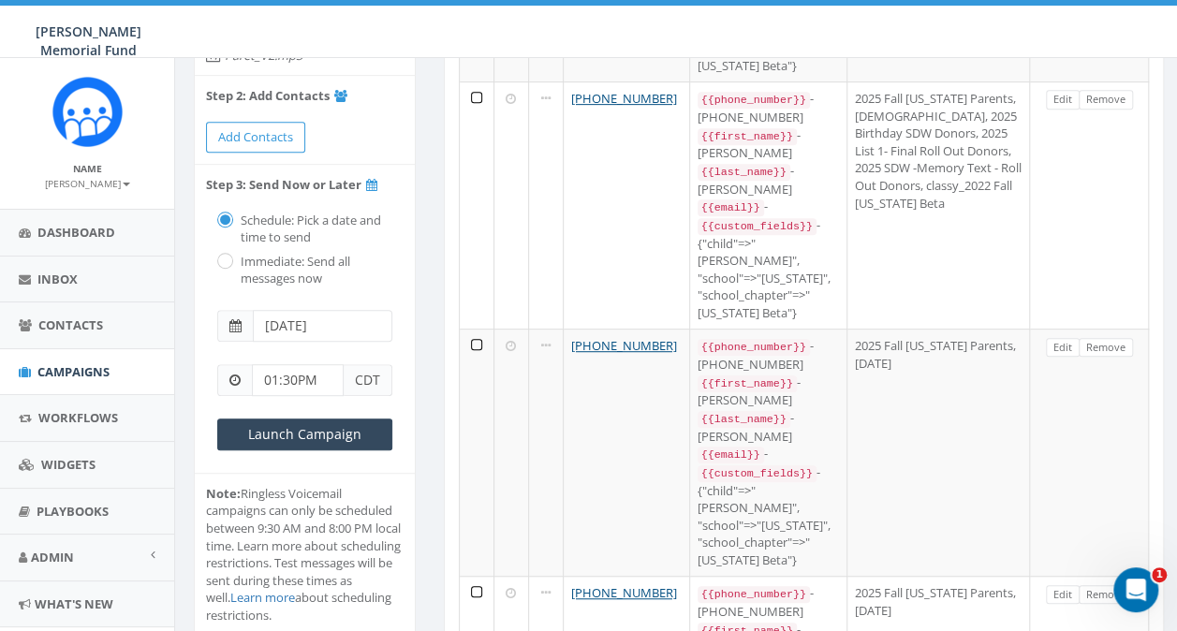
scroll to position [374, 0]
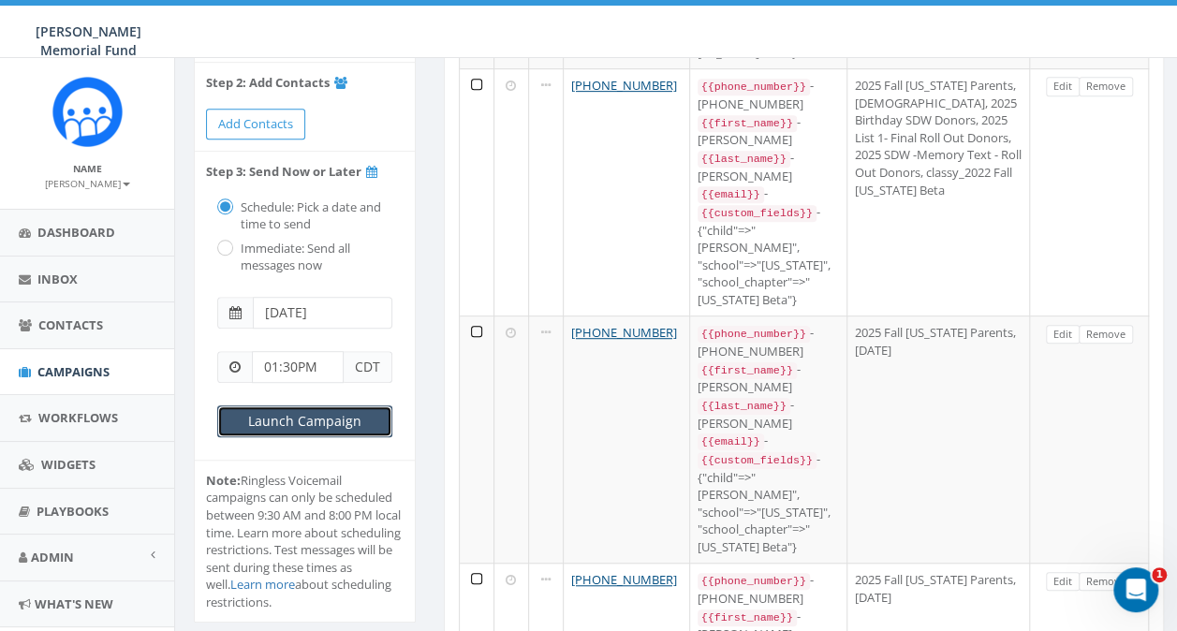
click at [309, 405] on input "Launch Campaign" at bounding box center [304, 421] width 175 height 32
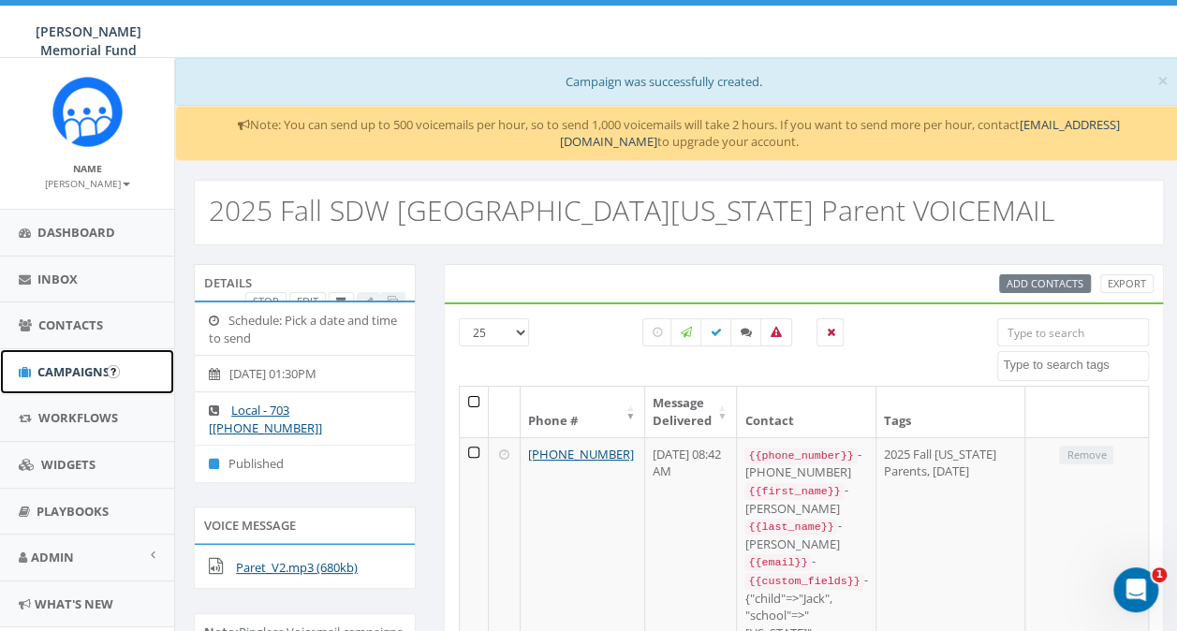
click at [60, 385] on link "Campaigns" at bounding box center [87, 372] width 174 height 46
